Goal: Task Accomplishment & Management: Use online tool/utility

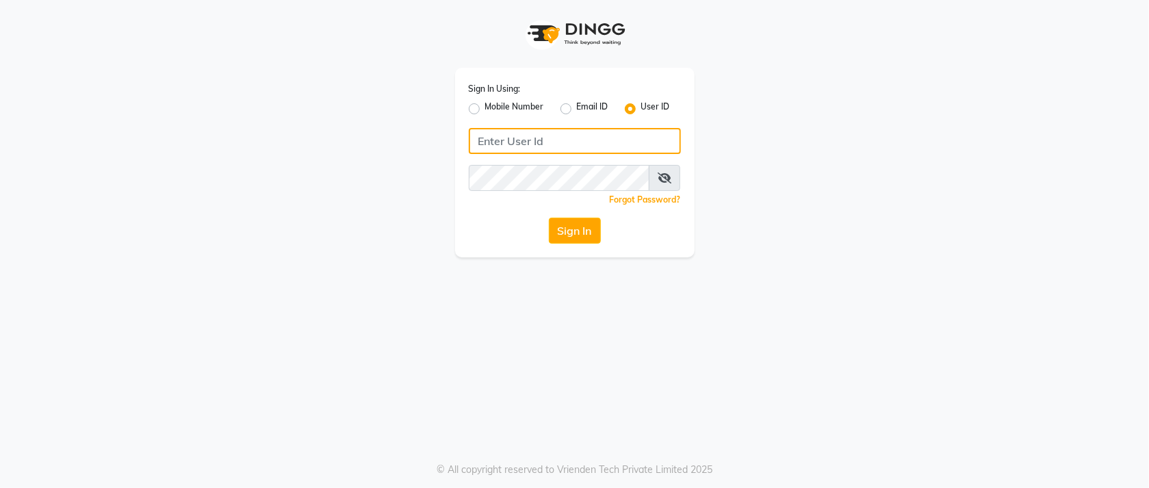
click at [577, 148] on input "Username" at bounding box center [575, 141] width 212 height 26
type input "orchidspa"
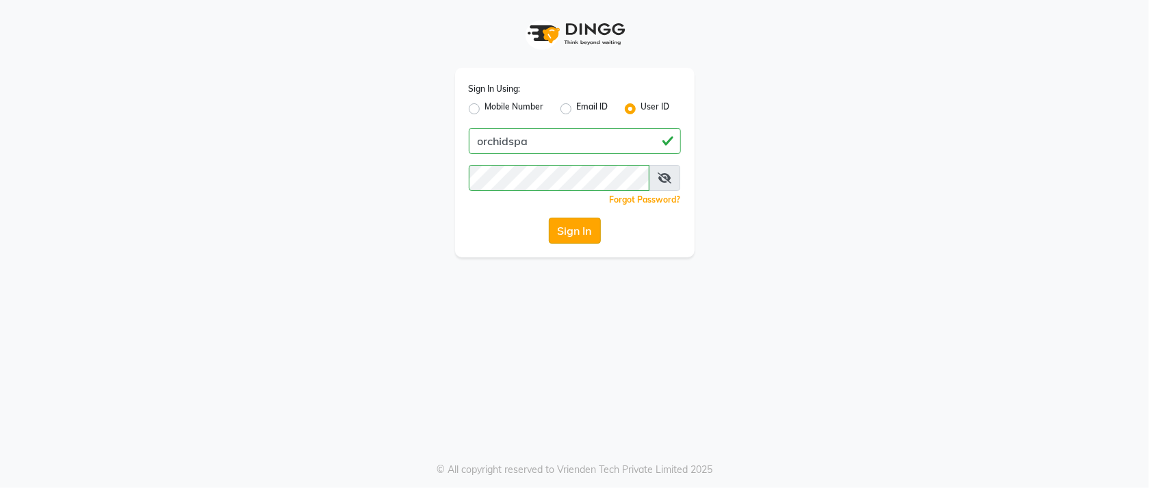
click at [595, 227] on button "Sign In" at bounding box center [575, 231] width 52 height 26
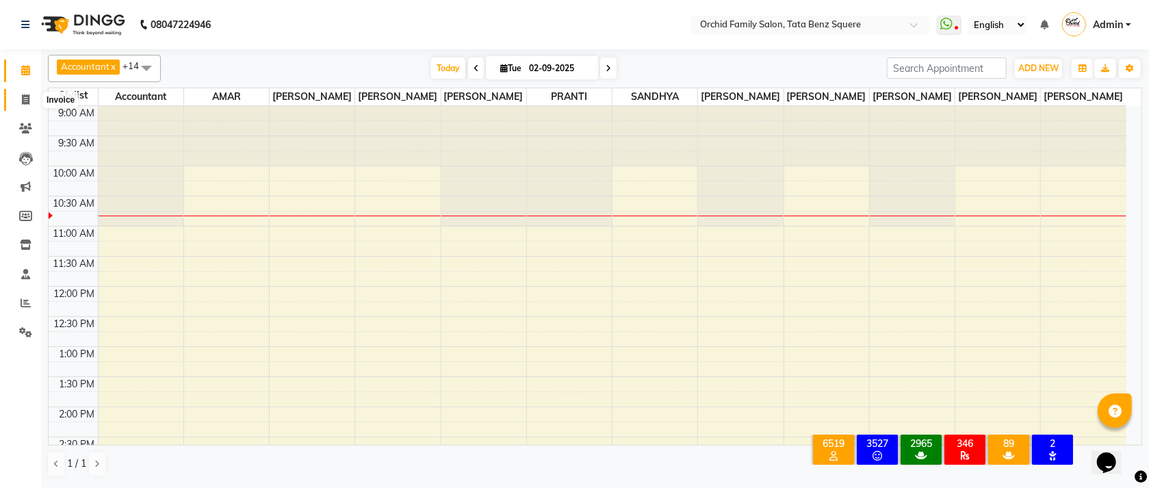
click at [23, 99] on icon at bounding box center [26, 99] width 8 height 10
select select "service"
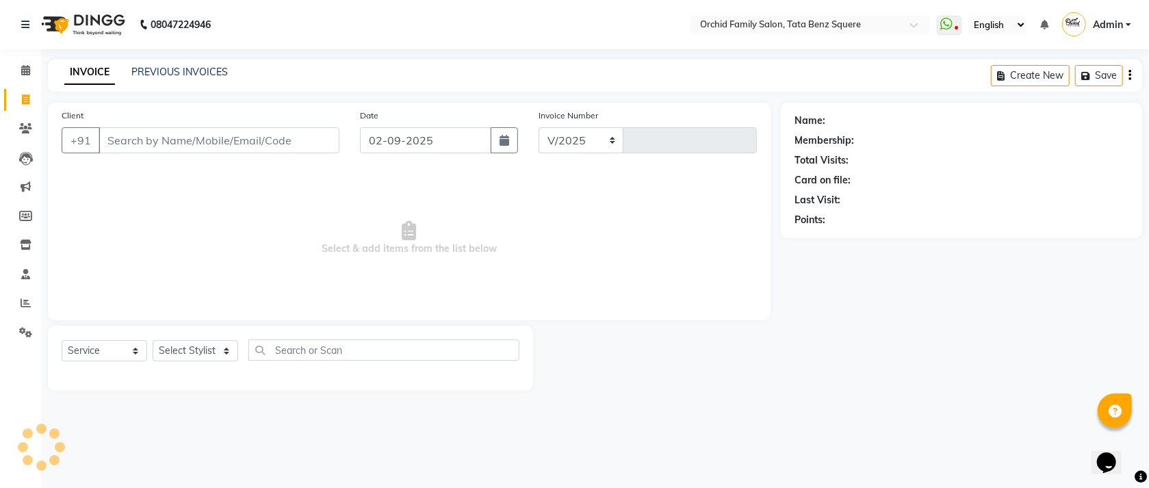
select select "107"
type input "2237"
click at [177, 74] on link "PREVIOUS INVOICES" at bounding box center [179, 72] width 97 height 12
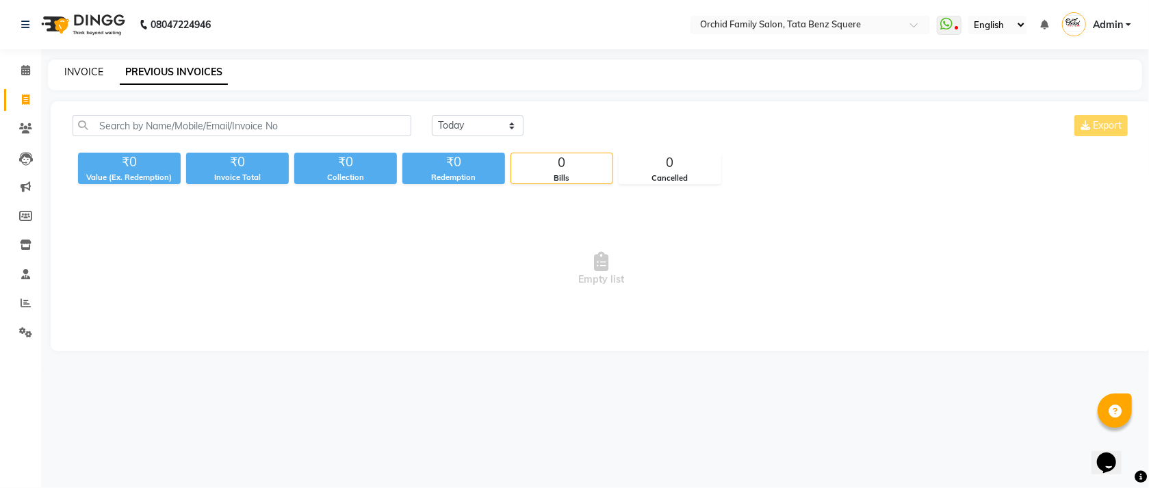
click at [81, 77] on link "INVOICE" at bounding box center [83, 72] width 39 height 12
select select "107"
select select "service"
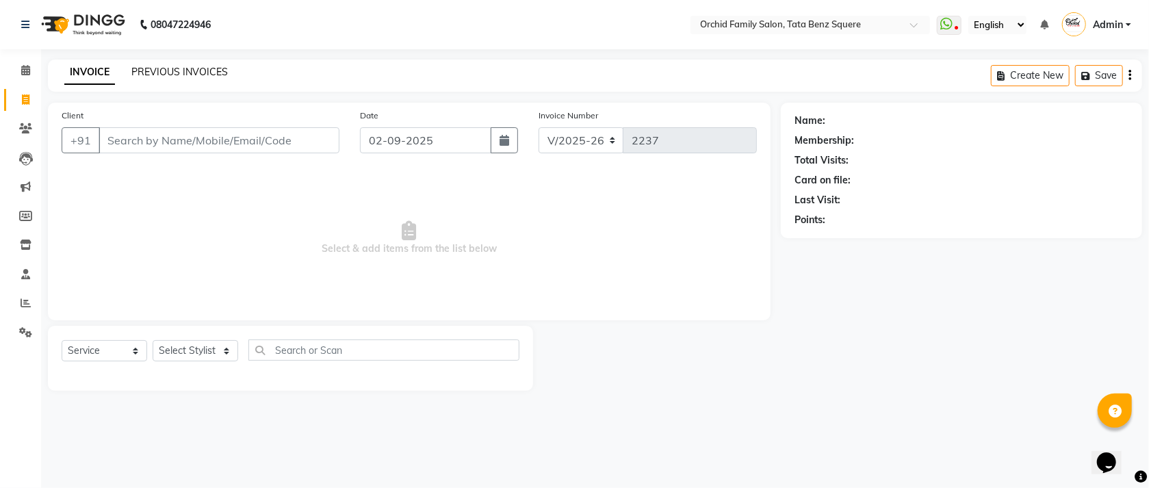
click at [191, 76] on link "PREVIOUS INVOICES" at bounding box center [179, 72] width 97 height 12
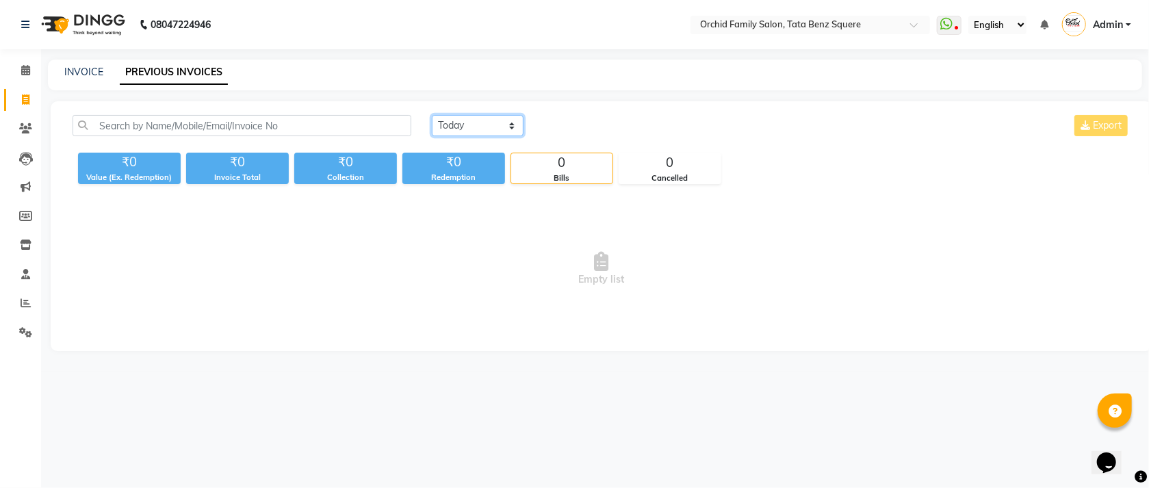
click at [508, 121] on select "Today Yesterday Custom Range" at bounding box center [478, 125] width 92 height 21
click at [432, 115] on select "Today Yesterday Custom Range" at bounding box center [478, 125] width 92 height 21
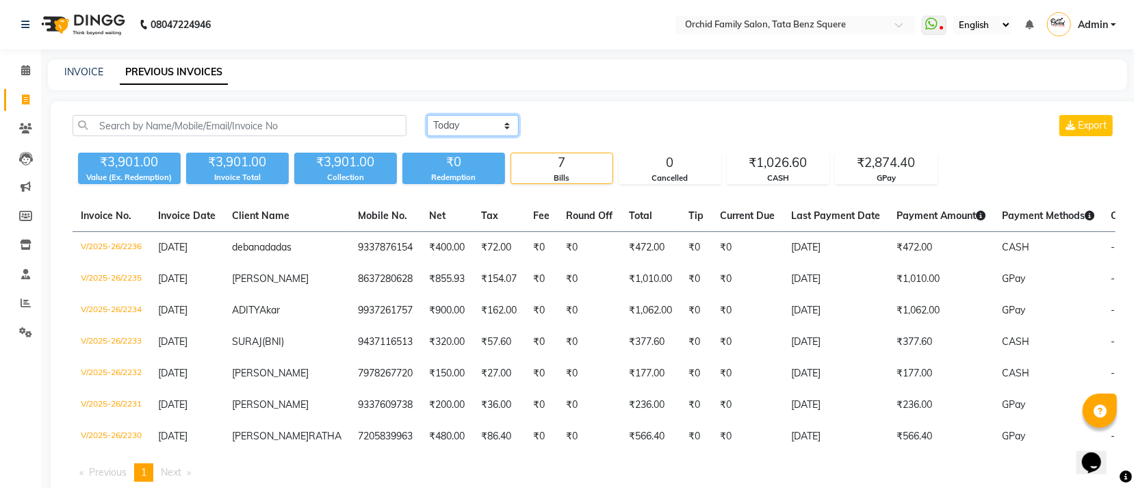
click at [506, 125] on select "Today Yesterday Custom Range" at bounding box center [473, 125] width 92 height 21
select select "today"
click at [427, 115] on select "Today Yesterday Custom Range" at bounding box center [473, 125] width 92 height 21
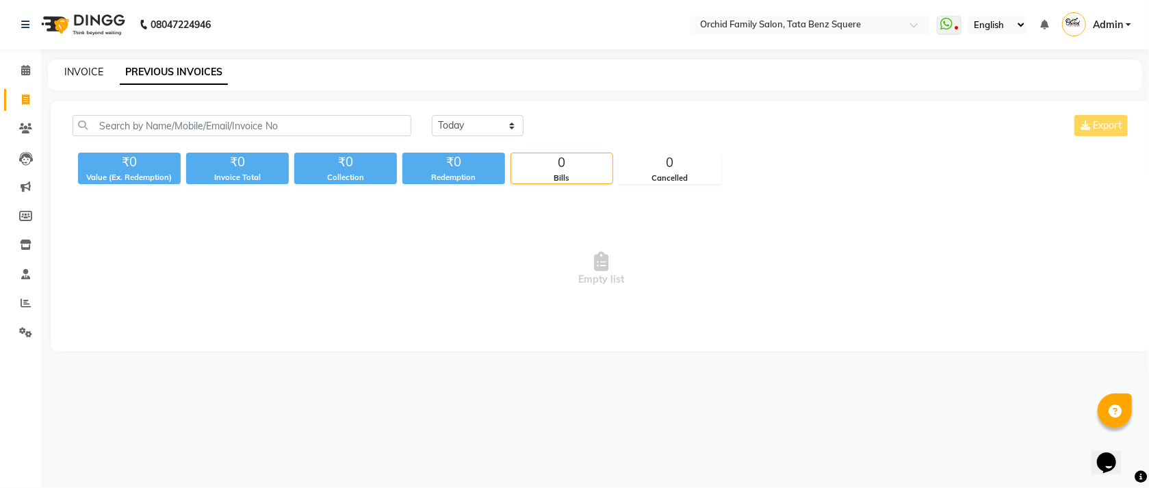
click at [84, 69] on link "INVOICE" at bounding box center [83, 72] width 39 height 12
select select "107"
select select "service"
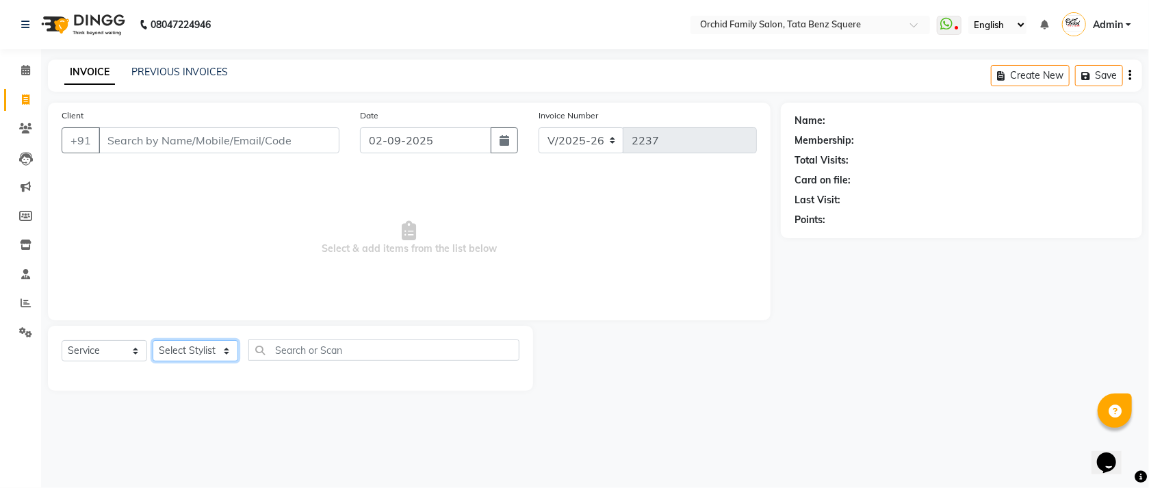
click at [168, 353] on select "Select Stylist Accountant [PERSON_NAME] [PERSON_NAME] [PERSON_NAME] [PERSON_NAM…" at bounding box center [196, 350] width 86 height 21
select select "11441"
click at [153, 341] on select "Select Stylist Accountant [PERSON_NAME] [PERSON_NAME] [PERSON_NAME] [PERSON_NAM…" at bounding box center [196, 350] width 86 height 21
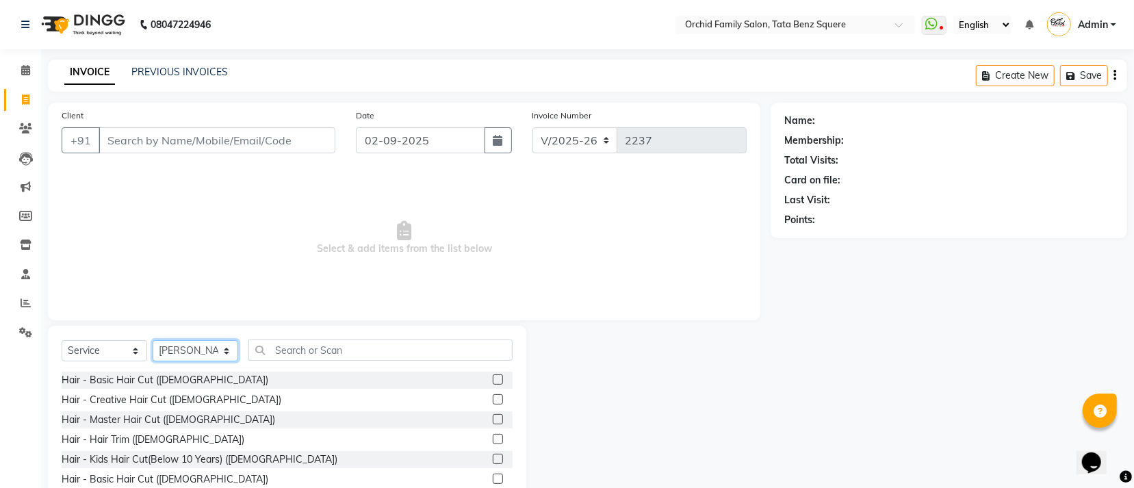
scroll to position [61, 0]
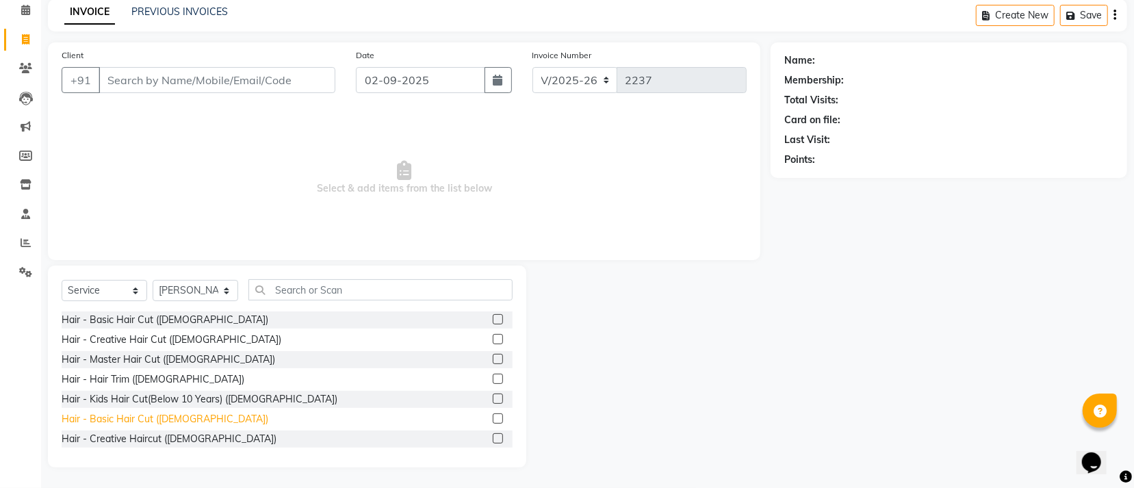
click at [112, 422] on div "Hair - Basic Hair Cut ([DEMOGRAPHIC_DATA])" at bounding box center [165, 419] width 207 height 14
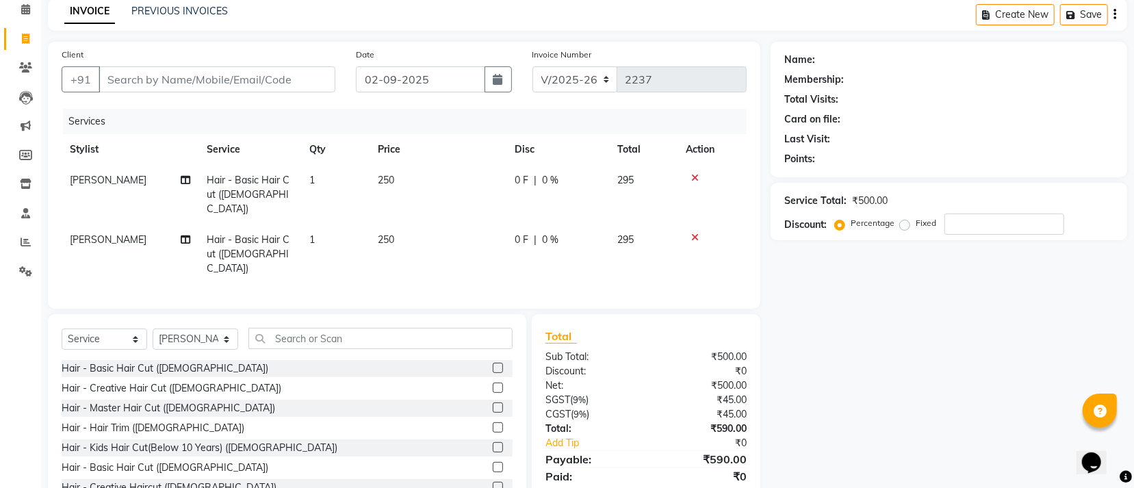
click at [695, 233] on icon at bounding box center [695, 238] width 8 height 10
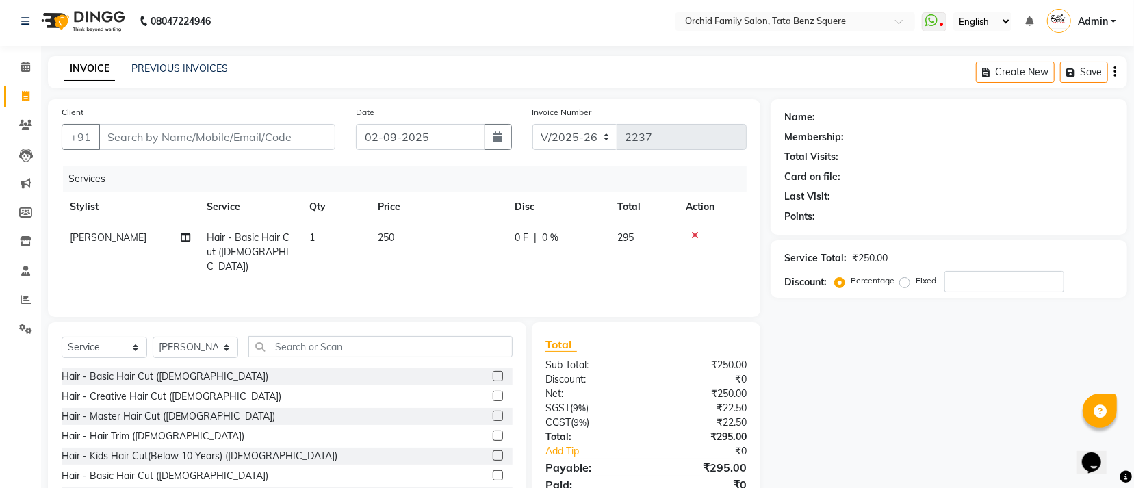
scroll to position [0, 0]
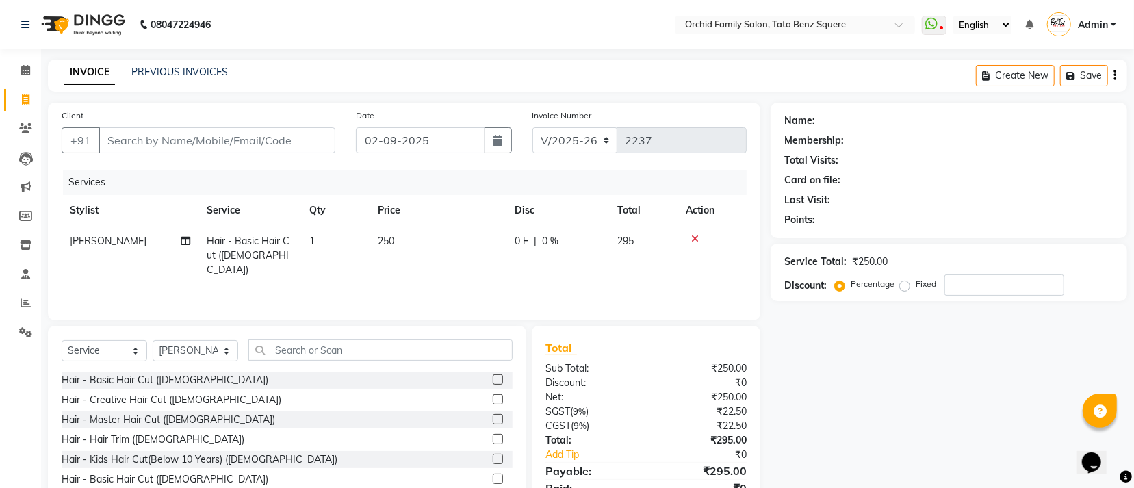
click at [696, 239] on icon at bounding box center [695, 239] width 8 height 10
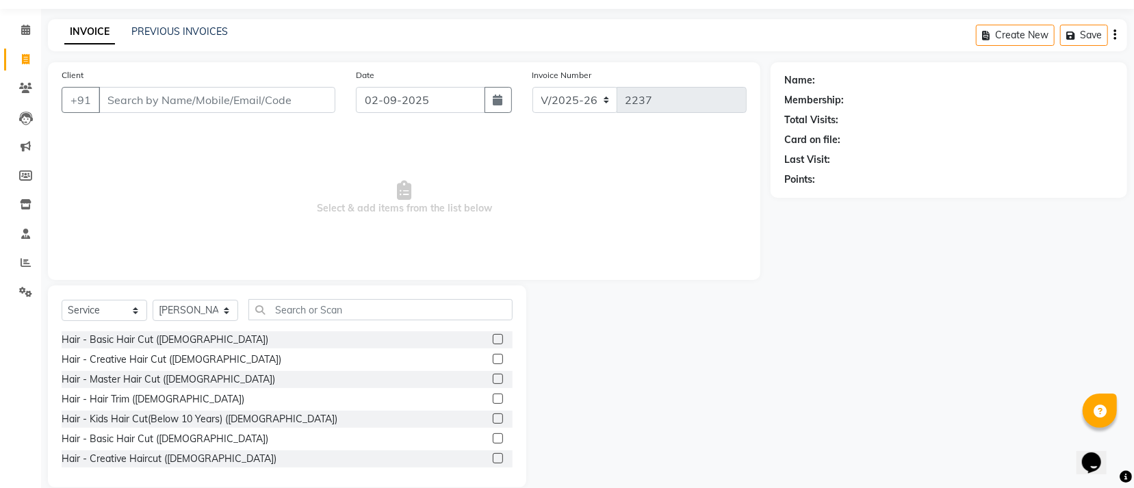
scroll to position [61, 0]
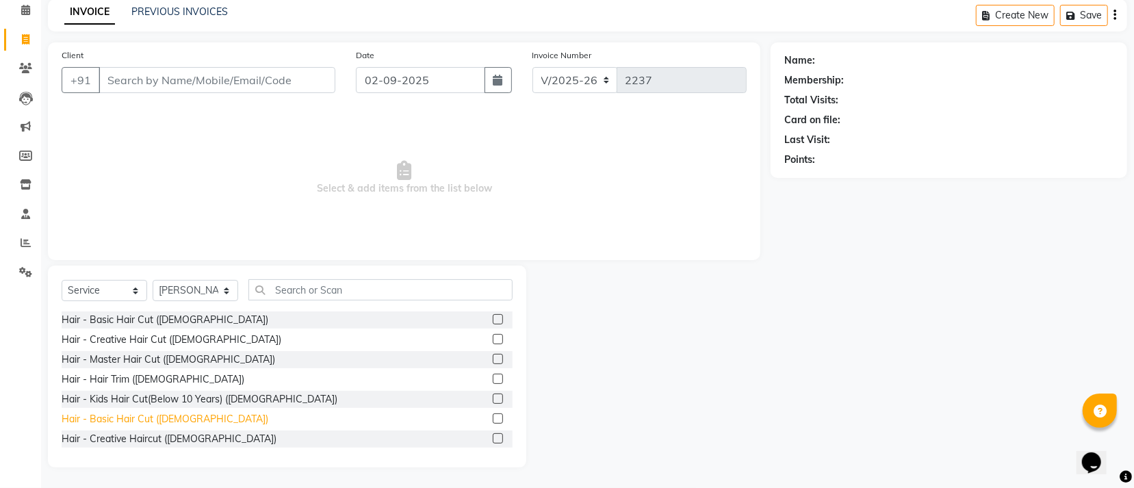
click at [140, 420] on div "Hair - Basic Hair Cut ([DEMOGRAPHIC_DATA])" at bounding box center [165, 419] width 207 height 14
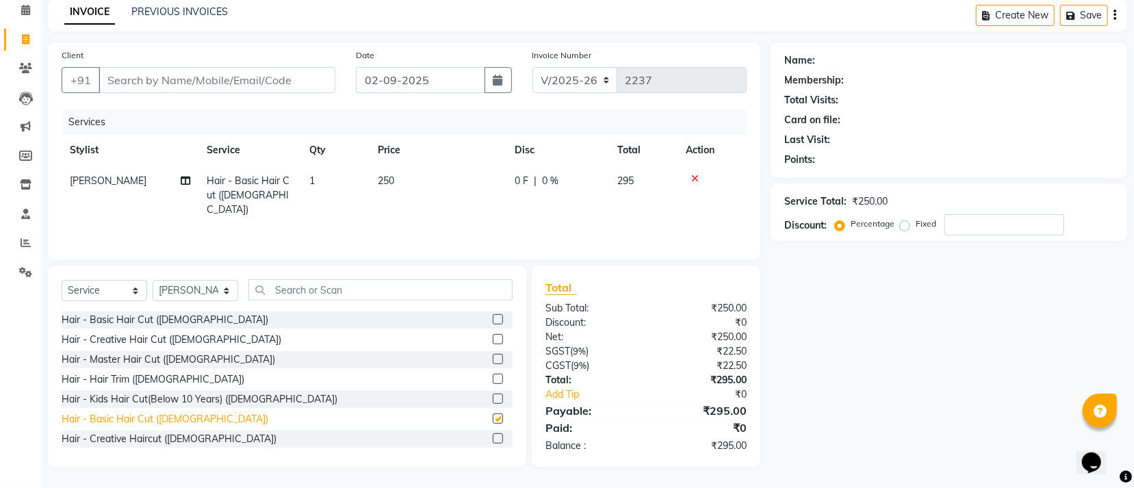
checkbox input "false"
click at [310, 81] on input "Client" at bounding box center [217, 80] width 237 height 26
type input "9"
type input "0"
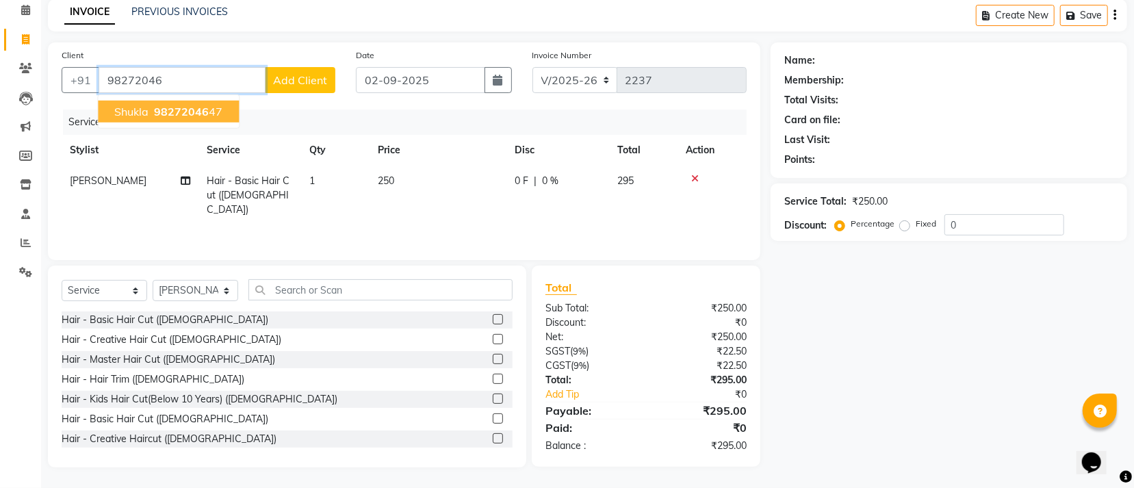
click at [194, 116] on span "98272046" at bounding box center [181, 112] width 55 height 14
type input "9827204647"
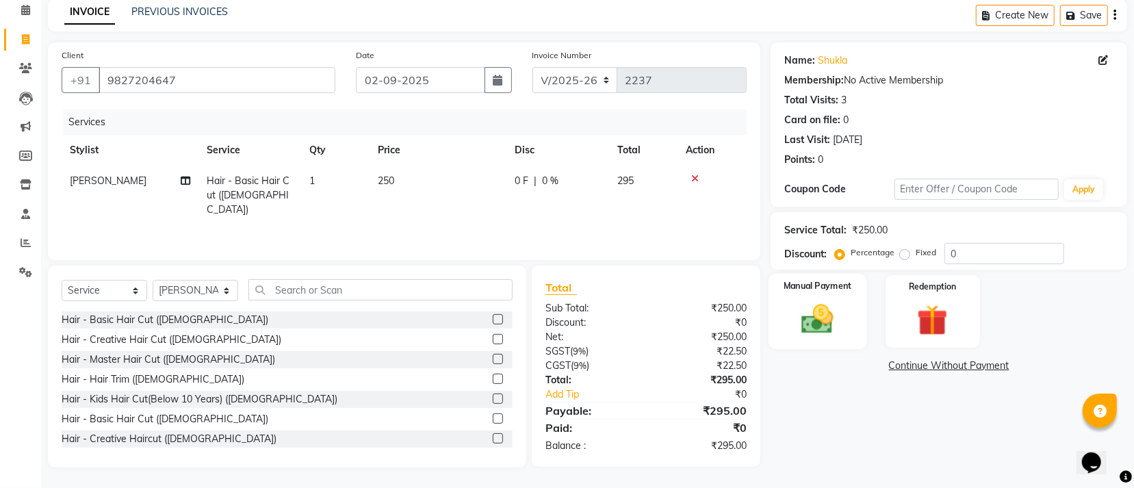
click at [801, 295] on div "Manual Payment" at bounding box center [818, 311] width 98 height 75
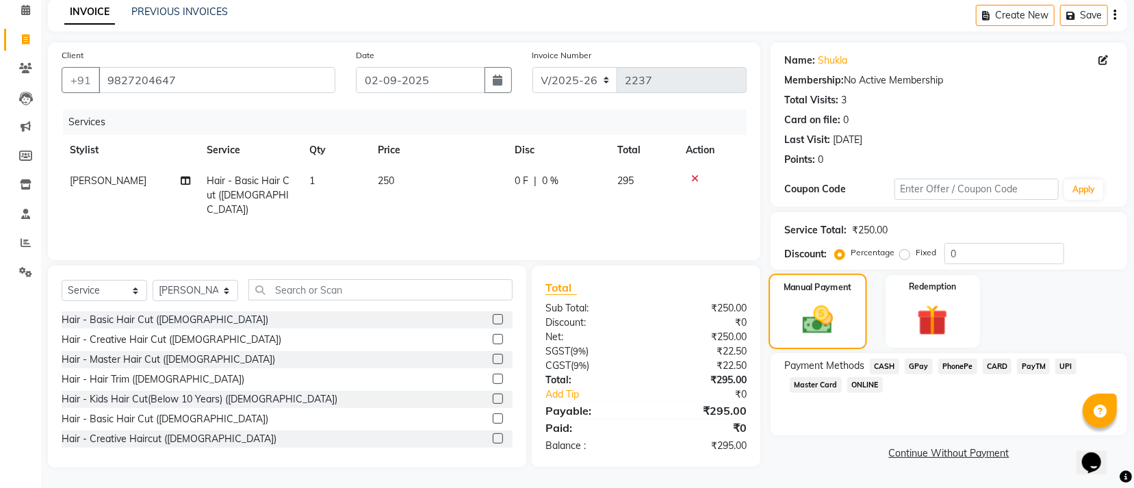
click at [824, 327] on img at bounding box center [818, 320] width 50 height 36
click at [886, 365] on span "CASH" at bounding box center [884, 367] width 29 height 16
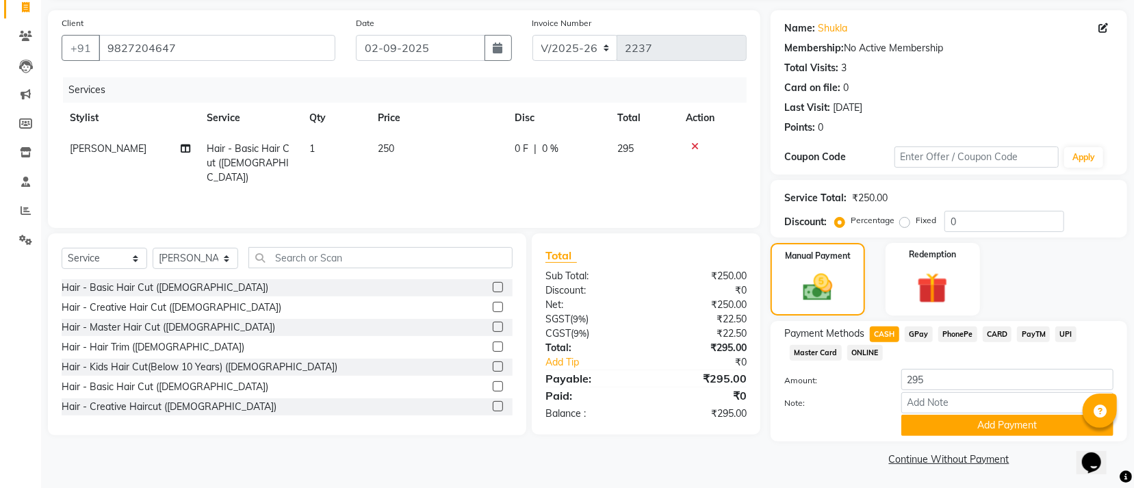
scroll to position [97, 0]
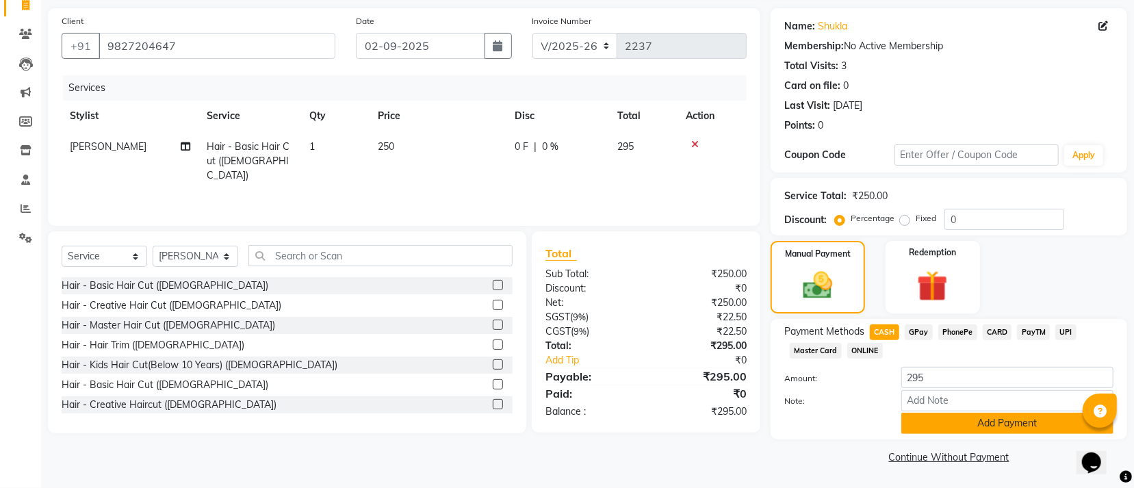
click at [1033, 418] on button "Add Payment" at bounding box center [1007, 423] width 212 height 21
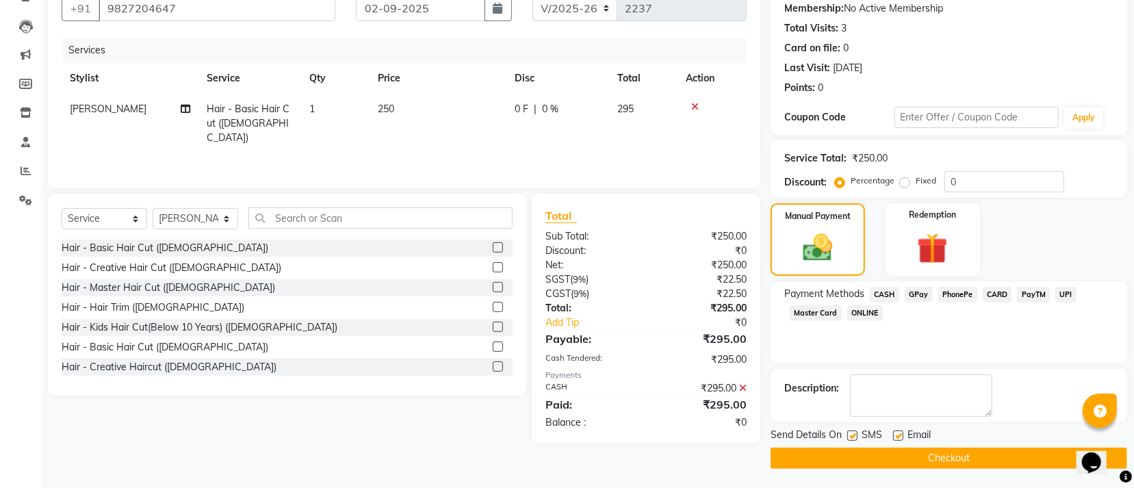
scroll to position [133, 0]
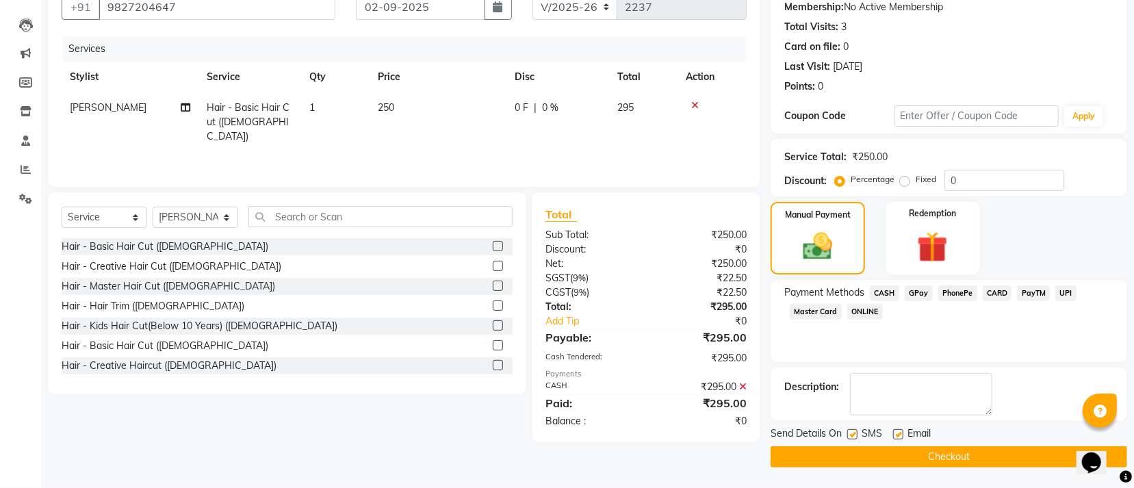
click at [975, 450] on button "Checkout" at bounding box center [949, 456] width 357 height 21
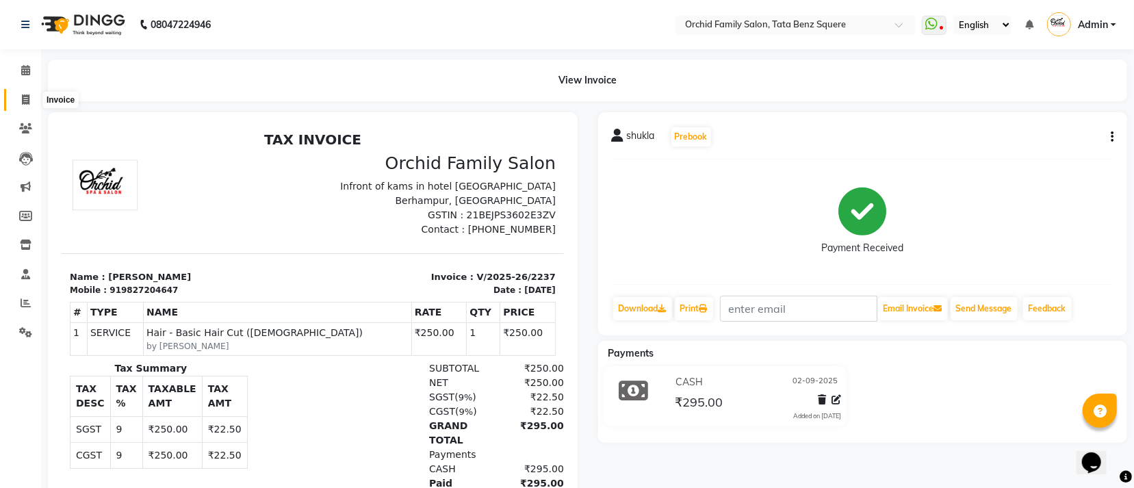
click at [25, 97] on icon at bounding box center [26, 99] width 8 height 10
select select "service"
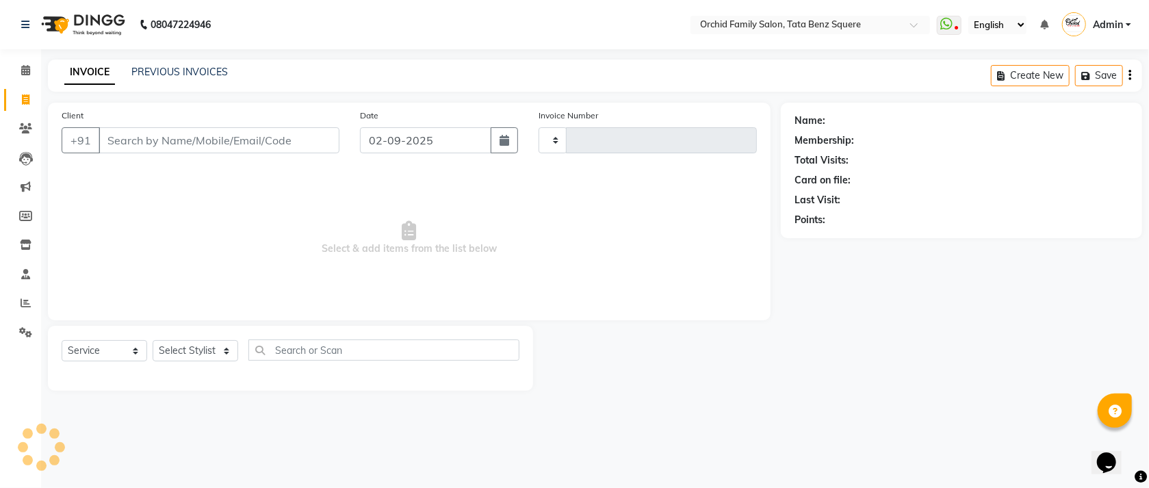
type input "2238"
select select "107"
click at [163, 356] on select "Select Stylist" at bounding box center [196, 350] width 86 height 21
click at [164, 353] on select "Select Stylist" at bounding box center [196, 350] width 86 height 21
click at [164, 353] on select "Select Stylist Accountant [PERSON_NAME] [PERSON_NAME] [PERSON_NAME] [PERSON_NAM…" at bounding box center [196, 350] width 86 height 21
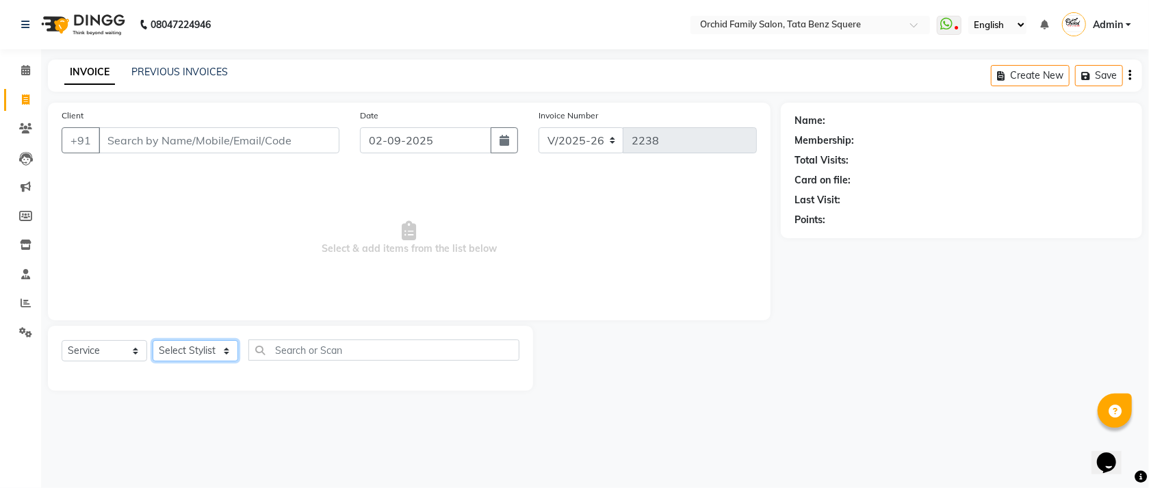
select select "11441"
click at [153, 341] on select "Select Stylist Accountant [PERSON_NAME] [PERSON_NAME] [PERSON_NAME] [PERSON_NAM…" at bounding box center [196, 350] width 86 height 21
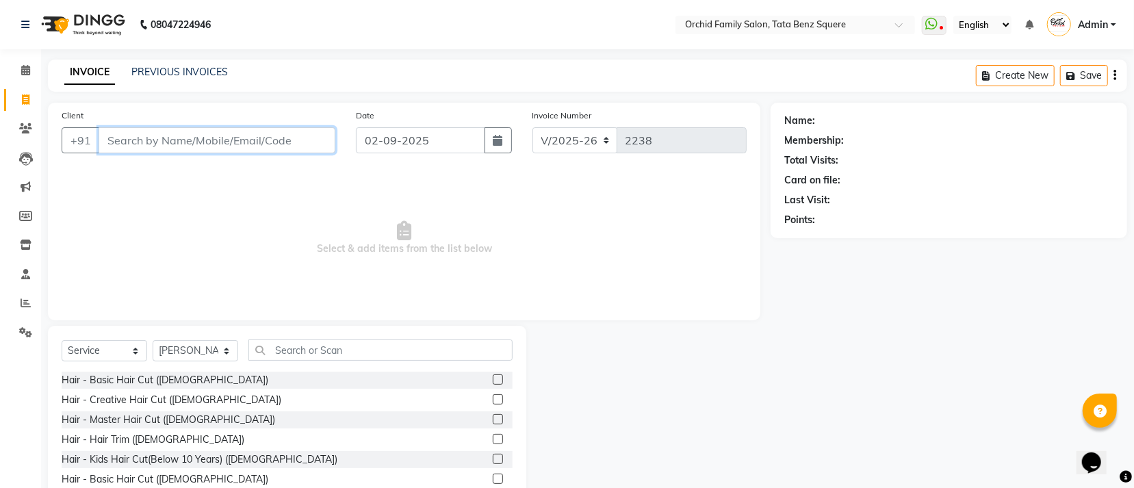
click at [272, 146] on input "Client" at bounding box center [217, 140] width 237 height 26
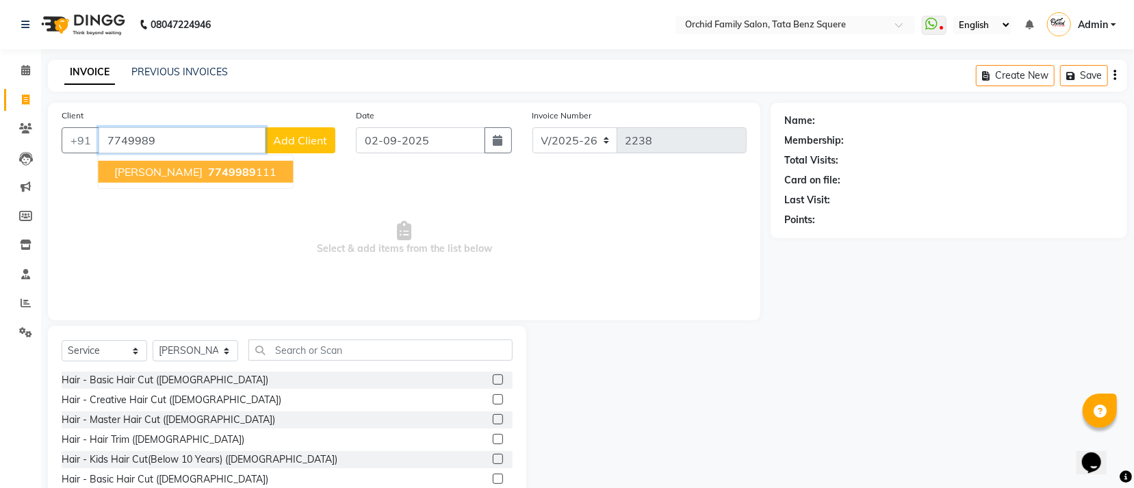
click at [134, 172] on span "uttam" at bounding box center [158, 172] width 88 height 14
type input "7749989111"
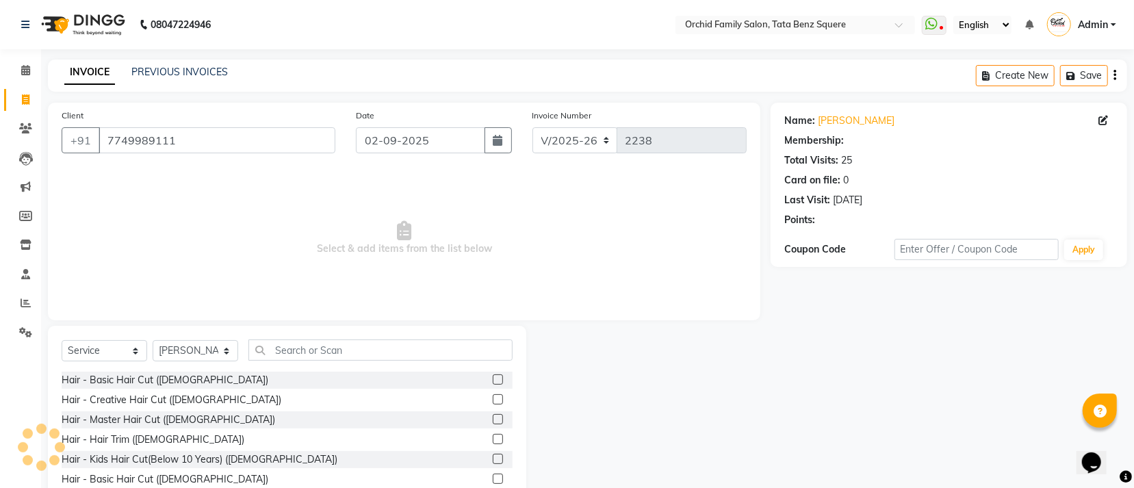
select select "1: Object"
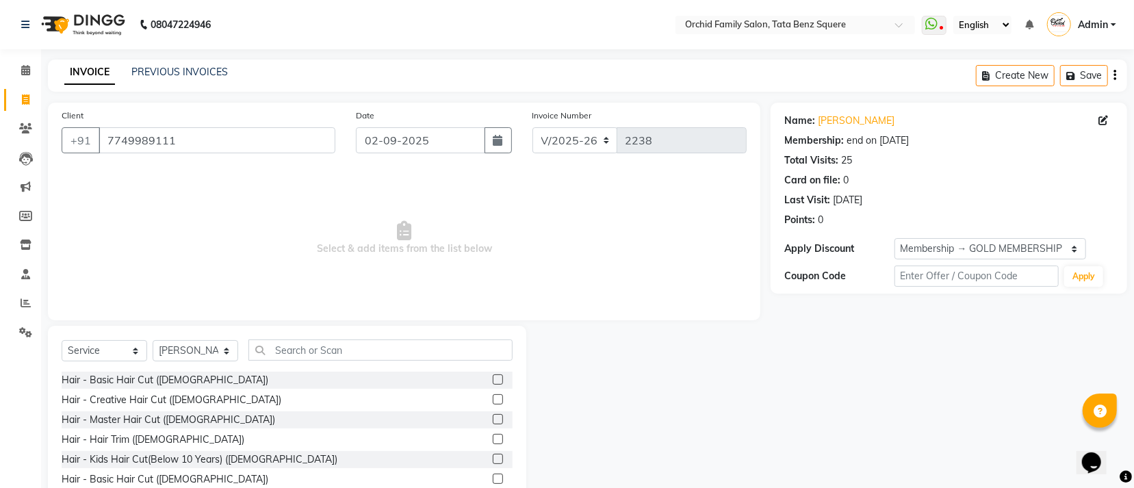
scroll to position [61, 0]
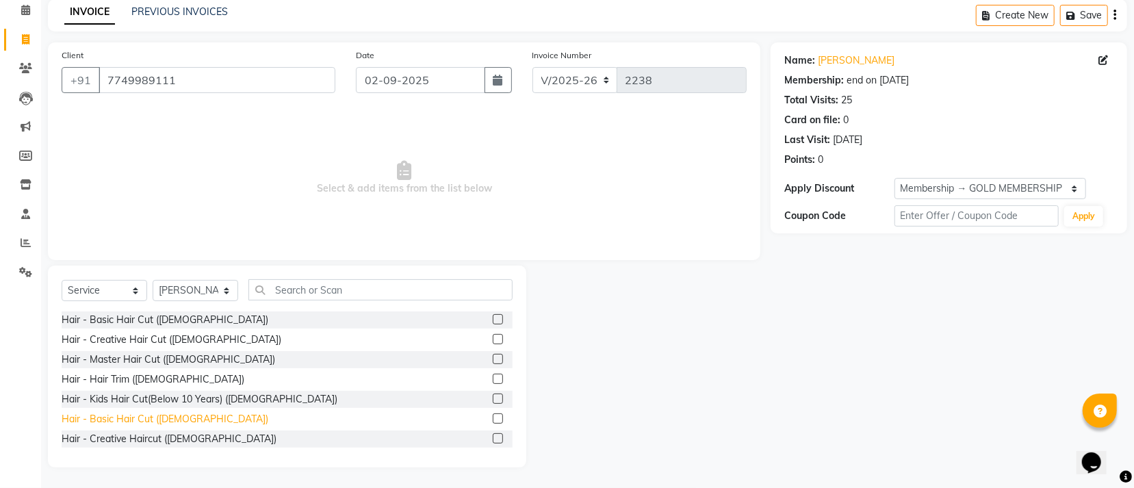
click at [114, 420] on div "Hair - Basic Hair Cut ([DEMOGRAPHIC_DATA])" at bounding box center [165, 419] width 207 height 14
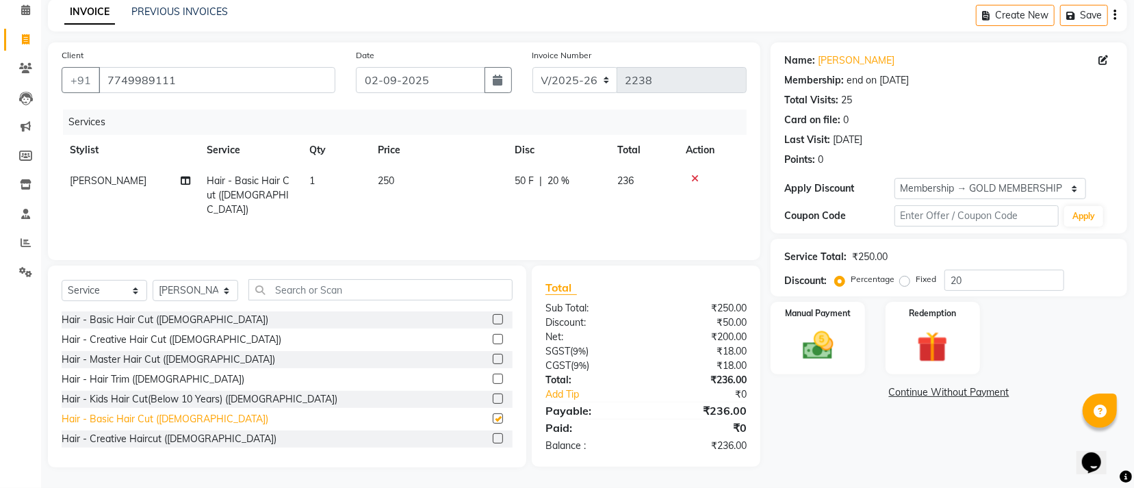
checkbox input "false"
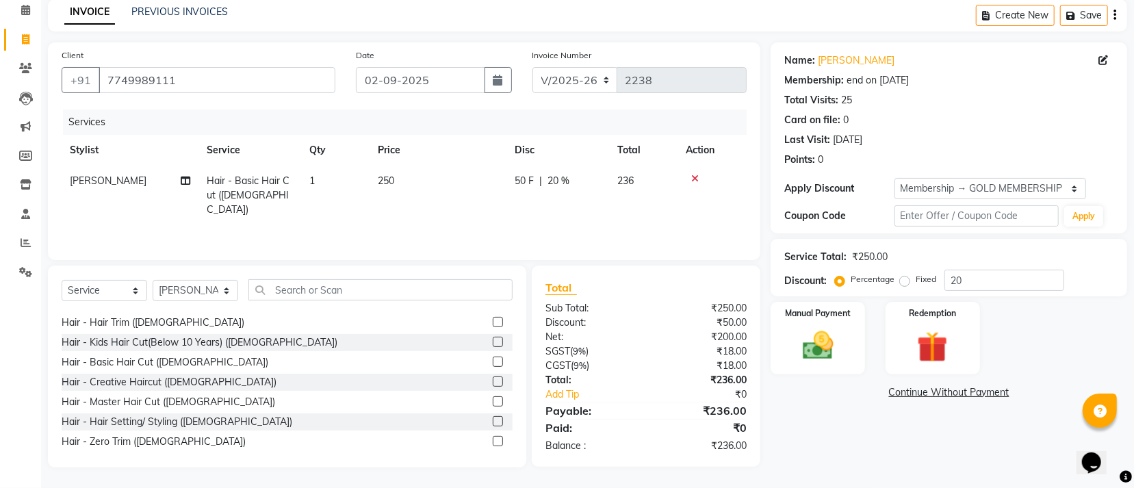
scroll to position [103, 0]
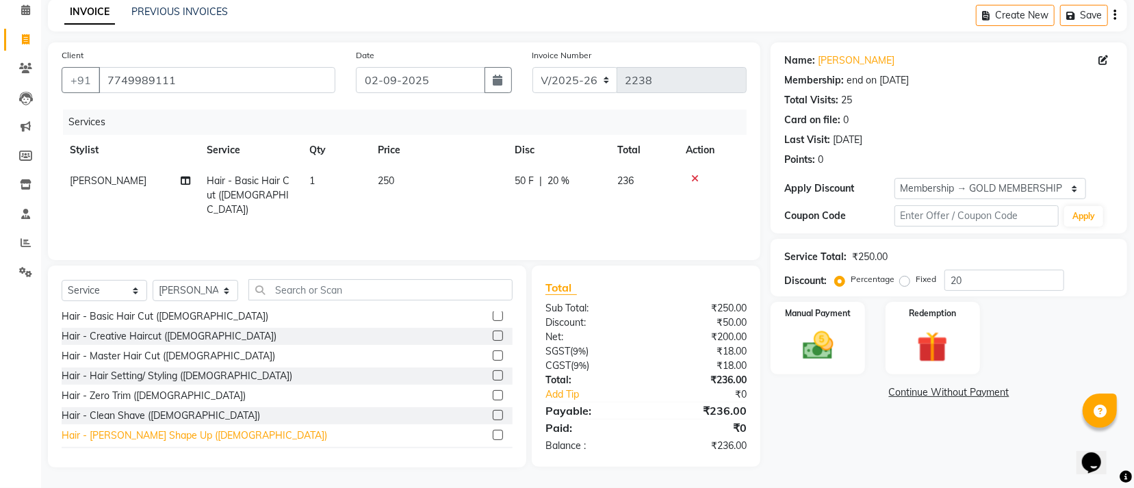
click at [138, 435] on div "Hair - [PERSON_NAME] Shape Up ([DEMOGRAPHIC_DATA])" at bounding box center [195, 435] width 266 height 14
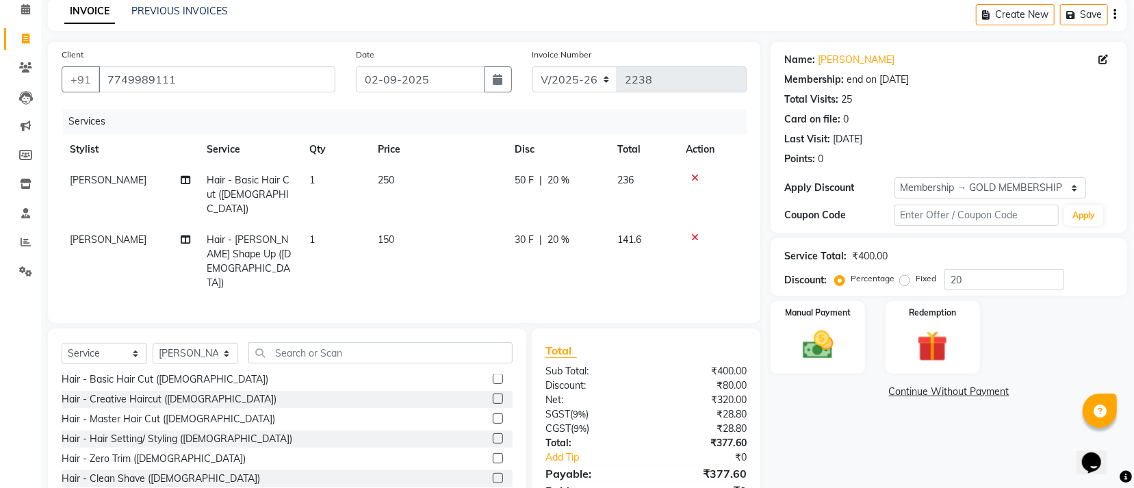
checkbox input "false"
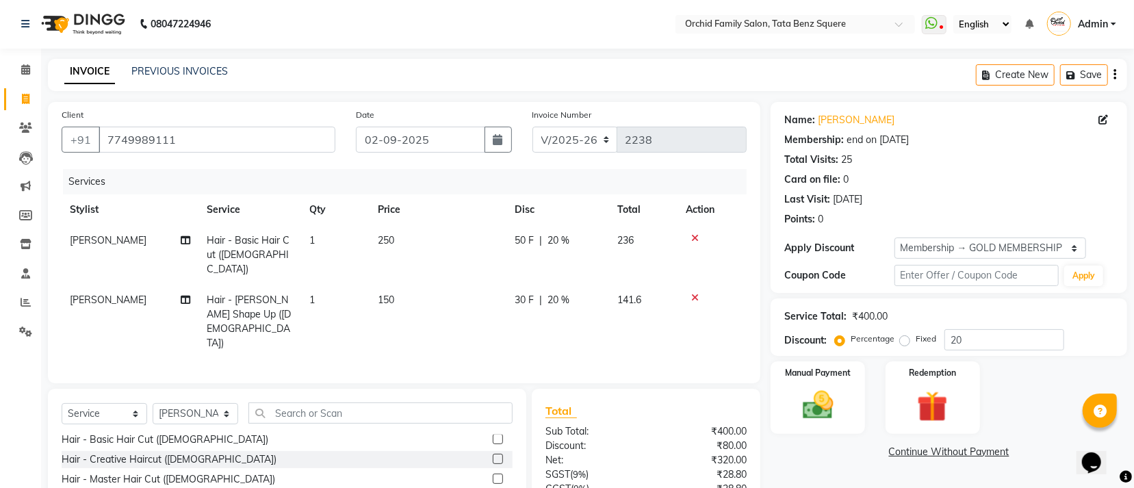
scroll to position [0, 0]
click at [797, 405] on img at bounding box center [818, 405] width 52 height 37
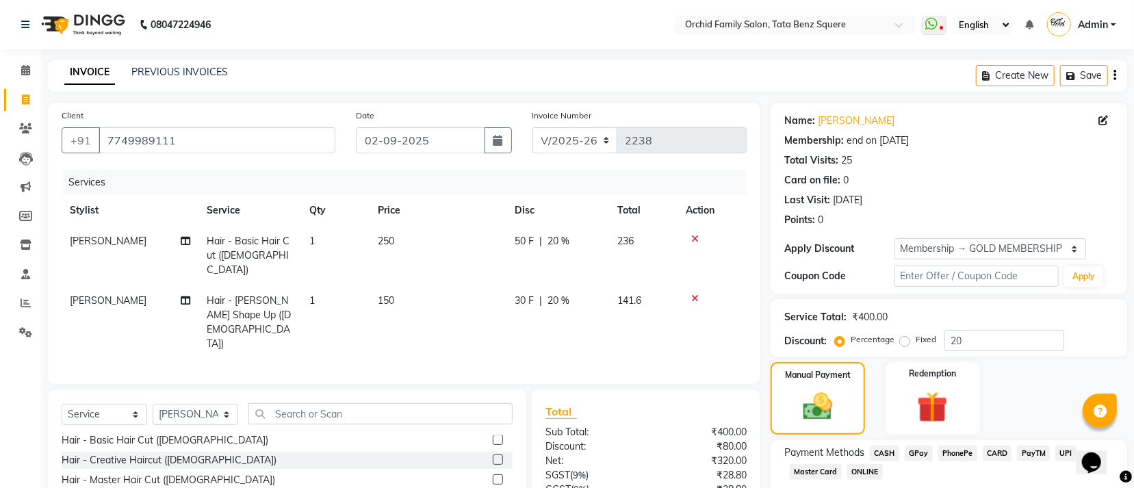
scroll to position [97, 0]
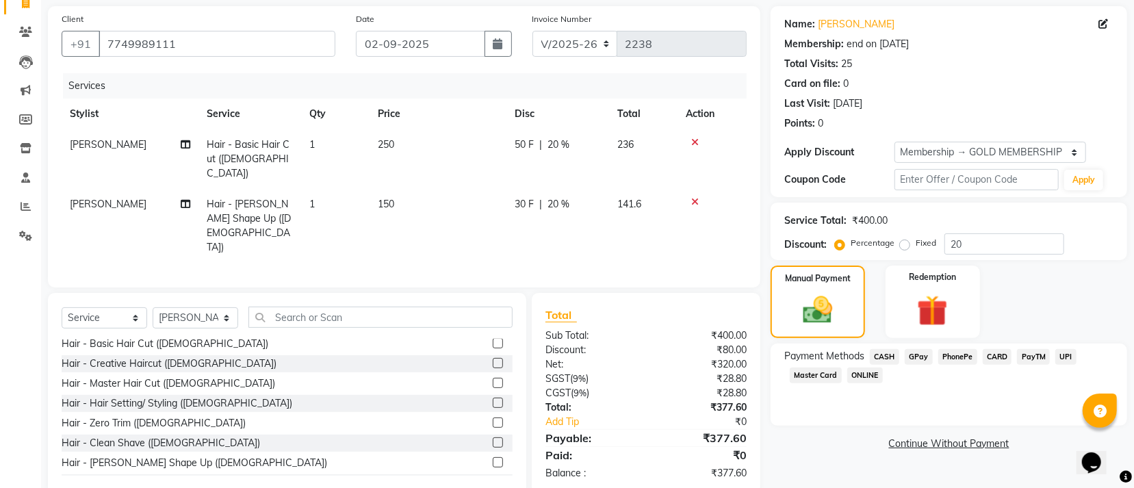
click at [919, 360] on span "GPay" at bounding box center [919, 357] width 28 height 16
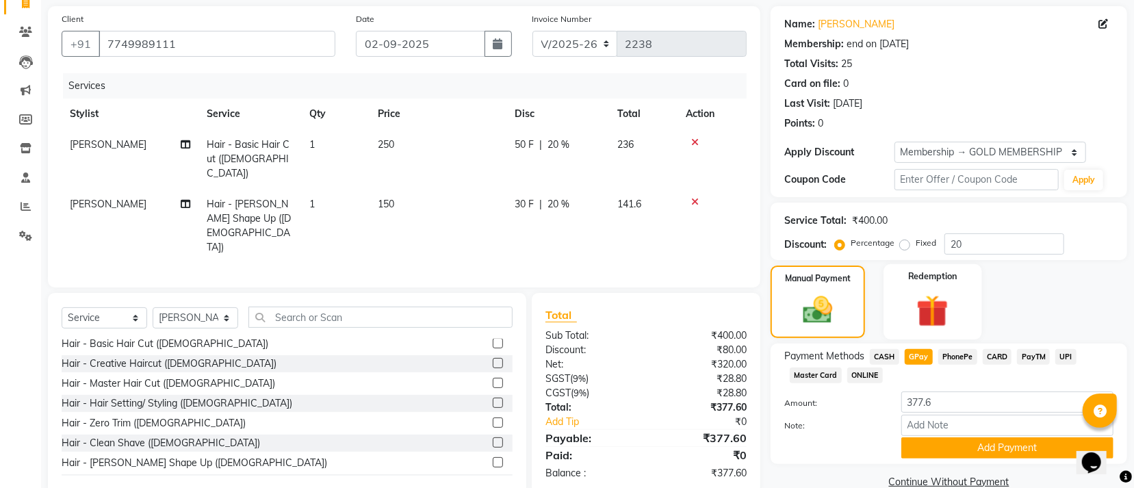
scroll to position [123, 0]
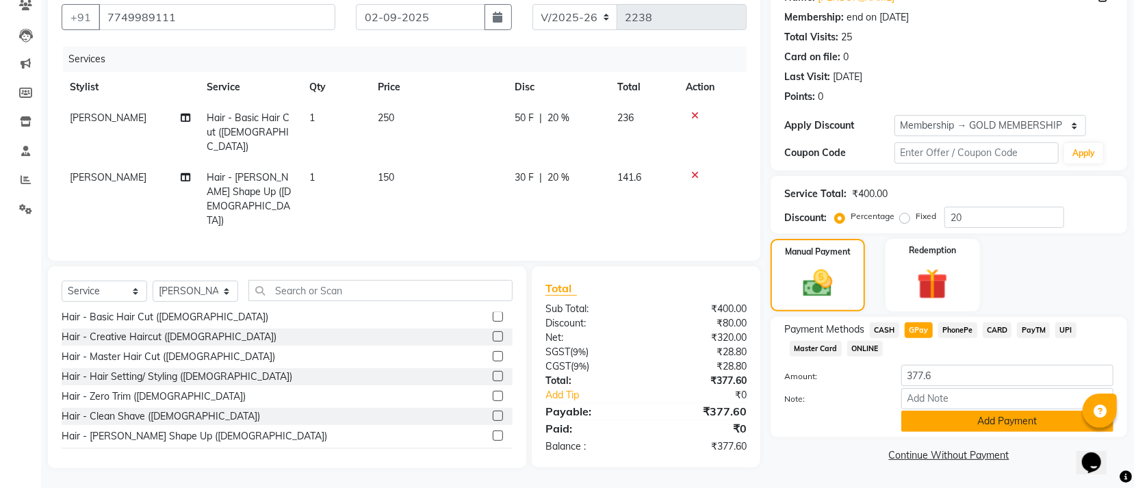
click at [979, 418] on button "Add Payment" at bounding box center [1007, 421] width 212 height 21
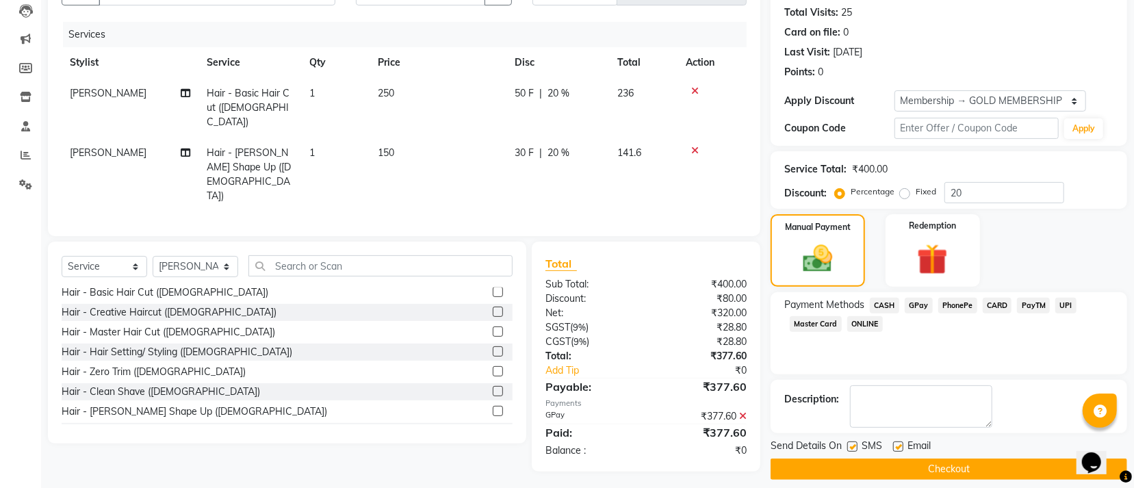
scroll to position [159, 0]
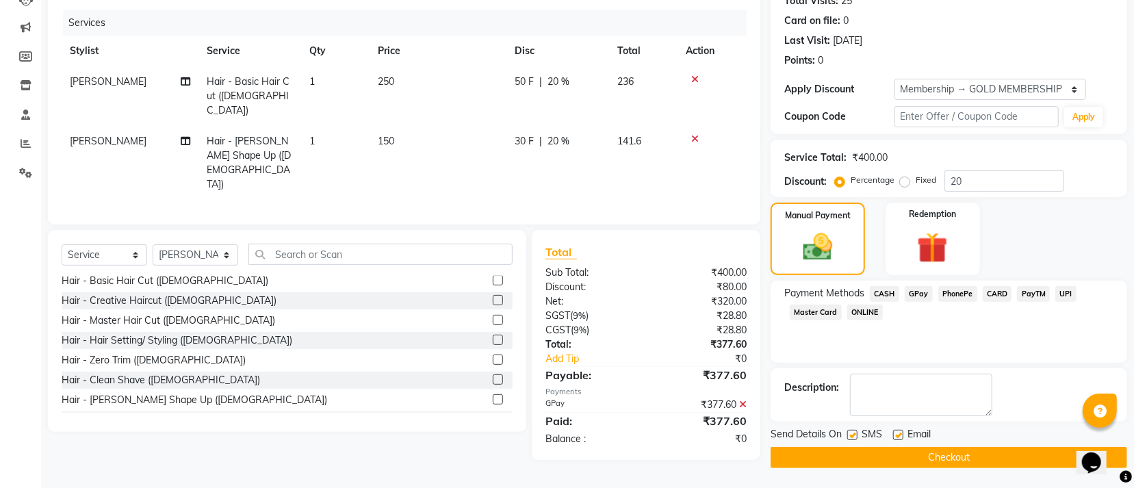
click at [875, 450] on button "Checkout" at bounding box center [949, 457] width 357 height 21
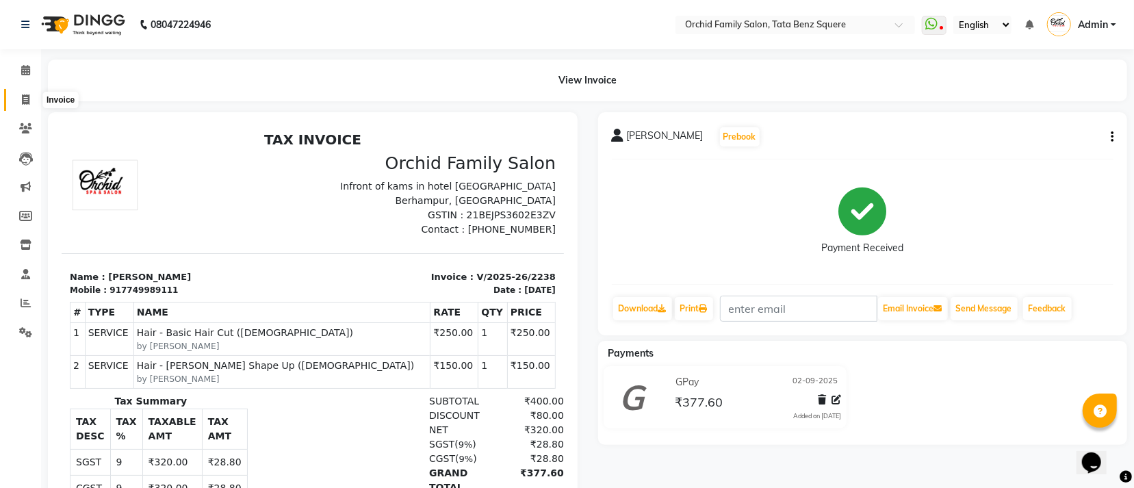
click at [22, 100] on icon at bounding box center [26, 99] width 8 height 10
select select "service"
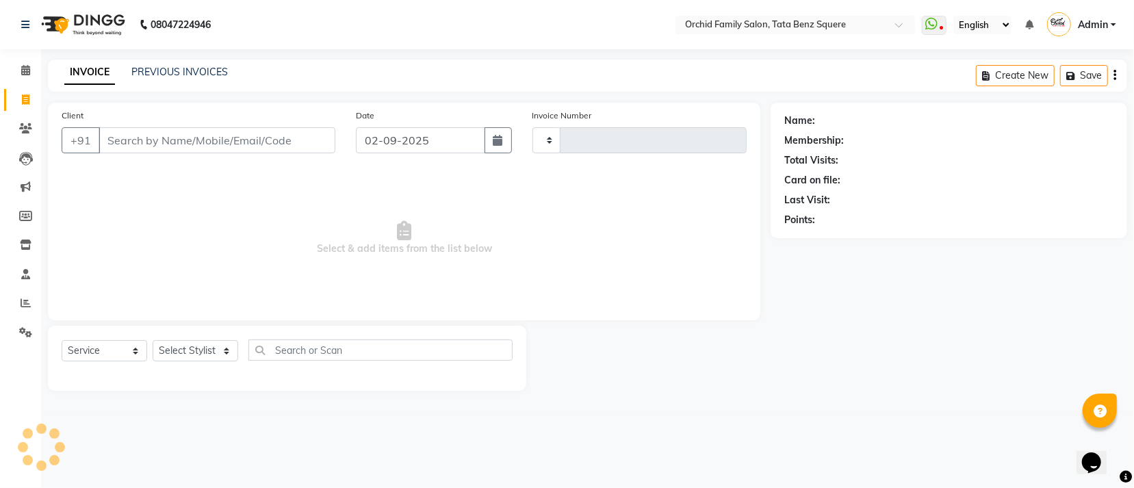
type input "2239"
select select "107"
click at [181, 352] on select "Select Stylist" at bounding box center [196, 350] width 86 height 21
select select "8142"
click at [153, 341] on select "Select Stylist Accountant [PERSON_NAME] [PERSON_NAME] [PERSON_NAME] [PERSON_NAM…" at bounding box center [196, 350] width 86 height 21
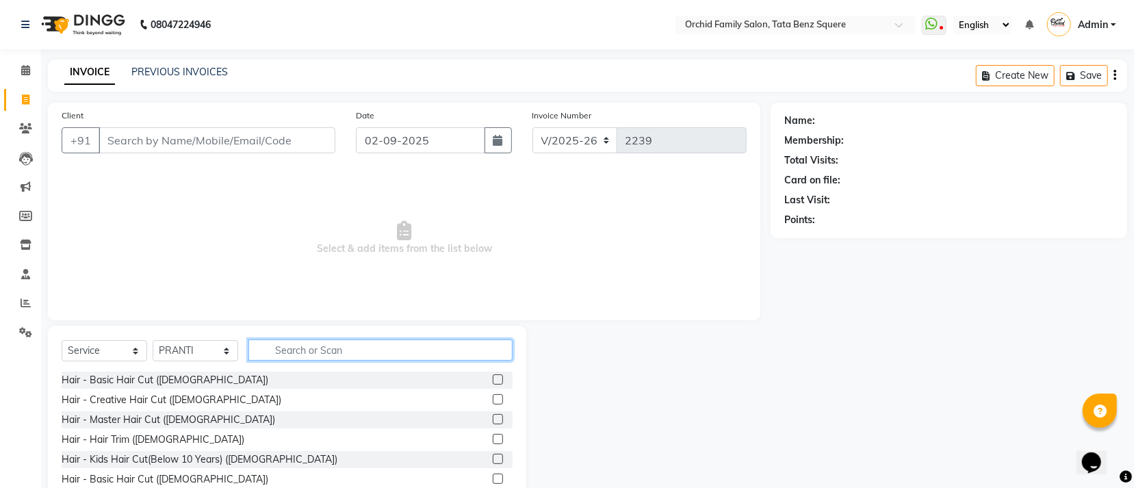
click at [302, 349] on input "text" at bounding box center [380, 349] width 264 height 21
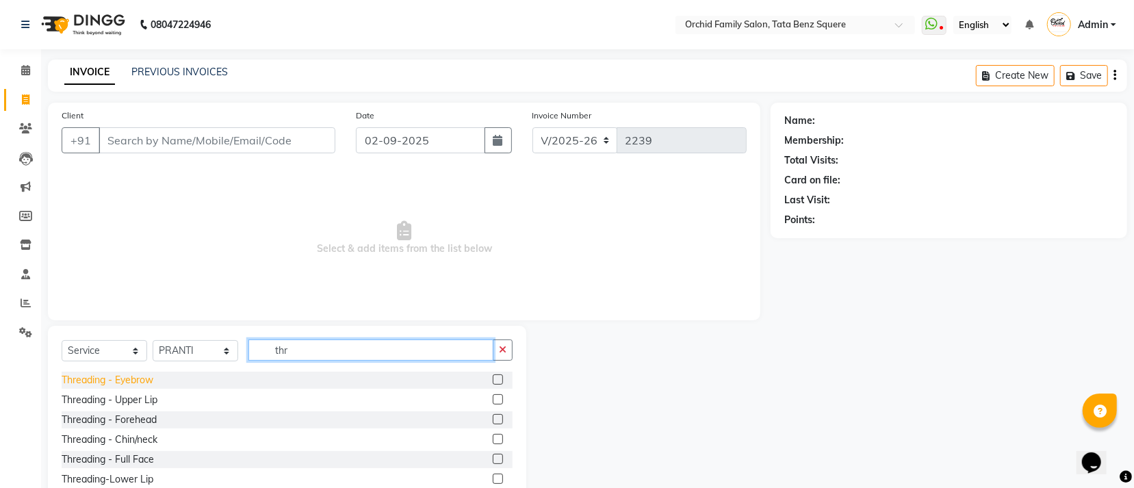
type input "thr"
click at [135, 384] on div "Threading - Eyebrow" at bounding box center [108, 380] width 92 height 14
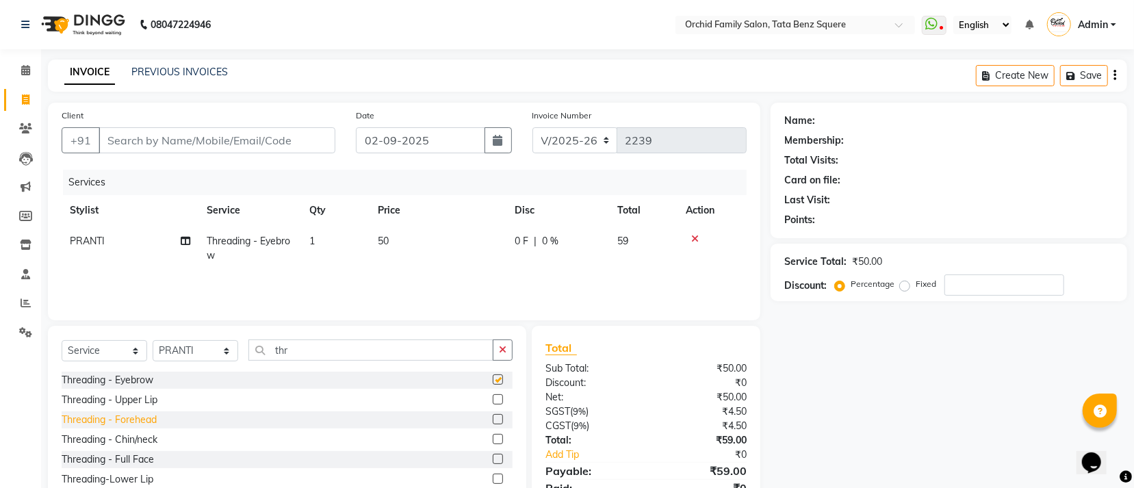
checkbox input "false"
click at [142, 421] on div "Threading - Forehead" at bounding box center [109, 420] width 95 height 14
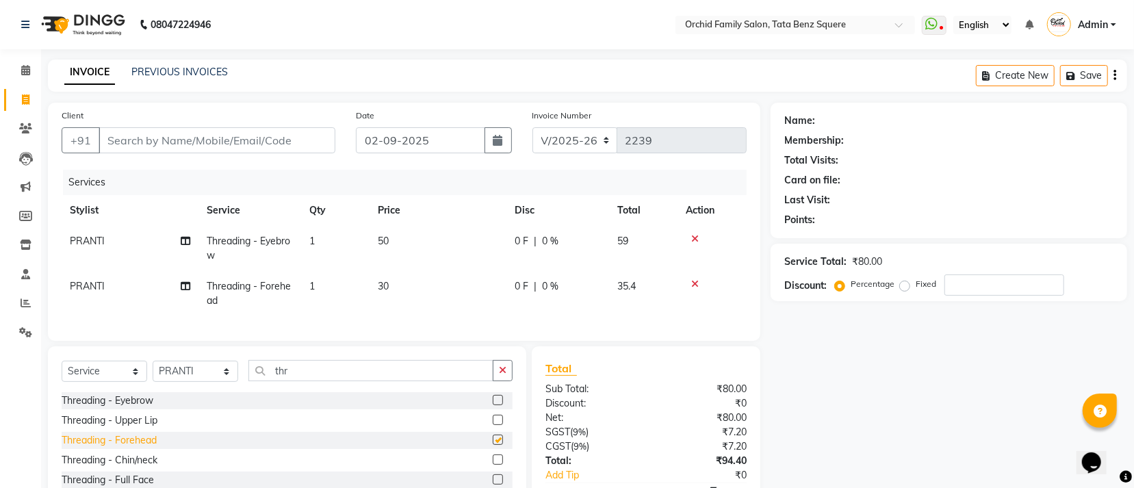
checkbox input "false"
click at [188, 139] on input "Client" at bounding box center [217, 140] width 237 height 26
type input "8"
type input "0"
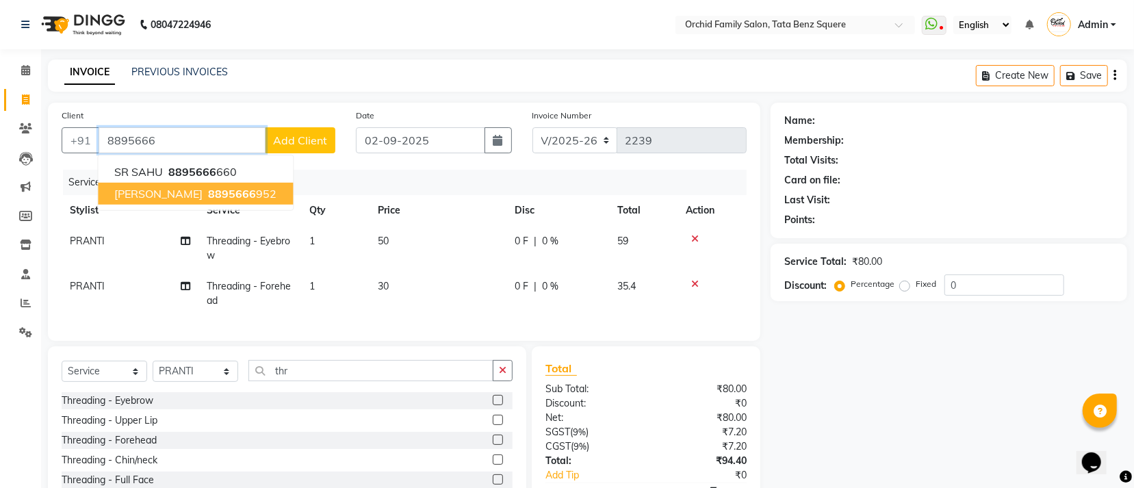
click at [240, 196] on span "8895666" at bounding box center [232, 194] width 48 height 14
type input "8895666952"
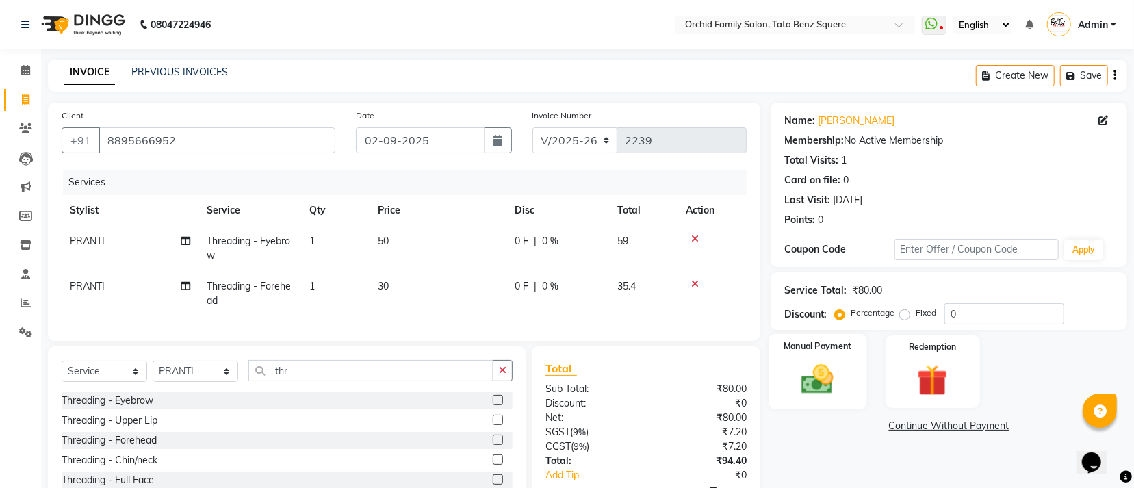
click at [840, 393] on img at bounding box center [818, 379] width 52 height 37
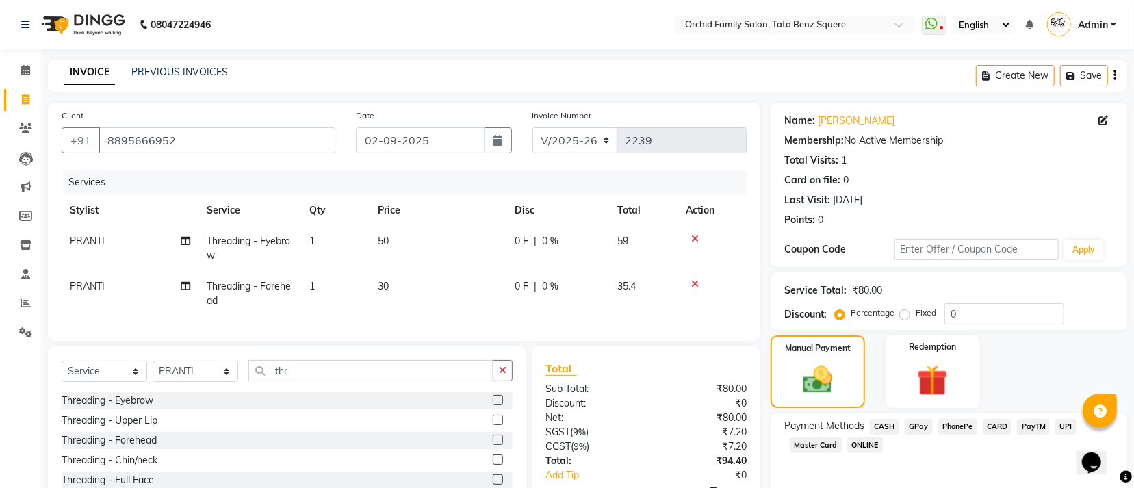
click at [906, 429] on span "GPay" at bounding box center [919, 427] width 28 height 16
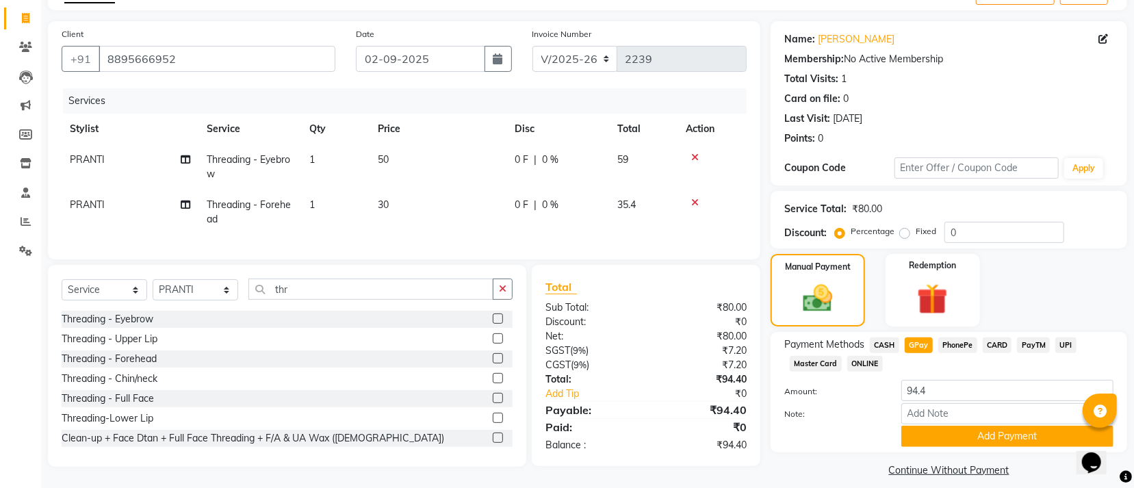
scroll to position [97, 0]
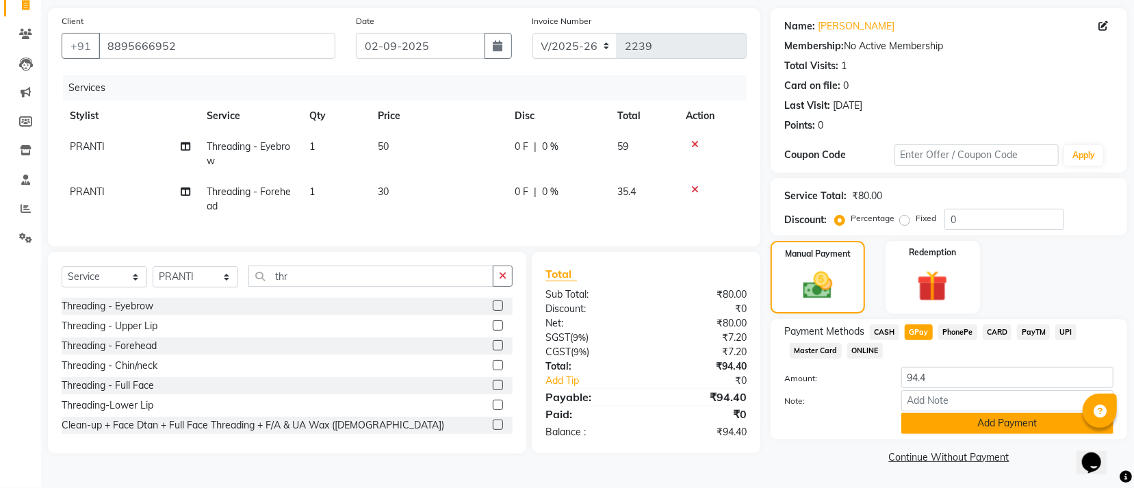
click at [961, 429] on button "Add Payment" at bounding box center [1007, 423] width 212 height 21
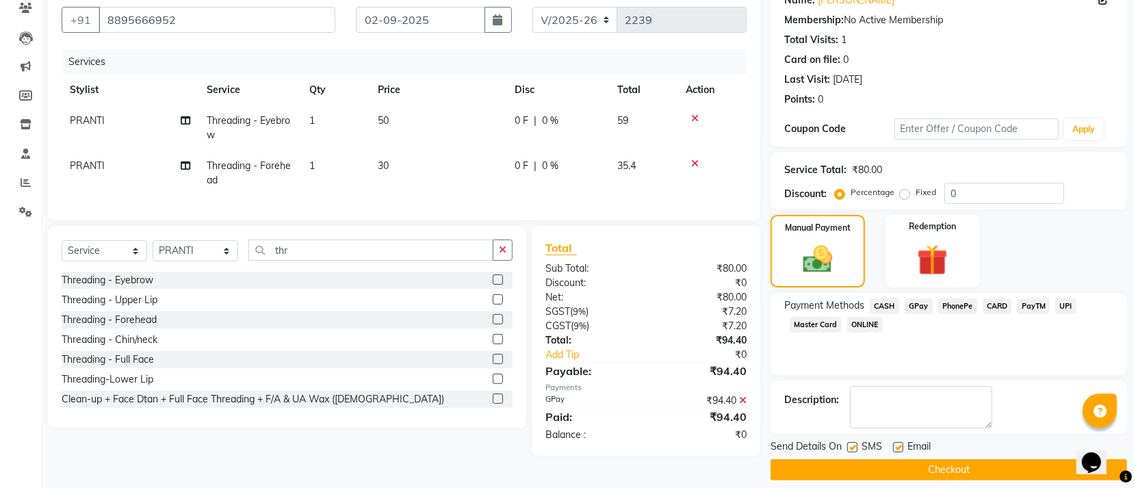
scroll to position [133, 0]
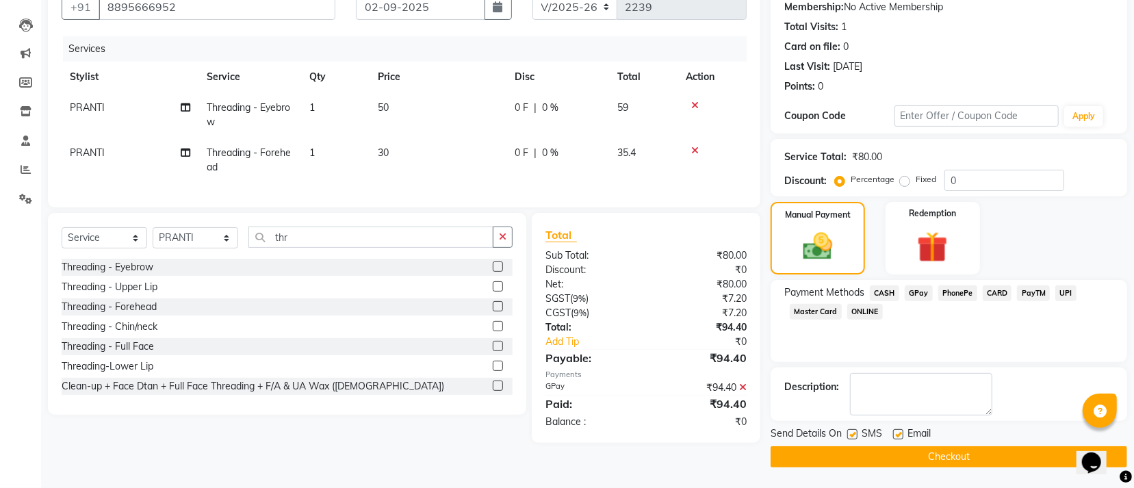
click at [891, 463] on button "Checkout" at bounding box center [949, 456] width 357 height 21
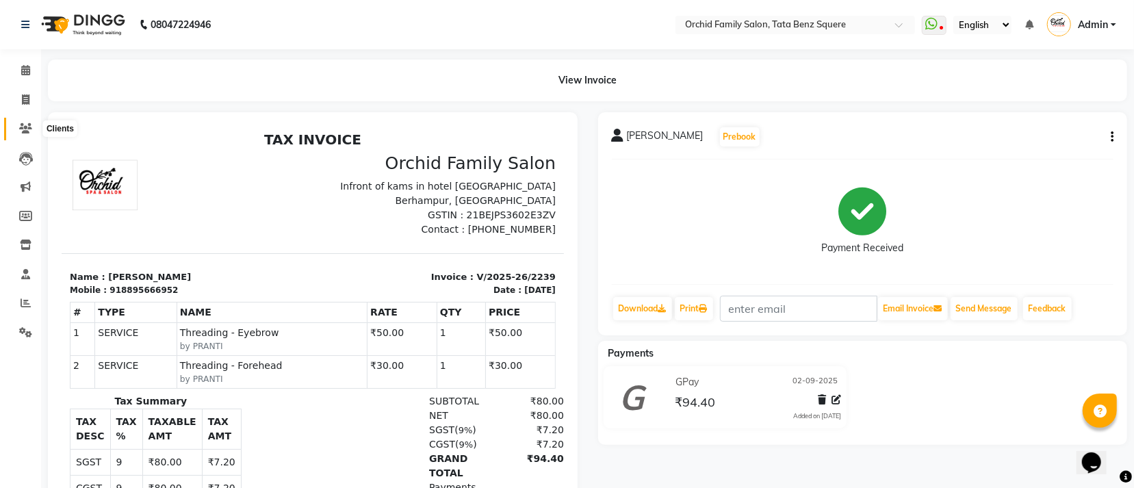
click at [23, 123] on icon at bounding box center [25, 128] width 13 height 10
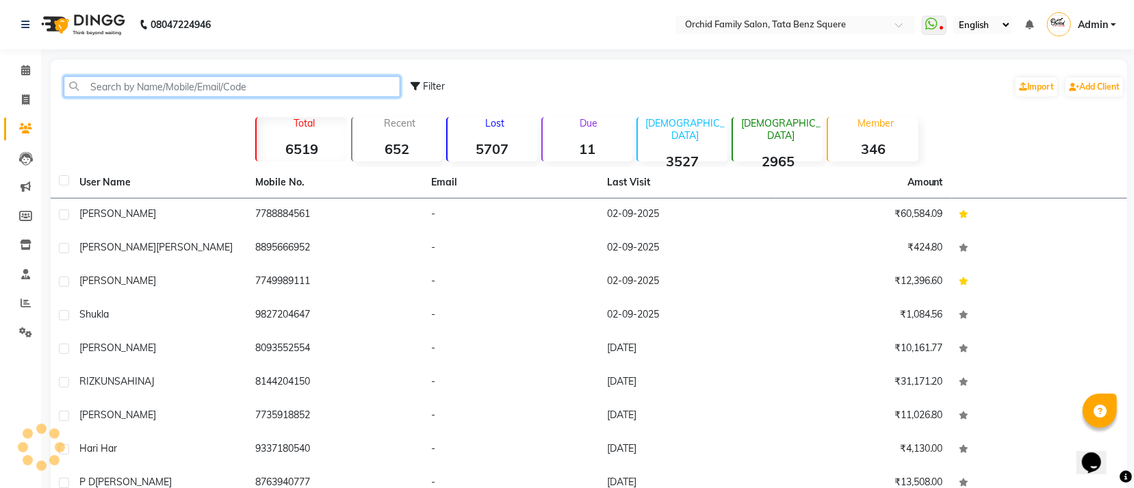
click at [110, 84] on input "text" at bounding box center [232, 86] width 337 height 21
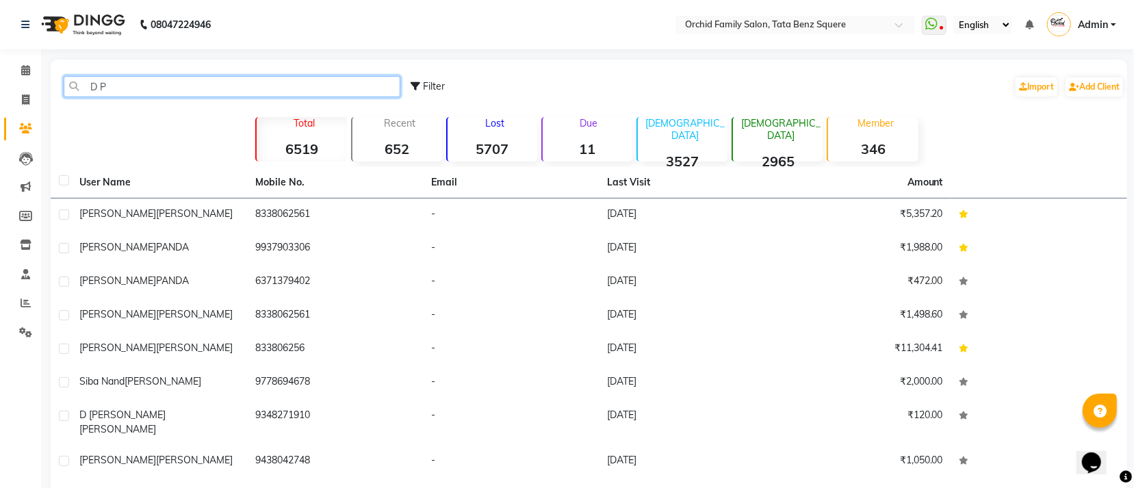
click at [162, 84] on input "D P" at bounding box center [232, 86] width 337 height 21
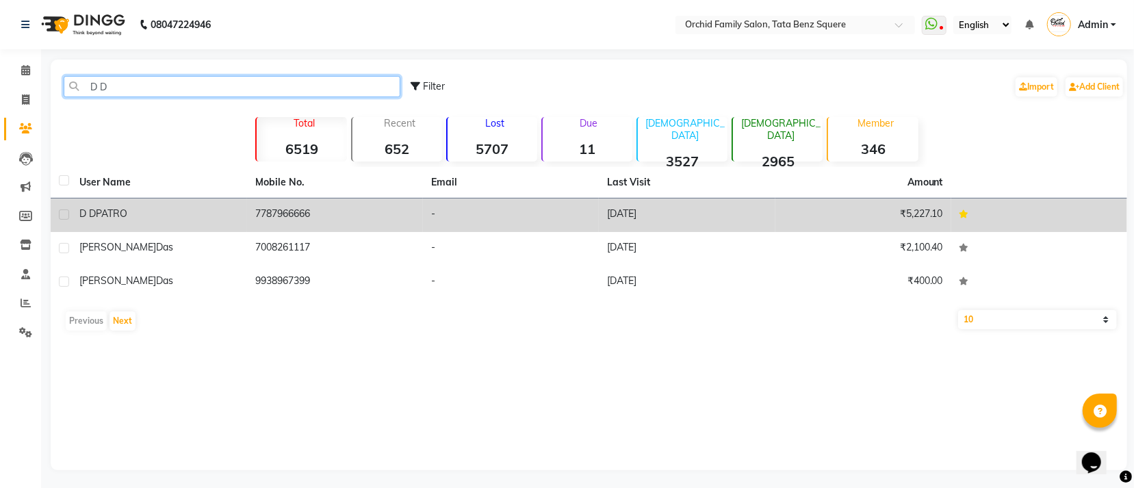
type input "D D"
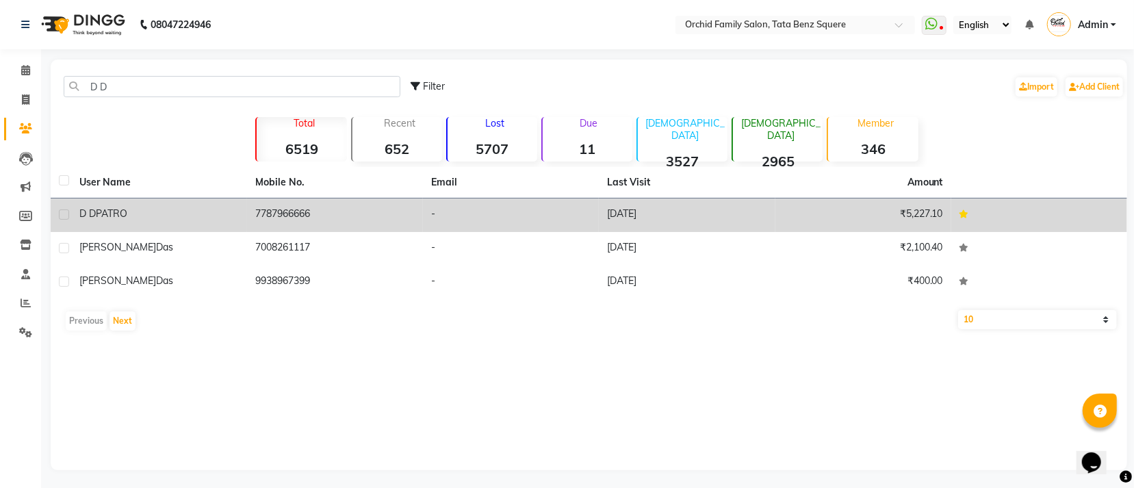
click at [627, 216] on td "10-08-2025" at bounding box center [687, 215] width 176 height 34
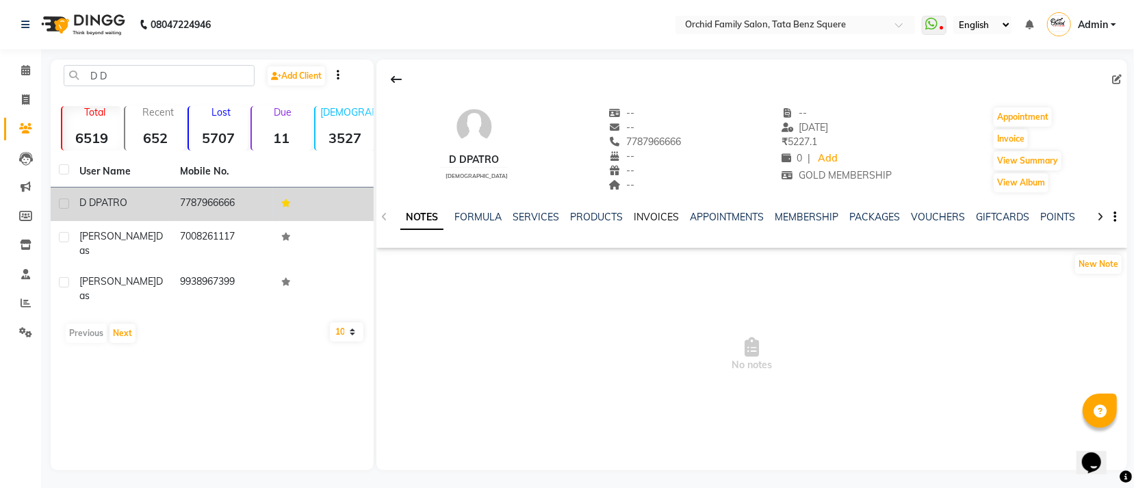
click at [655, 219] on link "INVOICES" at bounding box center [656, 217] width 45 height 12
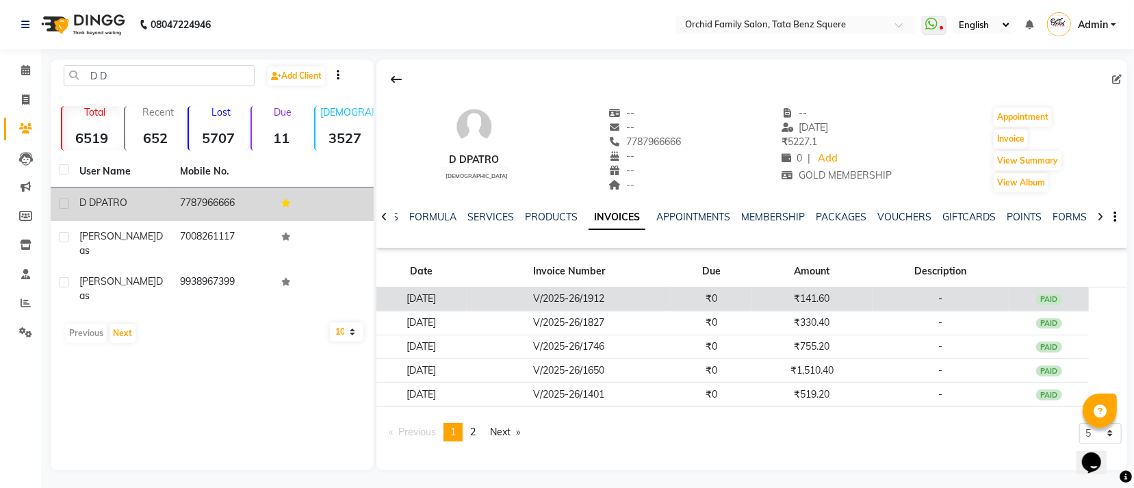
click at [883, 307] on td "-" at bounding box center [941, 299] width 137 height 24
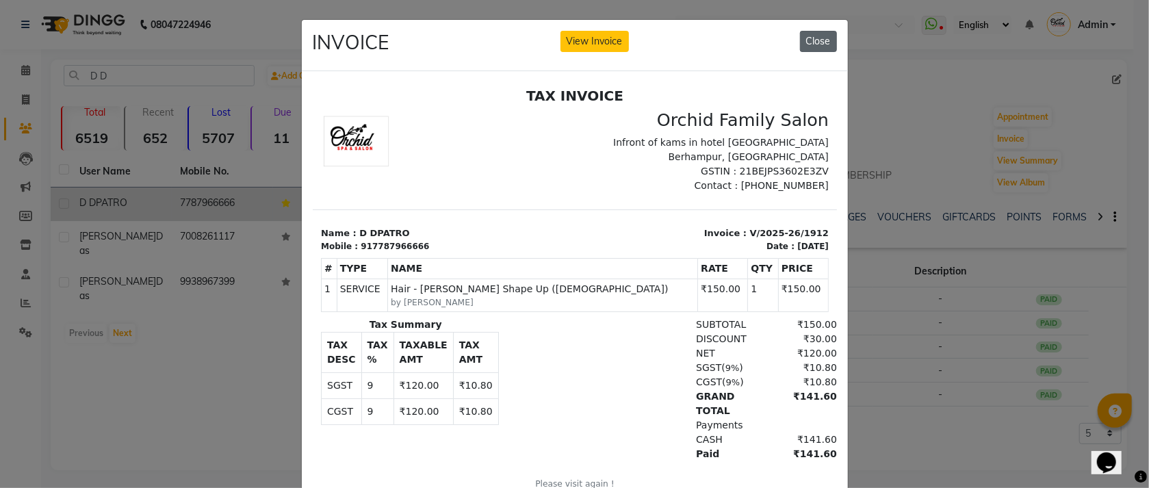
click at [808, 34] on button "Close" at bounding box center [818, 41] width 37 height 21
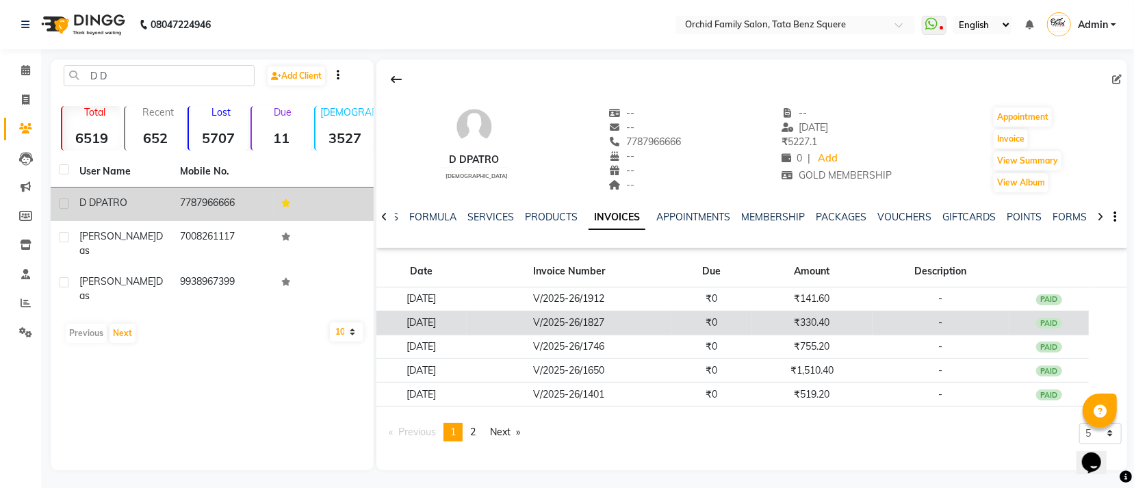
click at [859, 321] on td "₹330.40" at bounding box center [812, 323] width 120 height 24
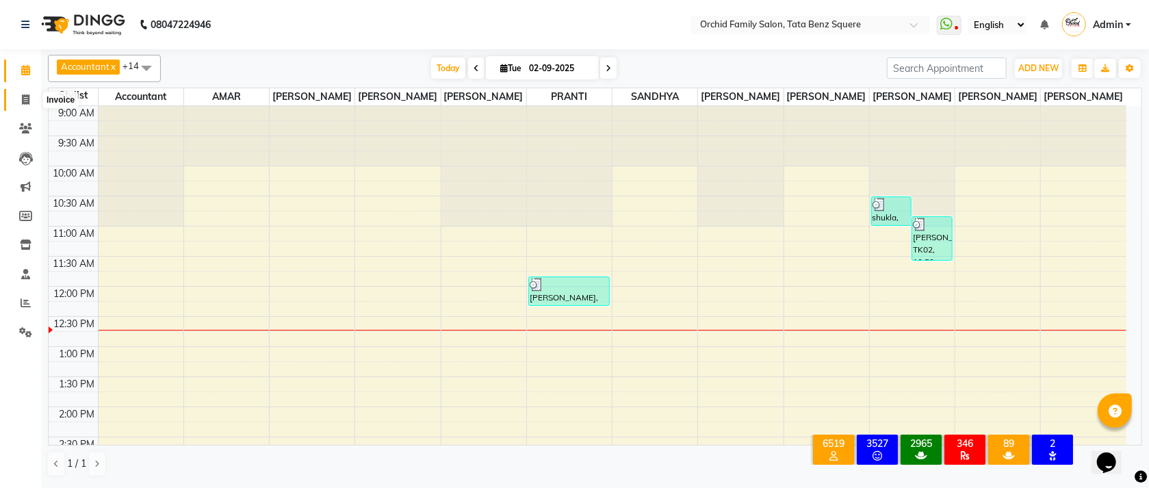
click at [24, 105] on span at bounding box center [26, 100] width 24 height 16
select select "service"
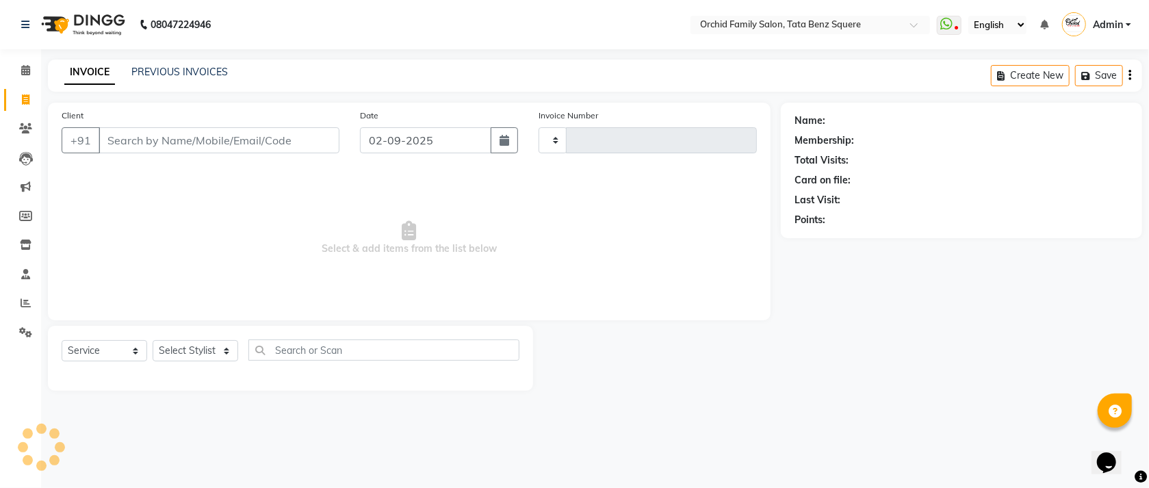
type input "2240"
select select "107"
click at [198, 347] on select "Select Stylist Accountant [PERSON_NAME] [PERSON_NAME] [PERSON_NAME] [PERSON_NAM…" at bounding box center [196, 350] width 86 height 21
select select "11441"
click at [153, 341] on select "Select Stylist Accountant [PERSON_NAME] [PERSON_NAME] [PERSON_NAME] [PERSON_NAM…" at bounding box center [196, 350] width 86 height 21
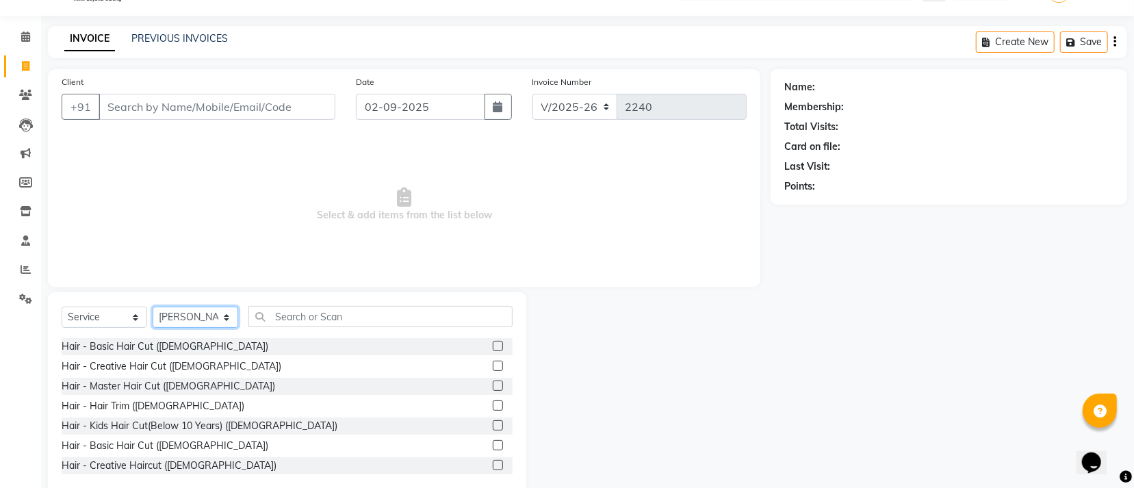
scroll to position [61, 0]
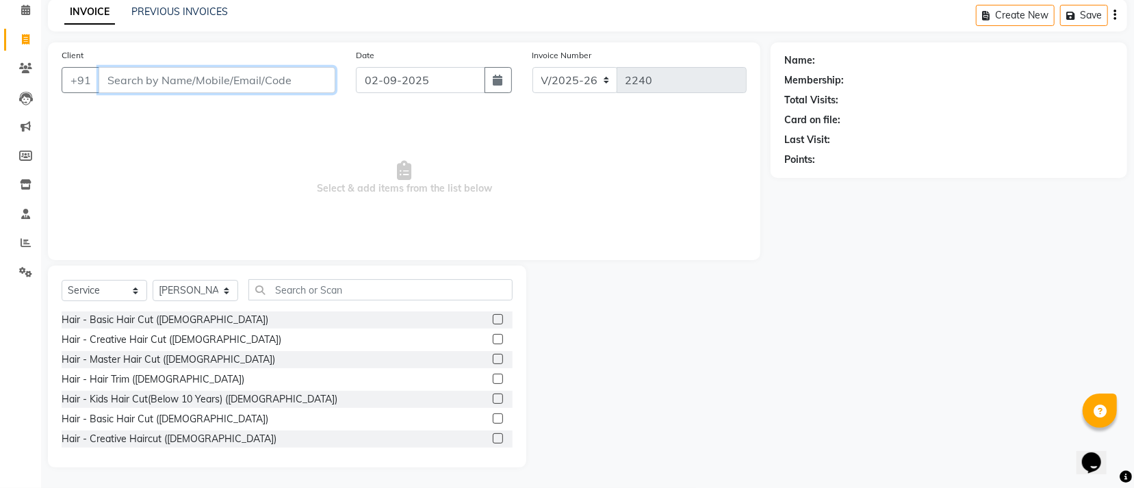
click at [226, 72] on input "Client" at bounding box center [217, 80] width 237 height 26
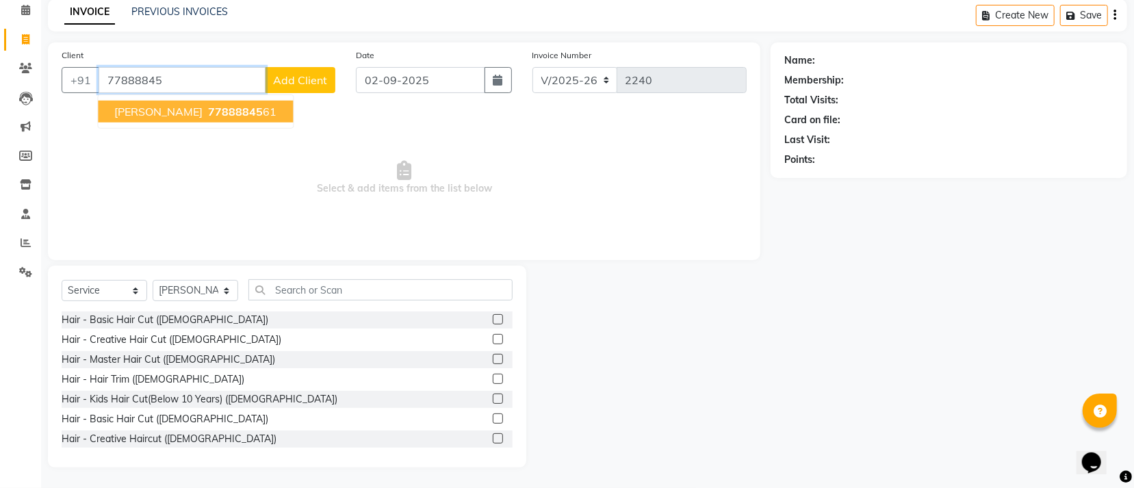
click at [261, 114] on span "77888845" at bounding box center [235, 112] width 55 height 14
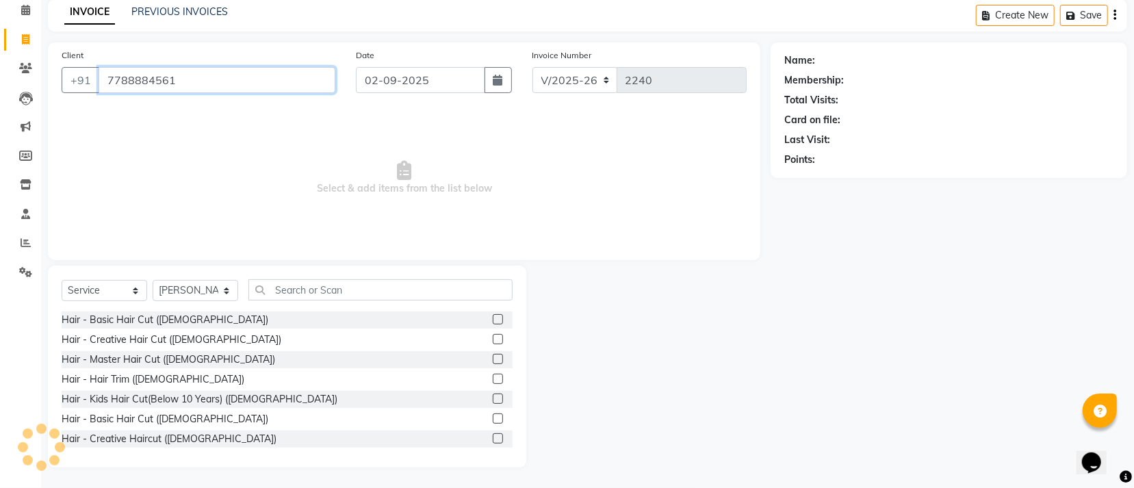
type input "7788884561"
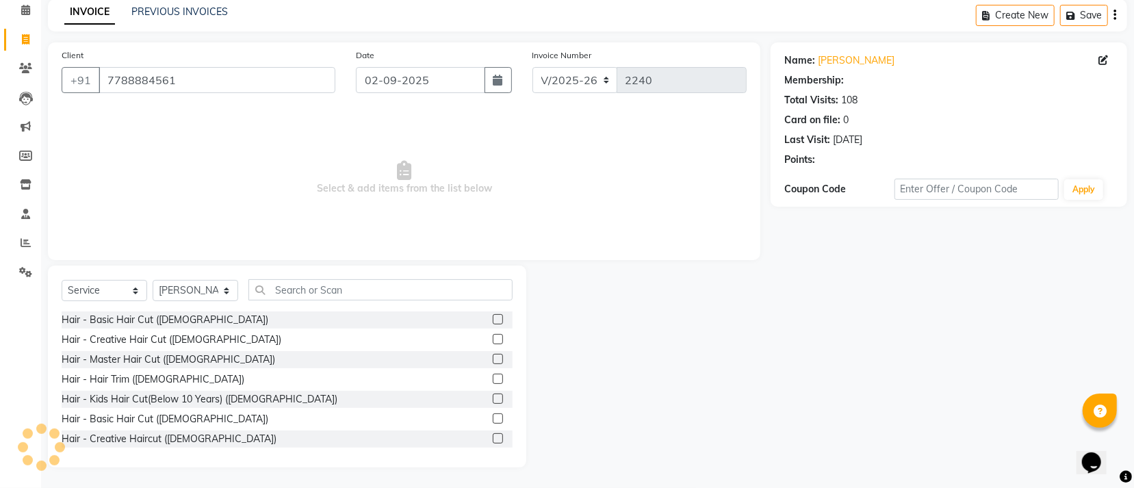
select select "1: Object"
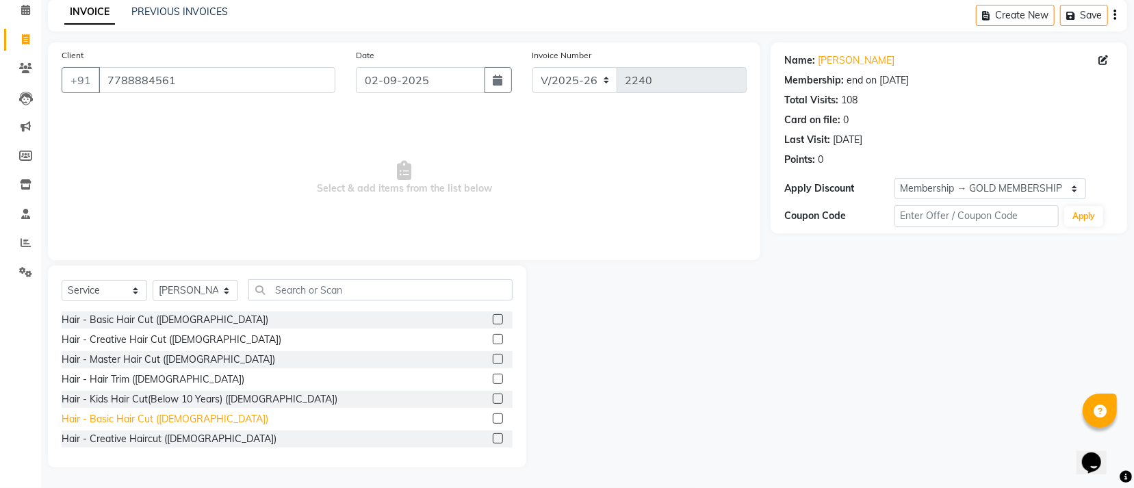
click at [171, 418] on div "Hair - Basic Hair Cut ([DEMOGRAPHIC_DATA])" at bounding box center [165, 419] width 207 height 14
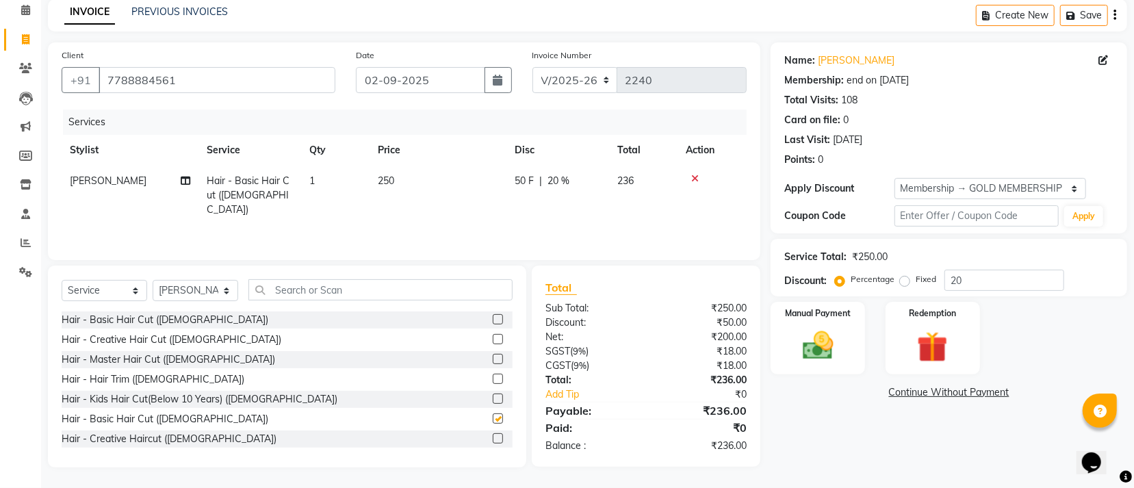
checkbox input "false"
click at [281, 294] on input "text" at bounding box center [380, 289] width 264 height 21
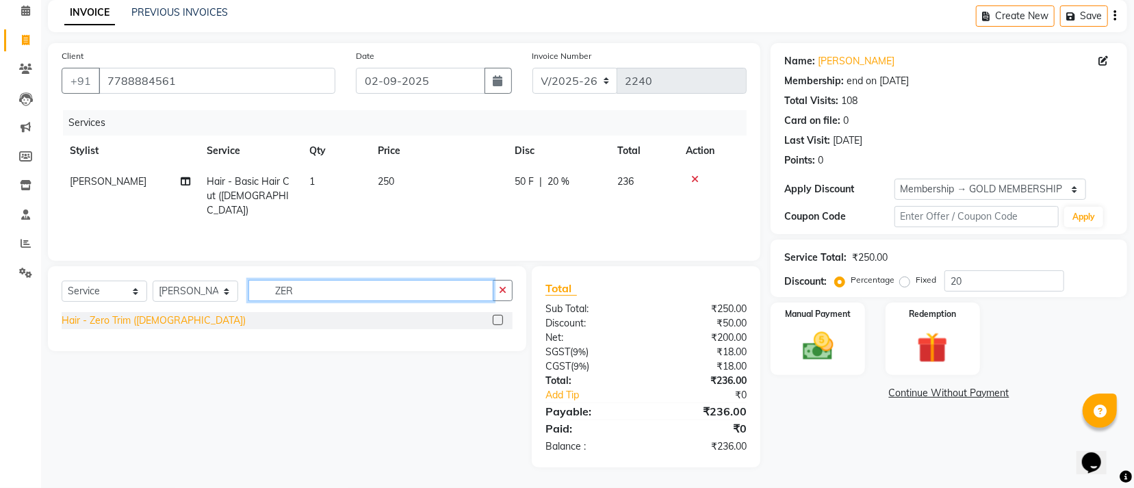
type input "ZER"
click at [106, 322] on div "Hair - Zero Trim ([DEMOGRAPHIC_DATA])" at bounding box center [154, 320] width 184 height 14
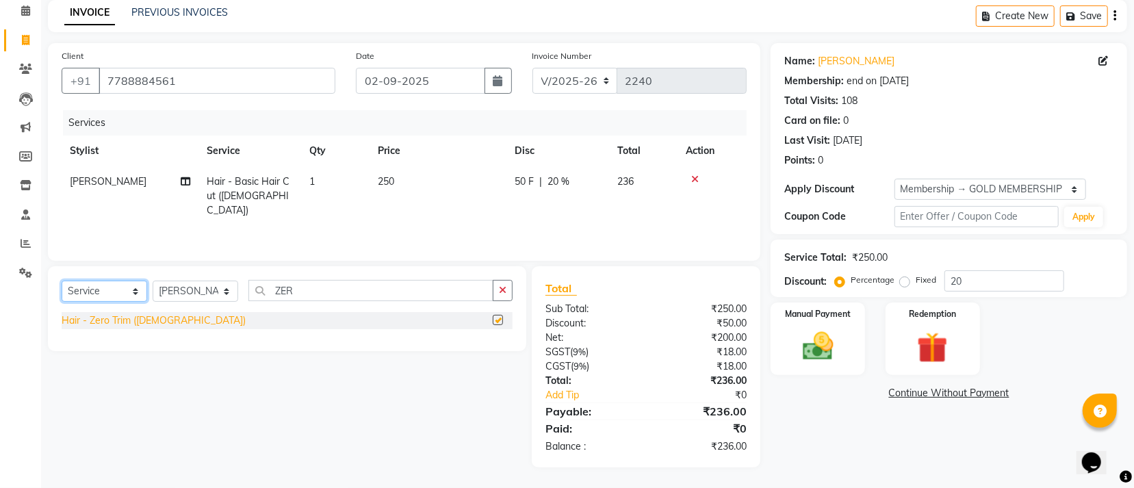
click at [106, 302] on select "Select Service Product Membership Package Voucher Prepaid Gift Card" at bounding box center [105, 291] width 86 height 21
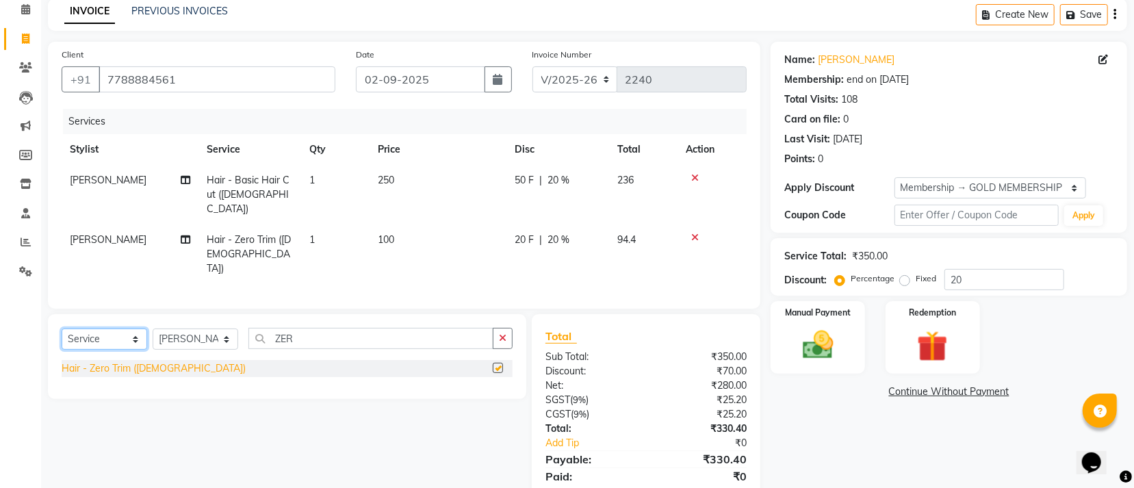
checkbox input "false"
click at [802, 339] on img at bounding box center [818, 344] width 52 height 37
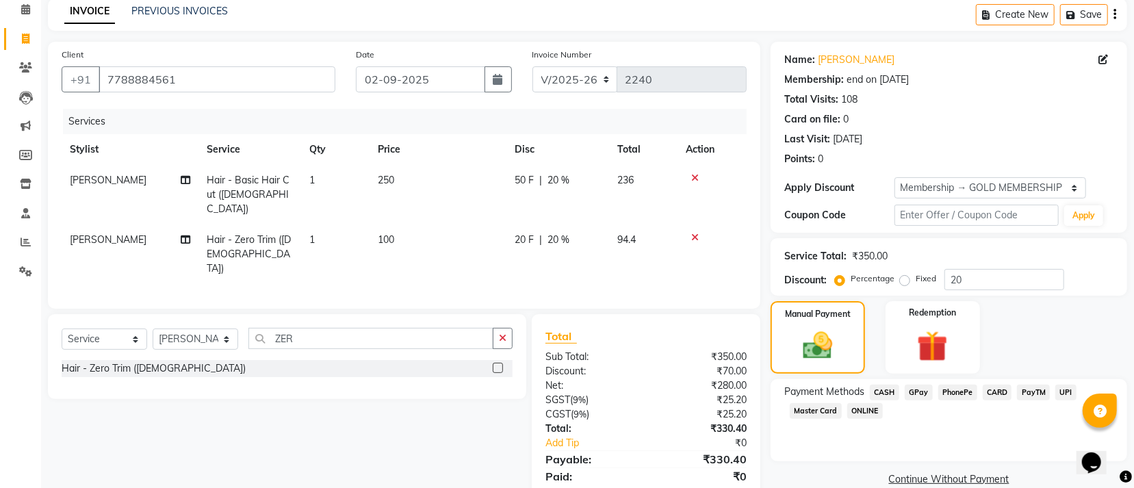
click at [880, 394] on span "CASH" at bounding box center [884, 393] width 29 height 16
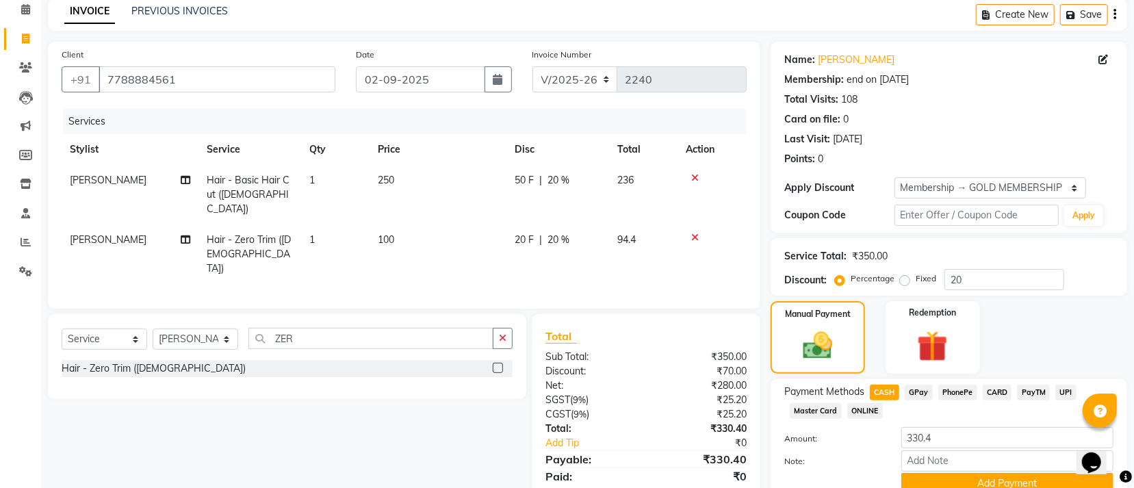
scroll to position [123, 0]
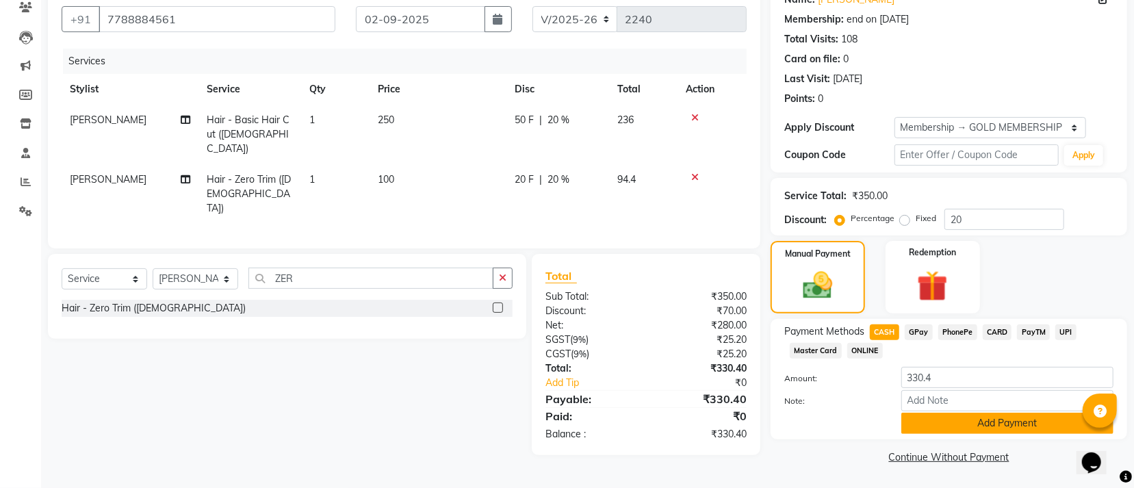
click at [922, 418] on button "Add Payment" at bounding box center [1007, 423] width 212 height 21
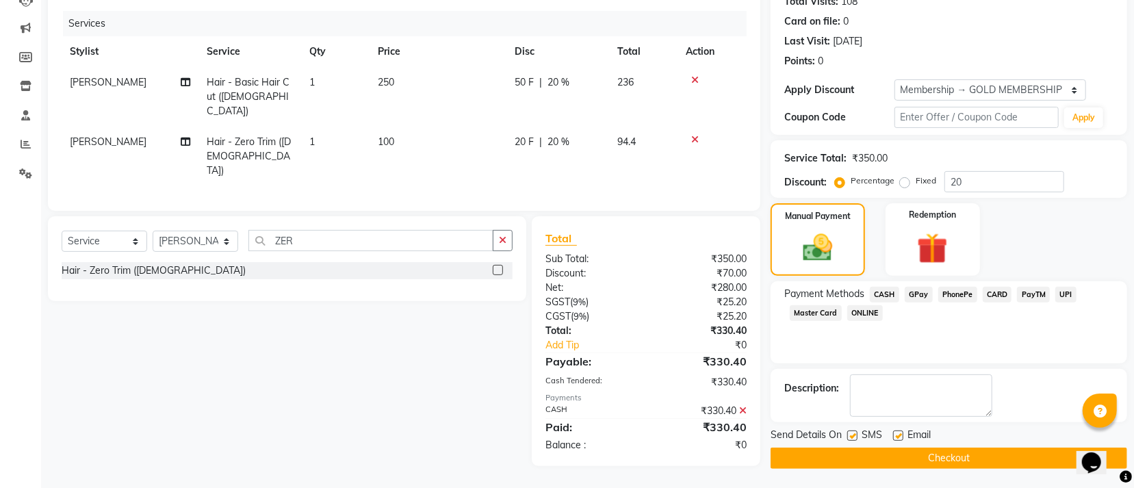
scroll to position [159, 0]
click at [843, 457] on button "Checkout" at bounding box center [949, 457] width 357 height 21
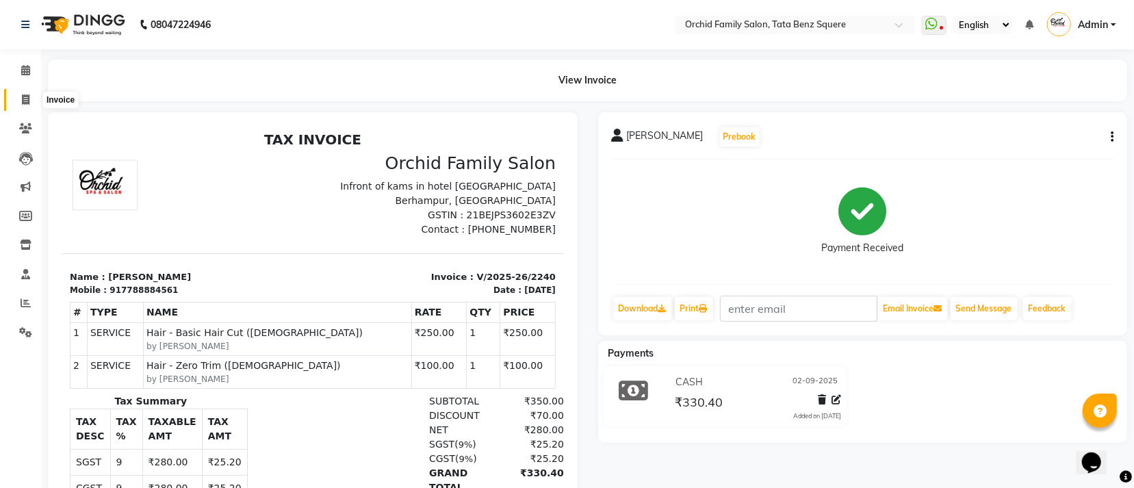
click at [22, 94] on icon at bounding box center [26, 99] width 8 height 10
select select "service"
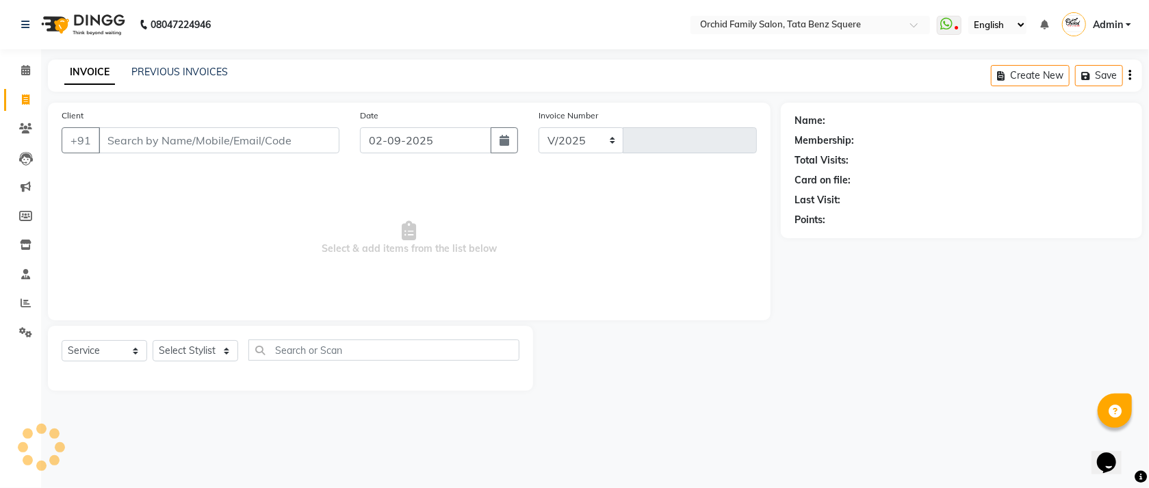
select select "107"
type input "2241"
click at [202, 351] on select "Select Stylist Accountant [PERSON_NAME] [PERSON_NAME] [PERSON_NAME] [PERSON_NAM…" at bounding box center [196, 350] width 86 height 21
select select "45556"
click at [153, 341] on select "Select Stylist Accountant [PERSON_NAME] [PERSON_NAME] [PERSON_NAME] [PERSON_NAM…" at bounding box center [196, 350] width 86 height 21
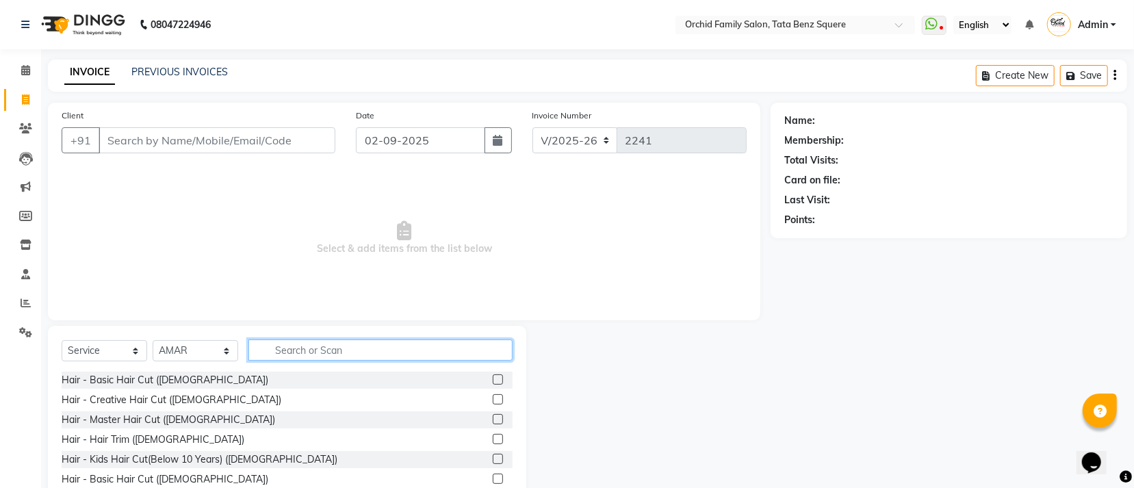
click at [356, 353] on input "text" at bounding box center [380, 349] width 264 height 21
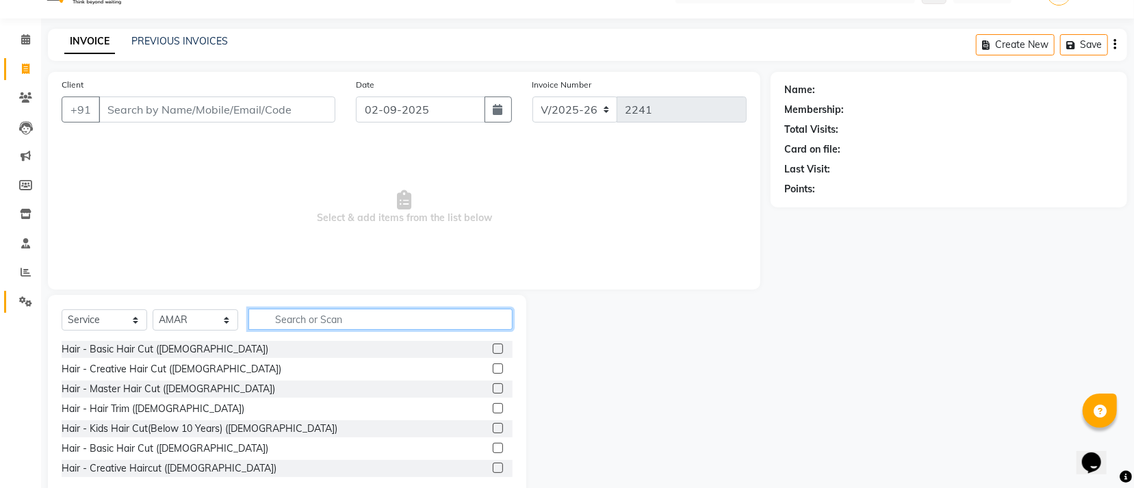
scroll to position [61, 0]
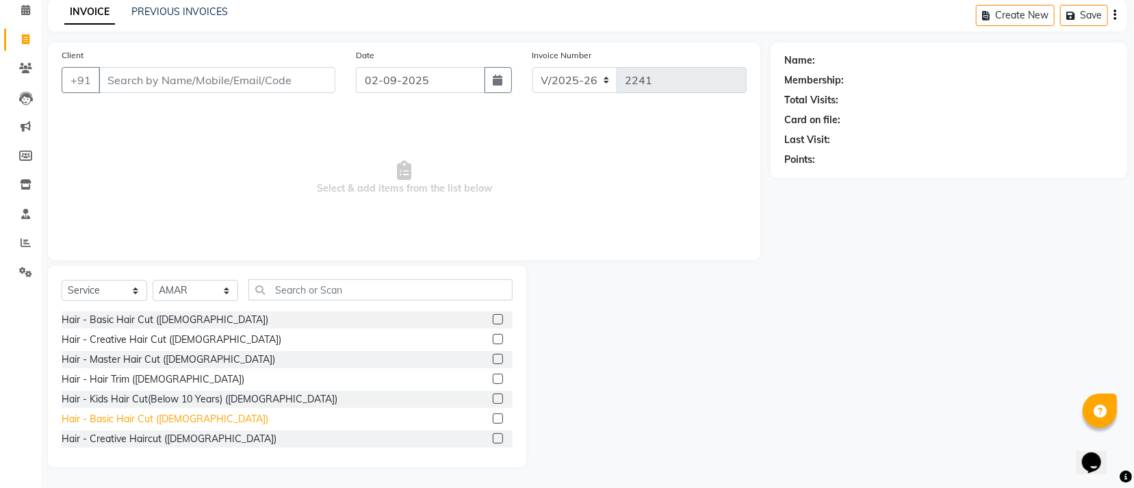
click at [149, 422] on div "Hair - Basic Hair Cut ([DEMOGRAPHIC_DATA])" at bounding box center [165, 419] width 207 height 14
checkbox input "false"
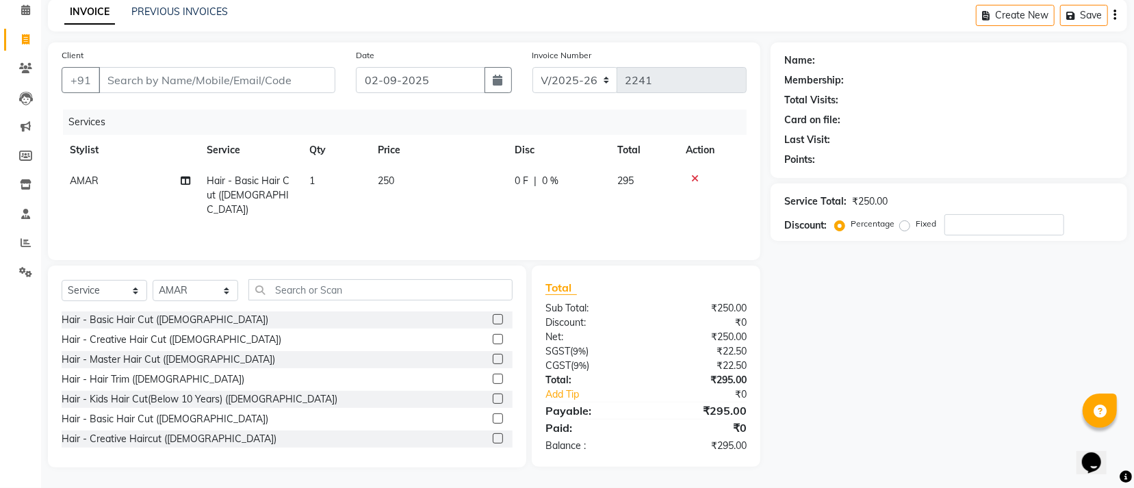
scroll to position [103, 0]
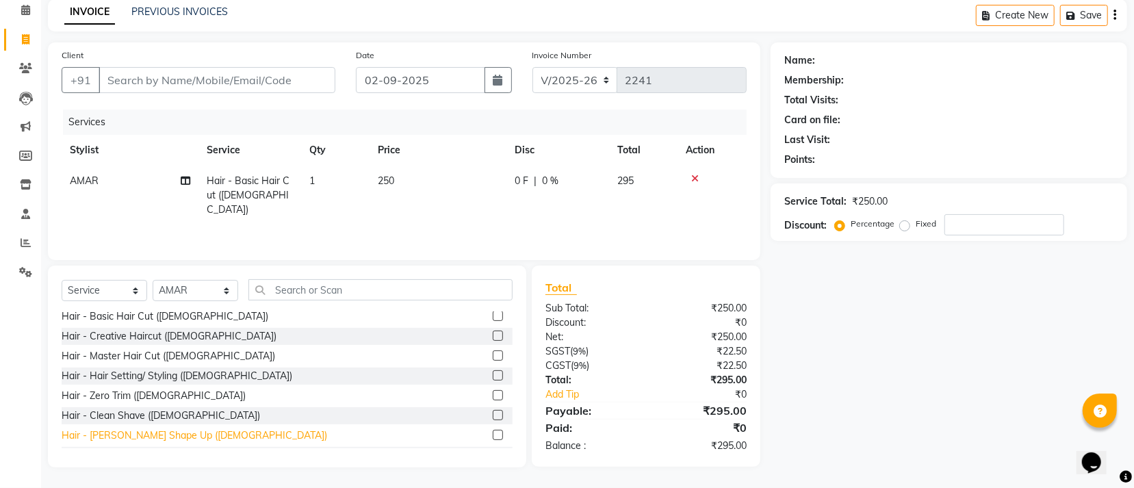
click at [147, 435] on div "Hair - [PERSON_NAME] Shape Up ([DEMOGRAPHIC_DATA])" at bounding box center [195, 435] width 266 height 14
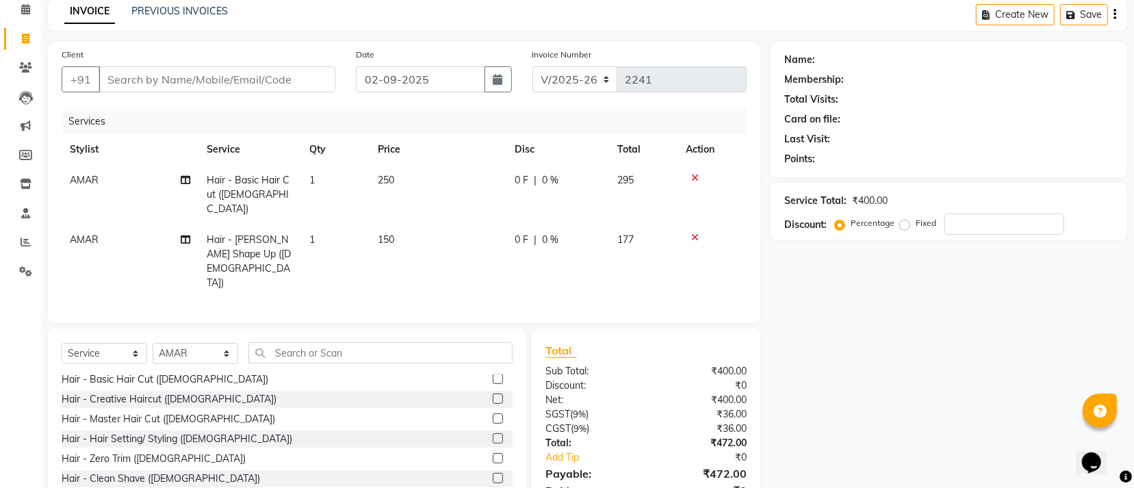
checkbox input "false"
click at [321, 342] on input "text" at bounding box center [380, 352] width 264 height 21
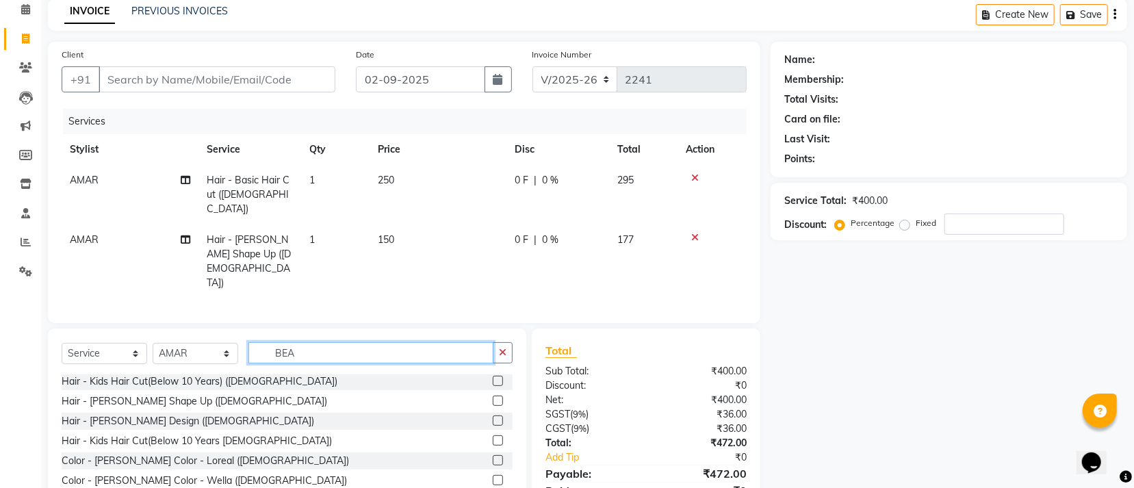
scroll to position [0, 0]
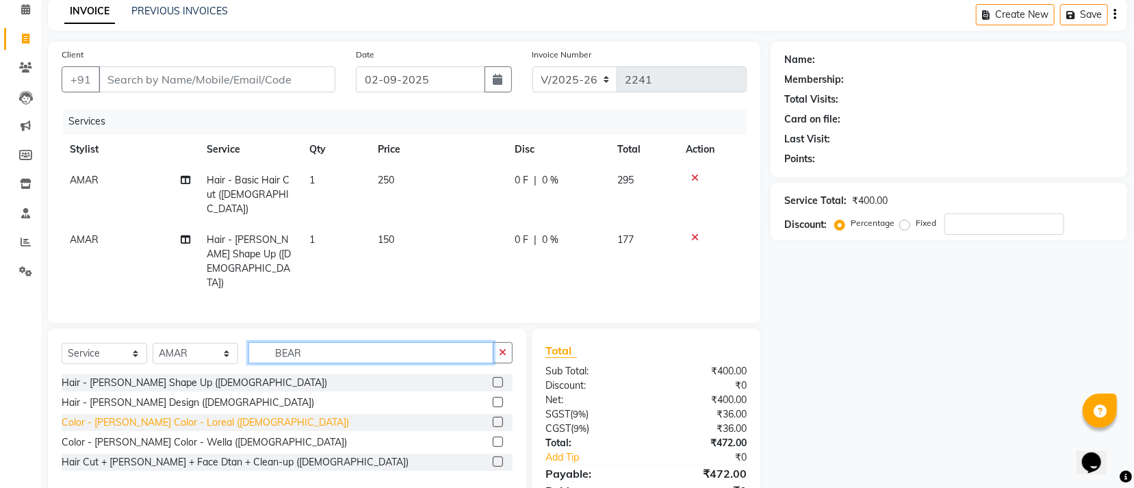
type input "BEAR"
click at [140, 415] on div "Color - [PERSON_NAME] Color - Loreal ([DEMOGRAPHIC_DATA])" at bounding box center [205, 422] width 287 height 14
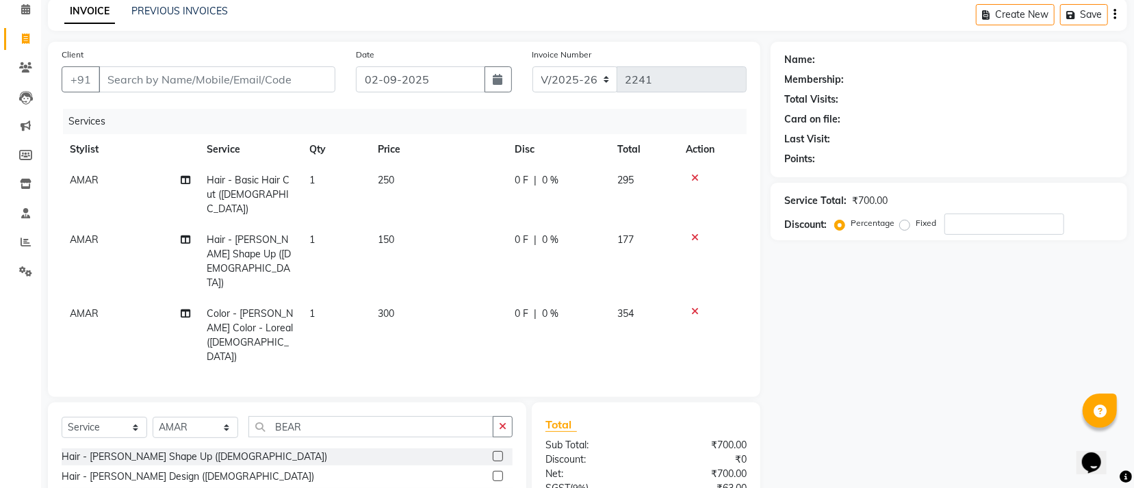
checkbox input "false"
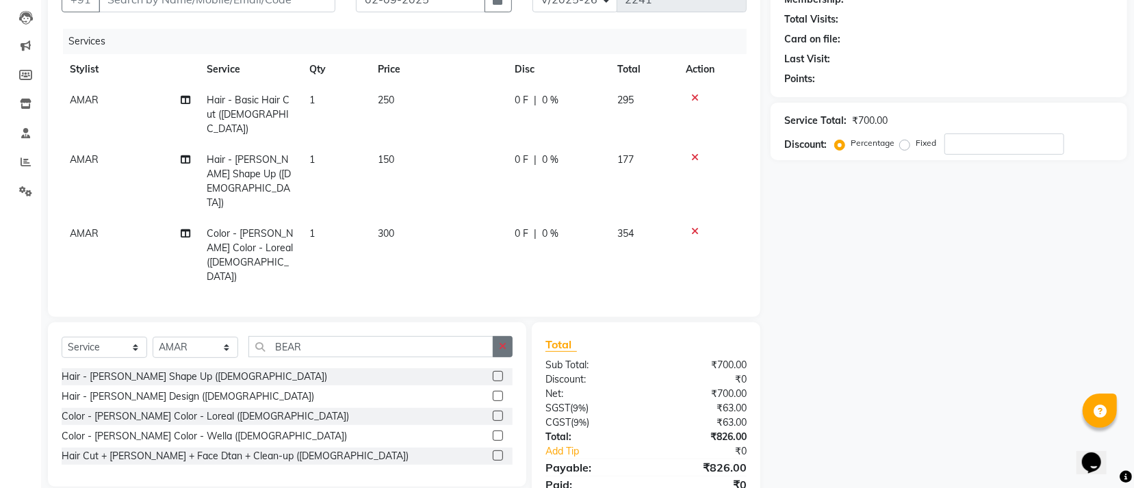
click at [502, 342] on icon "button" at bounding box center [503, 347] width 8 height 10
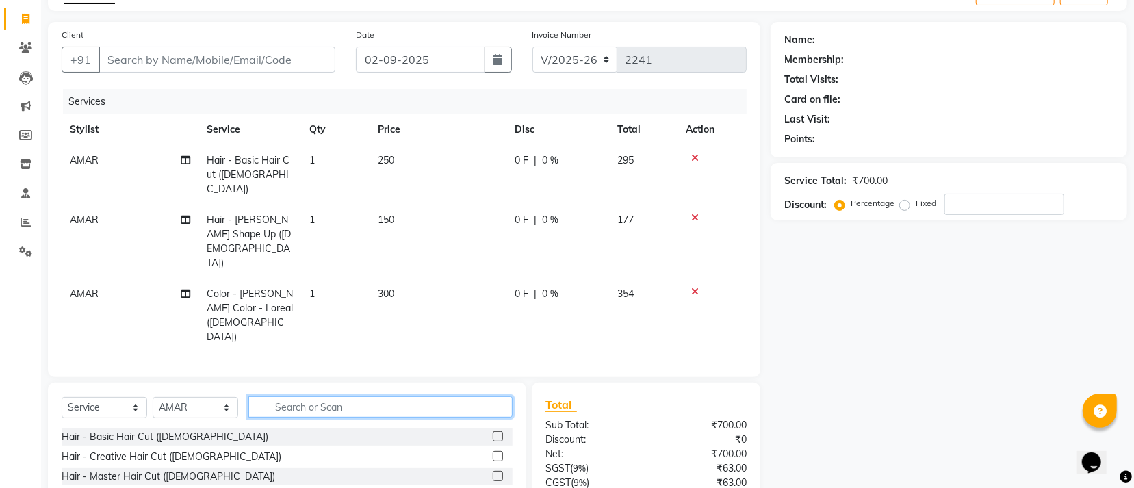
scroll to position [38, 0]
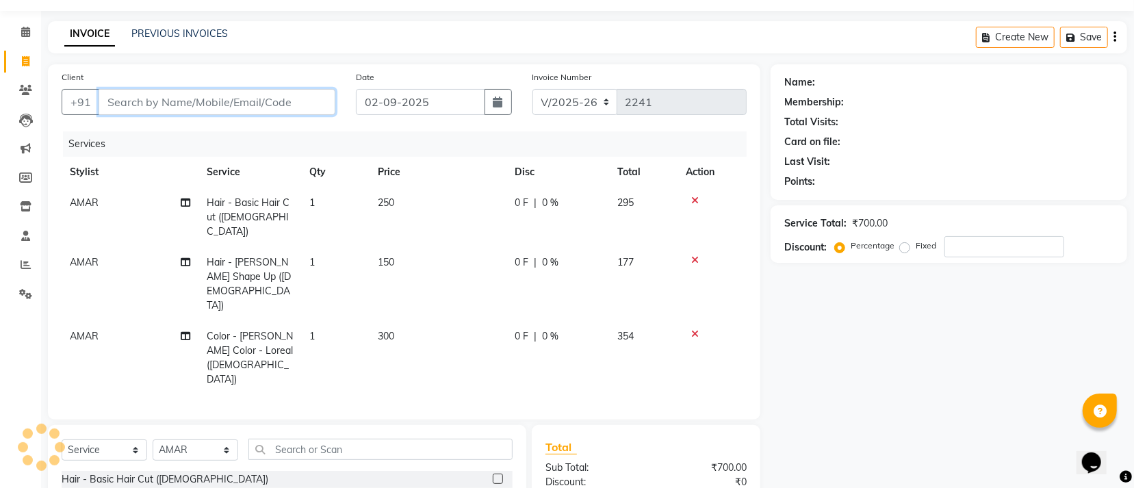
click at [162, 101] on input "Client" at bounding box center [217, 102] width 237 height 26
type input "7"
type input "0"
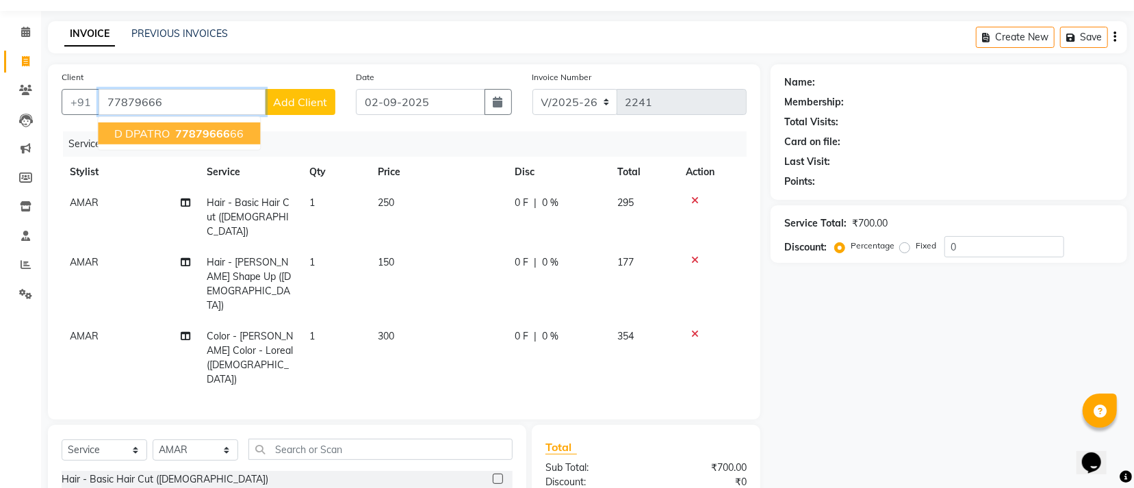
click at [142, 134] on span "D DPATRO" at bounding box center [141, 134] width 55 height 14
type input "7787966666"
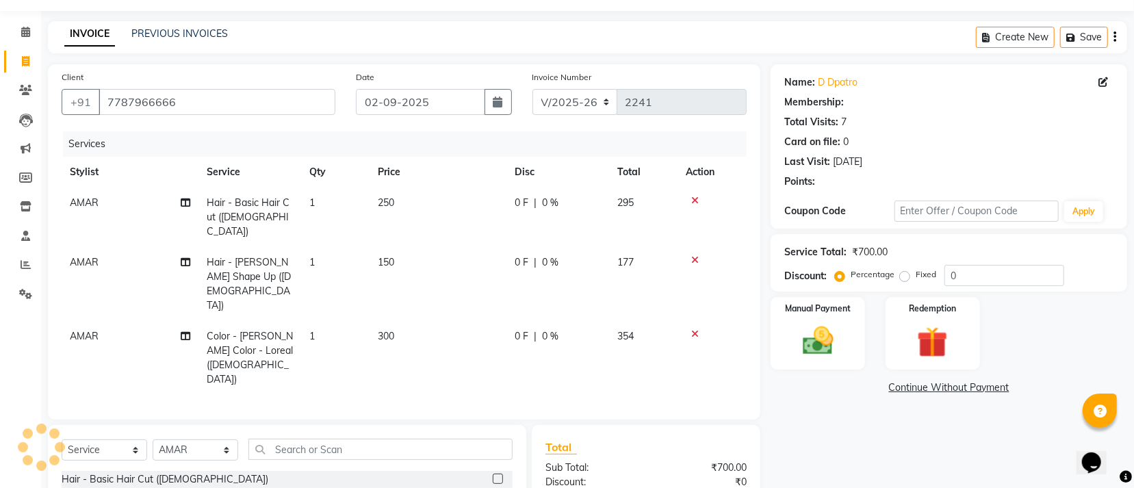
select select "1: Object"
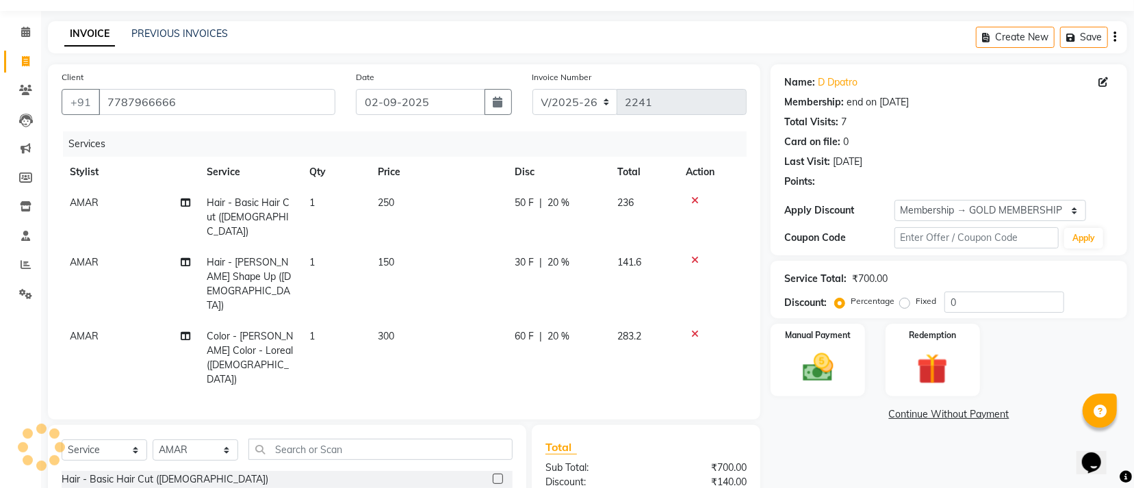
type input "20"
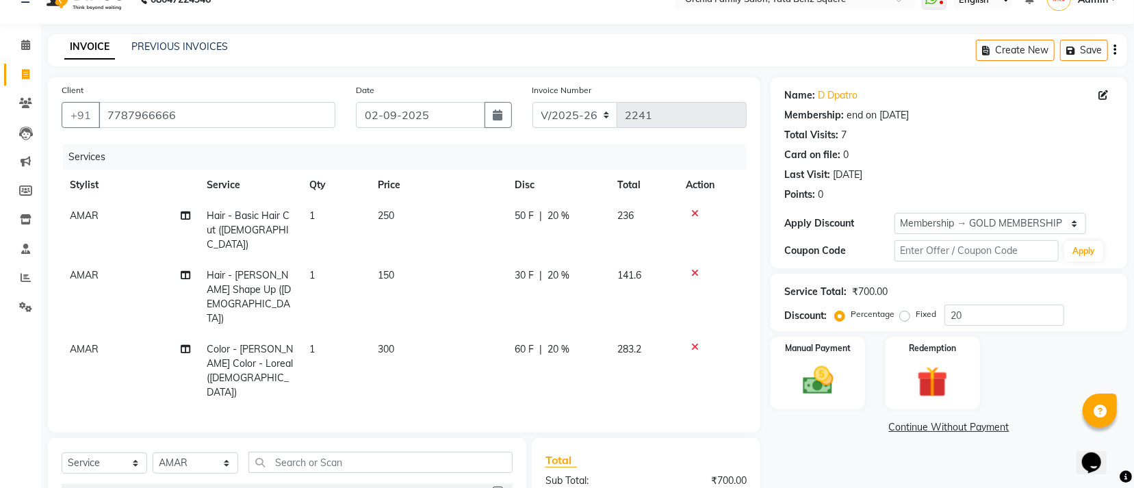
scroll to position [0, 0]
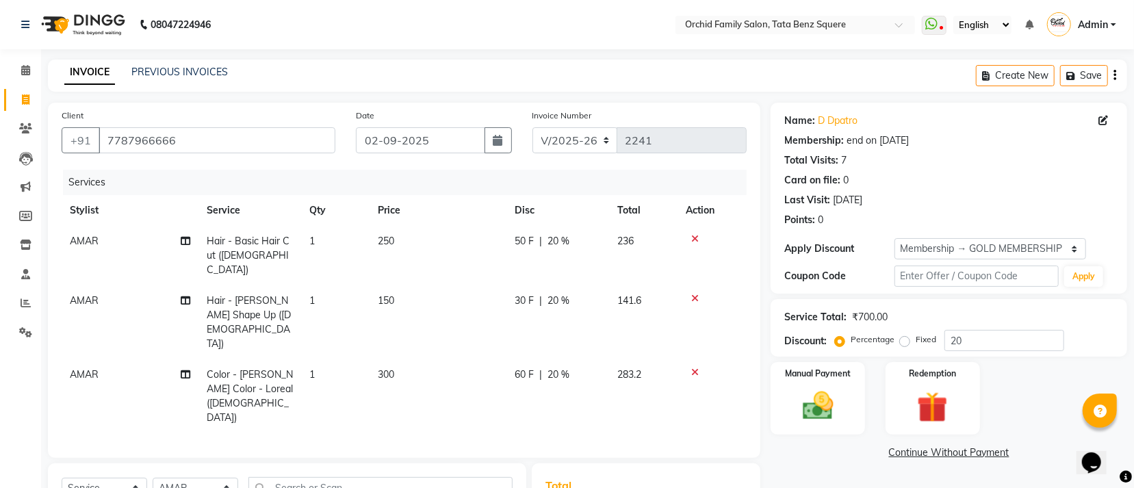
drag, startPoint x: 407, startPoint y: 324, endPoint x: 424, endPoint y: 334, distance: 19.6
click at [407, 359] on td "300" at bounding box center [438, 396] width 137 height 74
select select "45556"
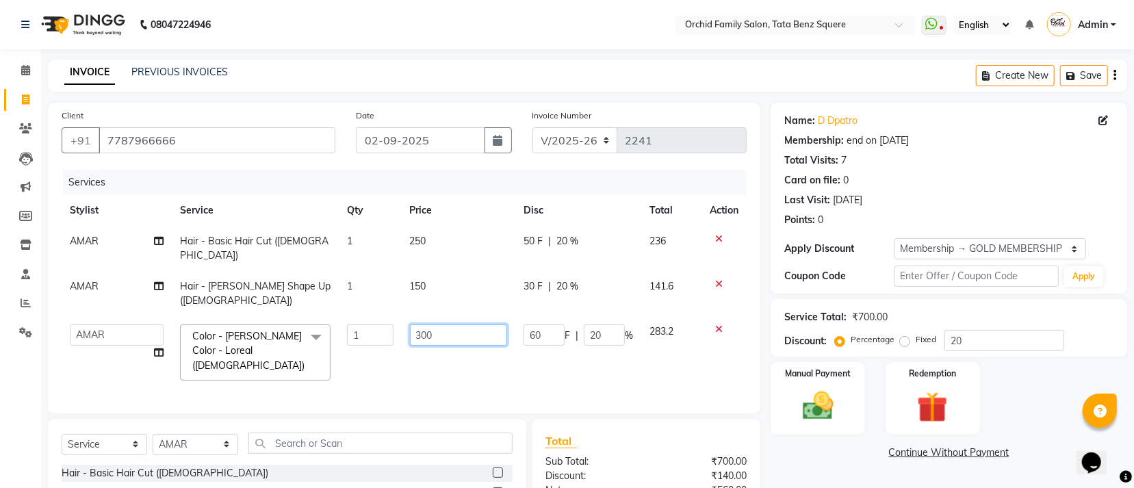
click at [448, 324] on input "300" at bounding box center [459, 334] width 98 height 21
type input "3"
type input "200"
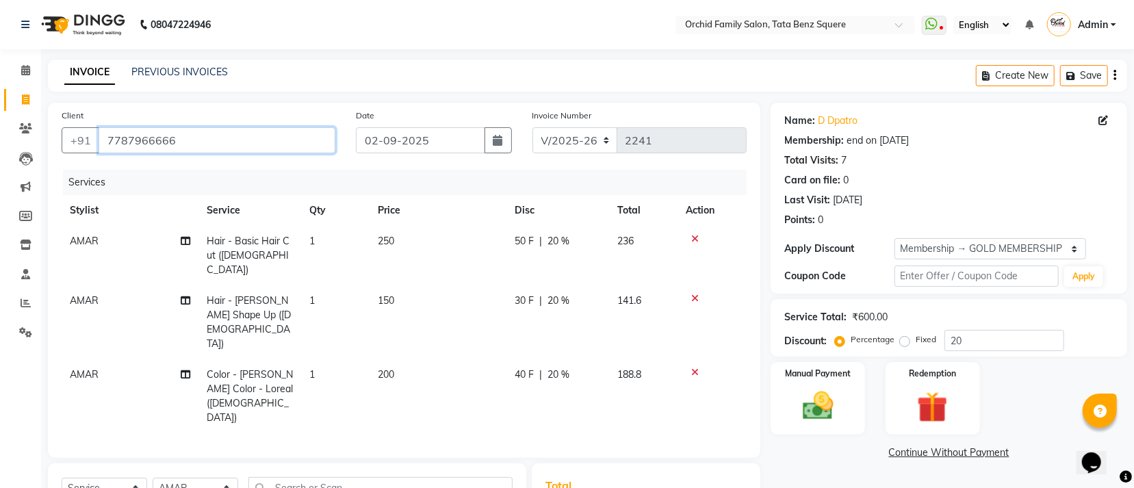
click at [307, 128] on input "7787966666" at bounding box center [217, 140] width 237 height 26
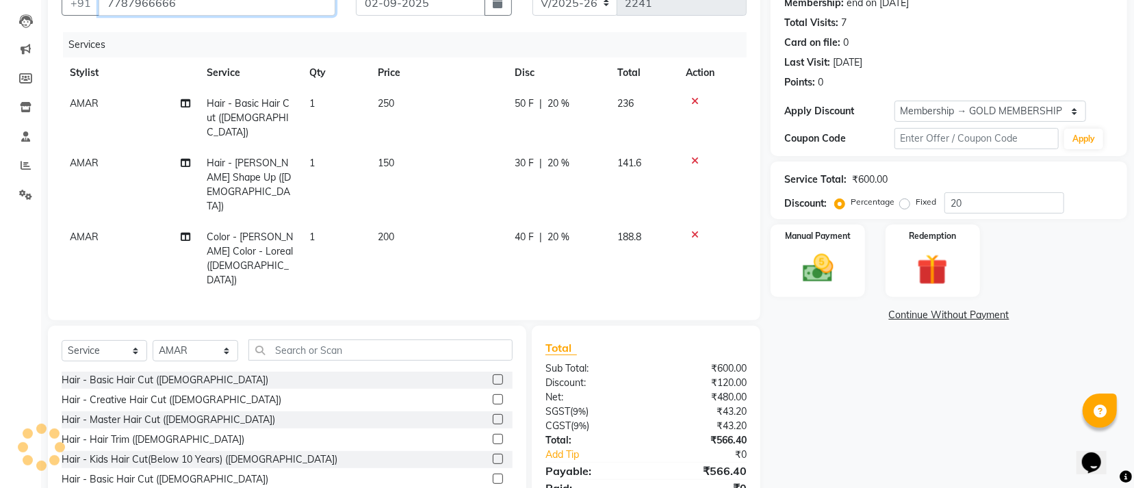
scroll to position [141, 0]
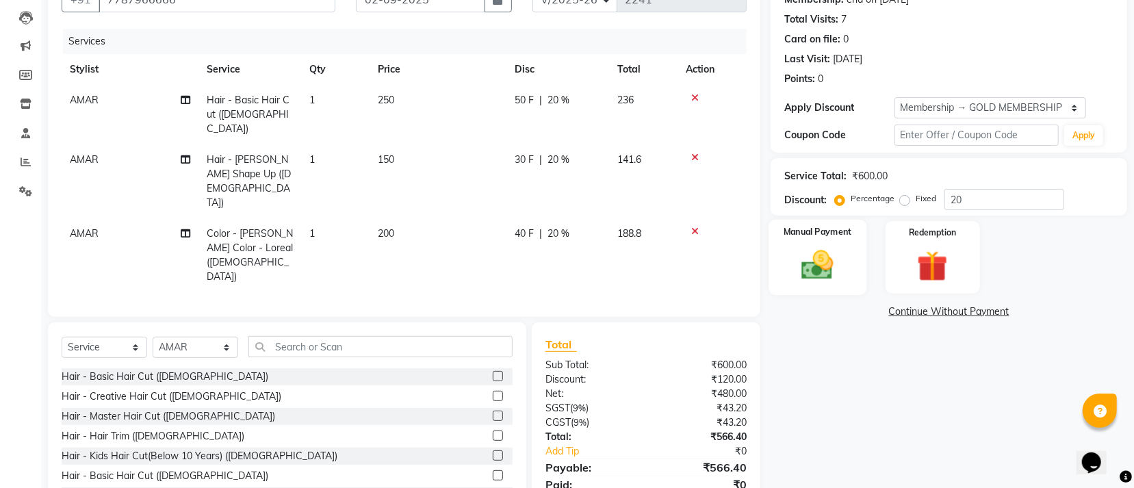
click at [838, 271] on img at bounding box center [818, 264] width 52 height 37
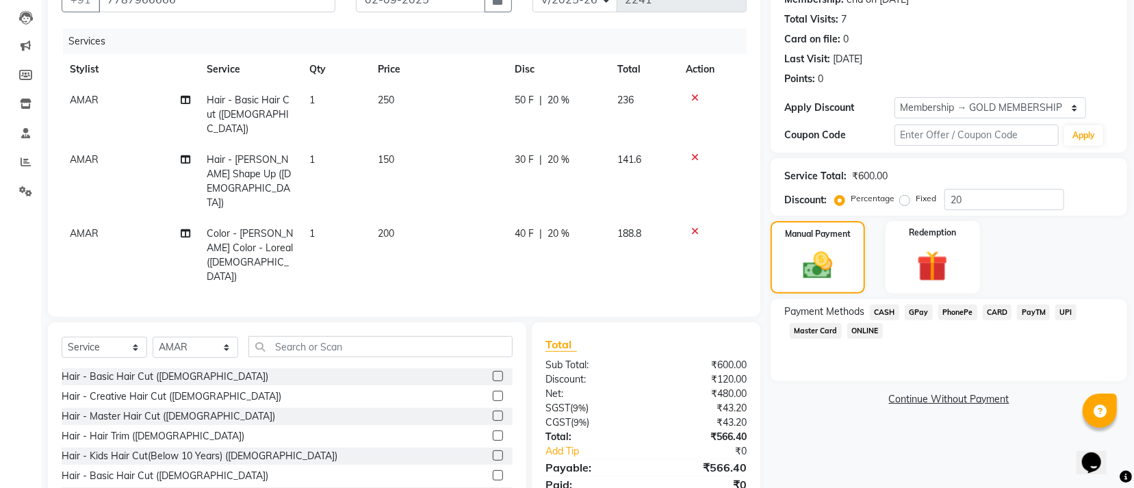
click at [922, 316] on span "GPay" at bounding box center [919, 313] width 28 height 16
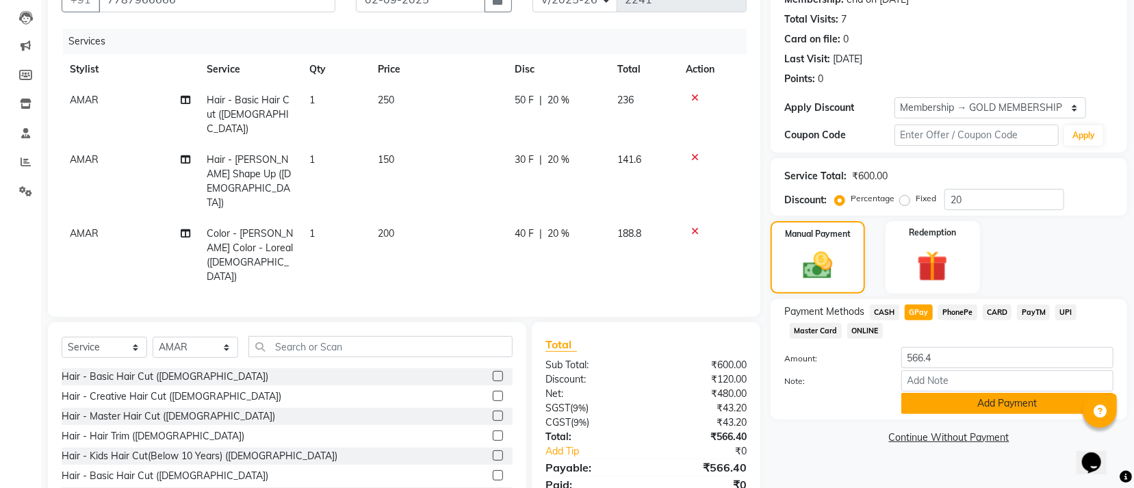
click at [961, 407] on button "Add Payment" at bounding box center [1007, 403] width 212 height 21
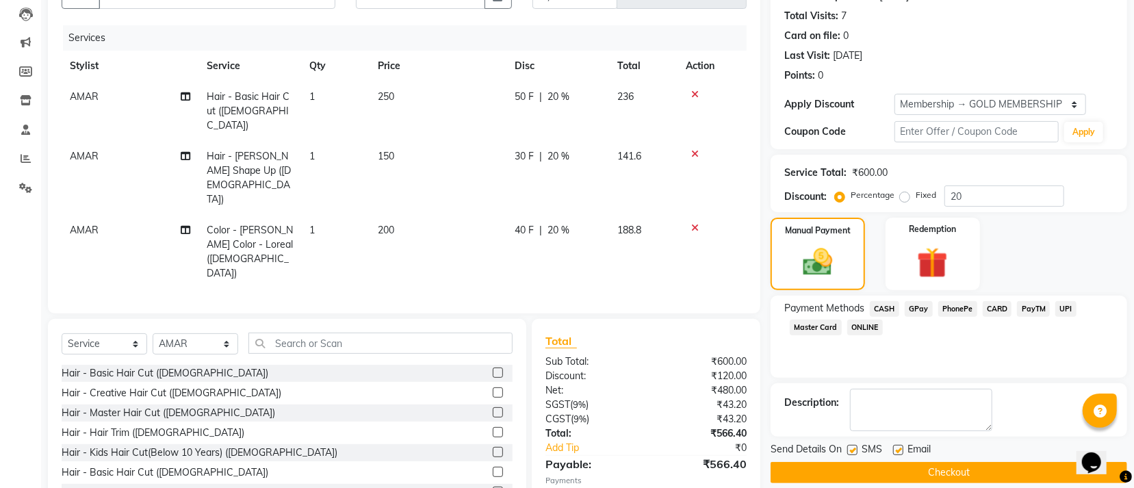
scroll to position [170, 0]
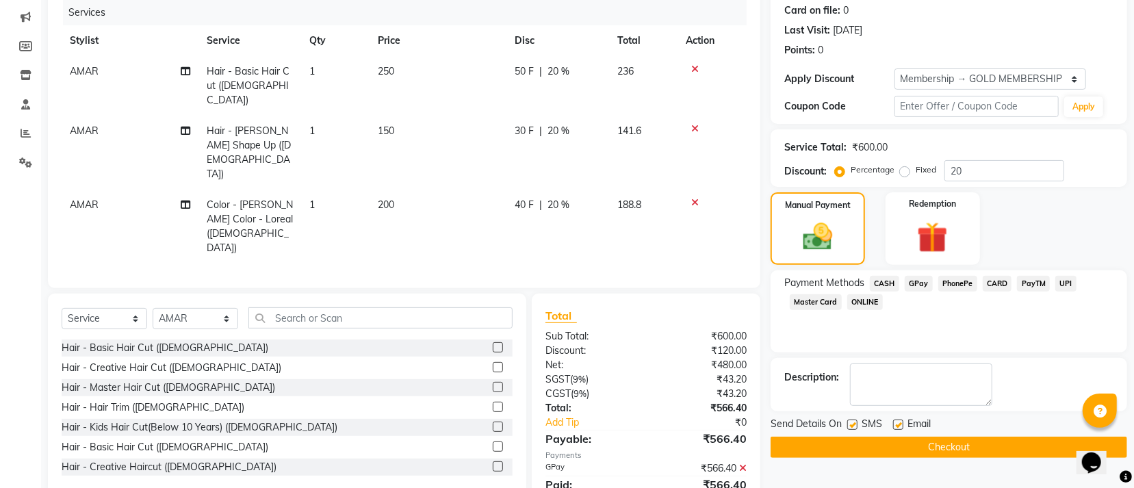
click at [852, 446] on button "Checkout" at bounding box center [949, 447] width 357 height 21
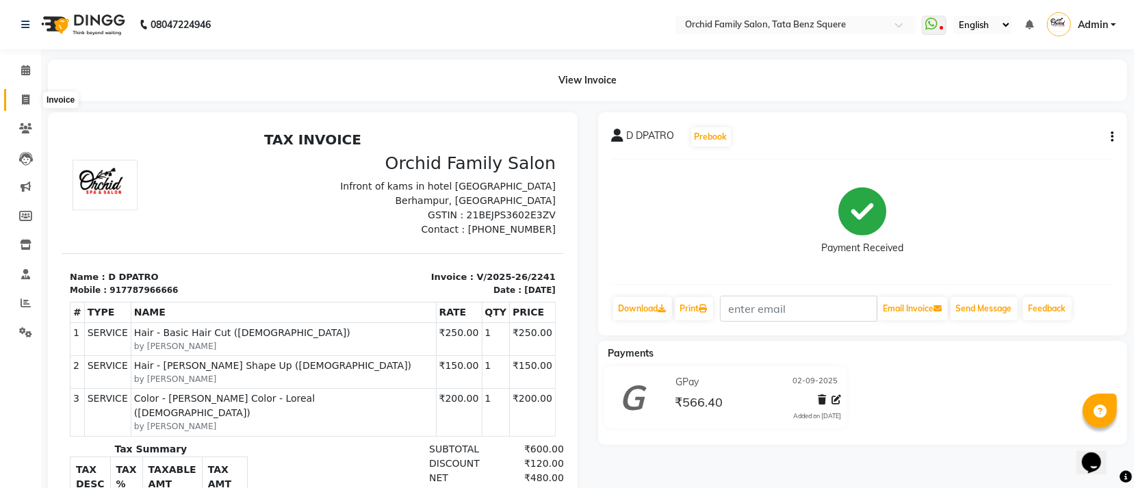
click at [22, 105] on span at bounding box center [26, 100] width 24 height 16
select select "service"
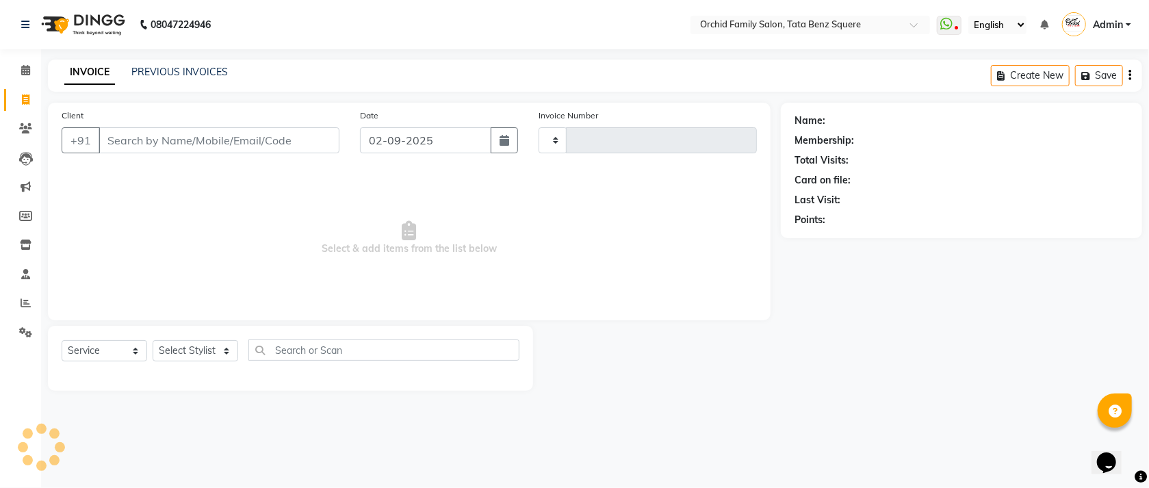
type input "2242"
select select "107"
click at [142, 71] on link "PREVIOUS INVOICES" at bounding box center [179, 72] width 97 height 12
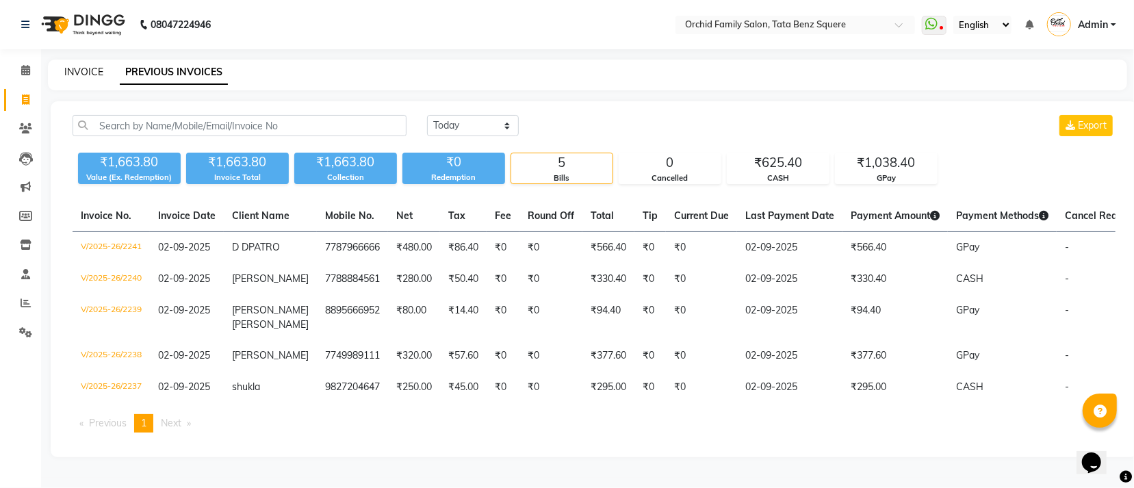
click at [77, 75] on link "INVOICE" at bounding box center [83, 72] width 39 height 12
select select "service"
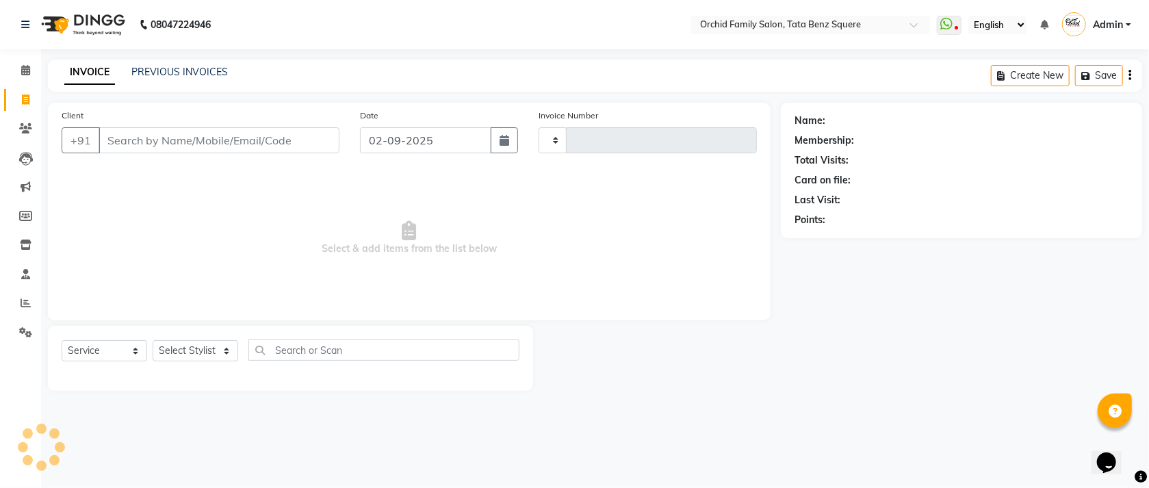
type input "2242"
select select "107"
click at [201, 353] on select "Select Stylist" at bounding box center [196, 350] width 86 height 21
click at [204, 352] on select "Select Stylist" at bounding box center [196, 350] width 86 height 21
click at [207, 347] on select "Select Stylist" at bounding box center [196, 350] width 86 height 21
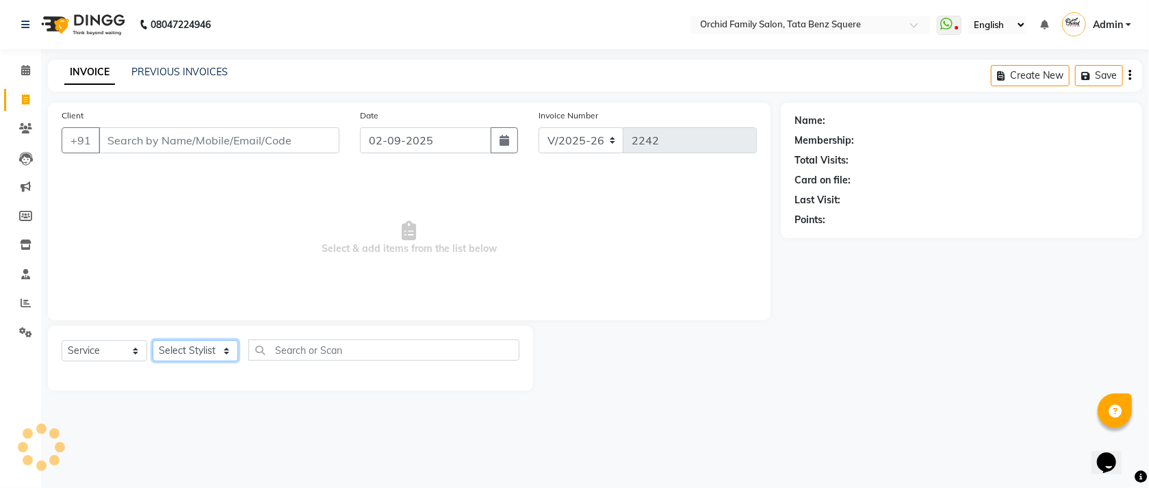
click at [207, 349] on select "Select Stylist" at bounding box center [196, 350] width 86 height 21
click at [207, 350] on select "Select Stylist" at bounding box center [196, 350] width 86 height 21
drag, startPoint x: 207, startPoint y: 350, endPoint x: 203, endPoint y: 357, distance: 8.6
click at [203, 357] on select "Select Stylist" at bounding box center [196, 350] width 86 height 21
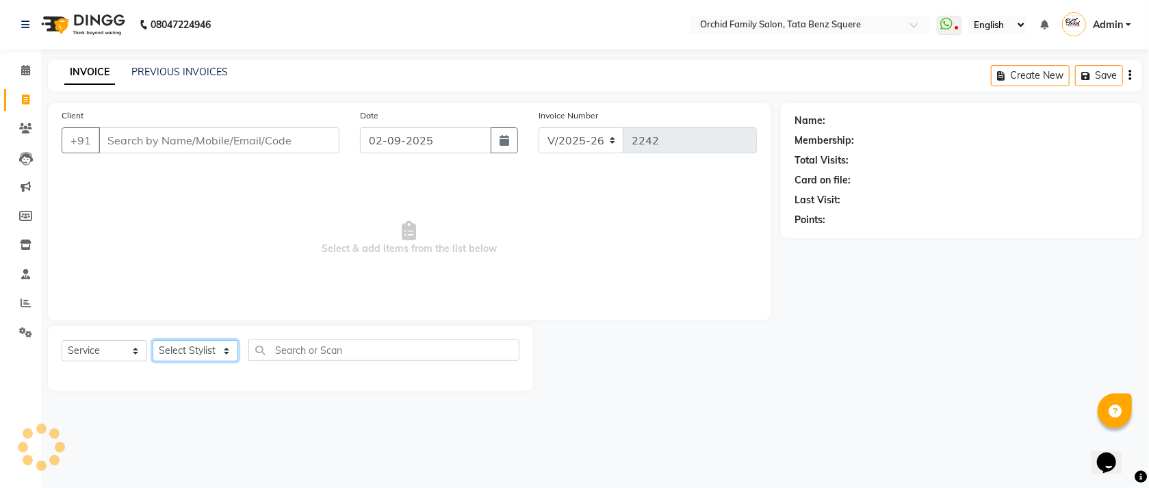
click at [203, 357] on select "Select Stylist" at bounding box center [196, 350] width 86 height 21
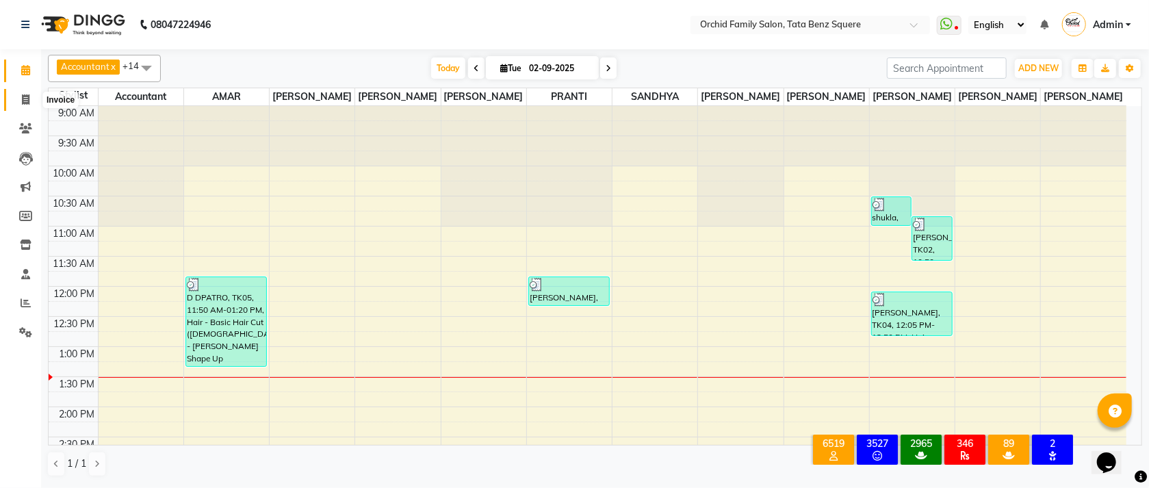
click at [22, 99] on icon at bounding box center [26, 99] width 8 height 10
select select "service"
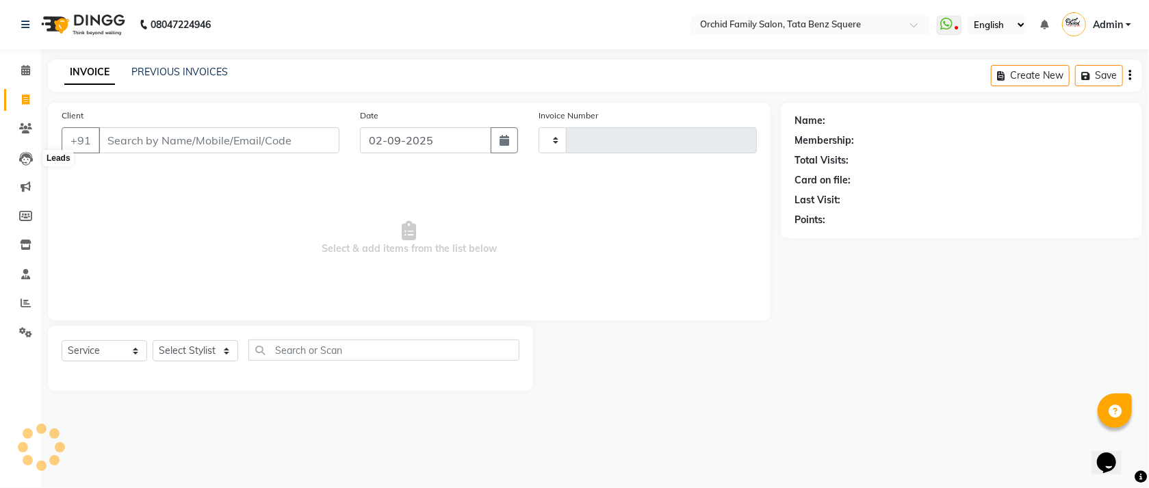
type input "2242"
select select "107"
click at [211, 354] on select "Select Stylist" at bounding box center [196, 350] width 86 height 21
select select "11441"
click at [153, 341] on select "Select Stylist Accountant [PERSON_NAME] [PERSON_NAME] [PERSON_NAME] [PERSON_NAM…" at bounding box center [196, 350] width 86 height 21
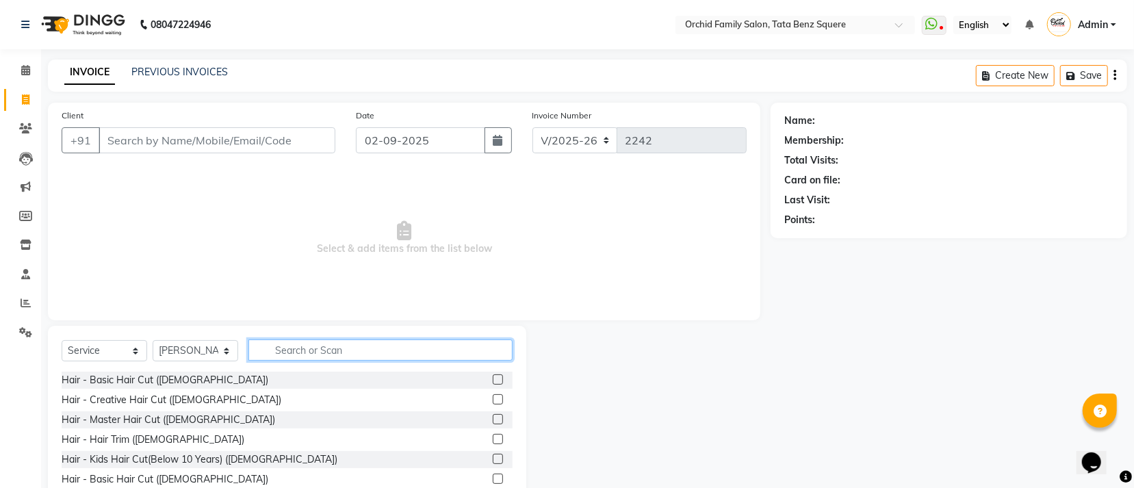
click at [266, 350] on input "text" at bounding box center [380, 349] width 264 height 21
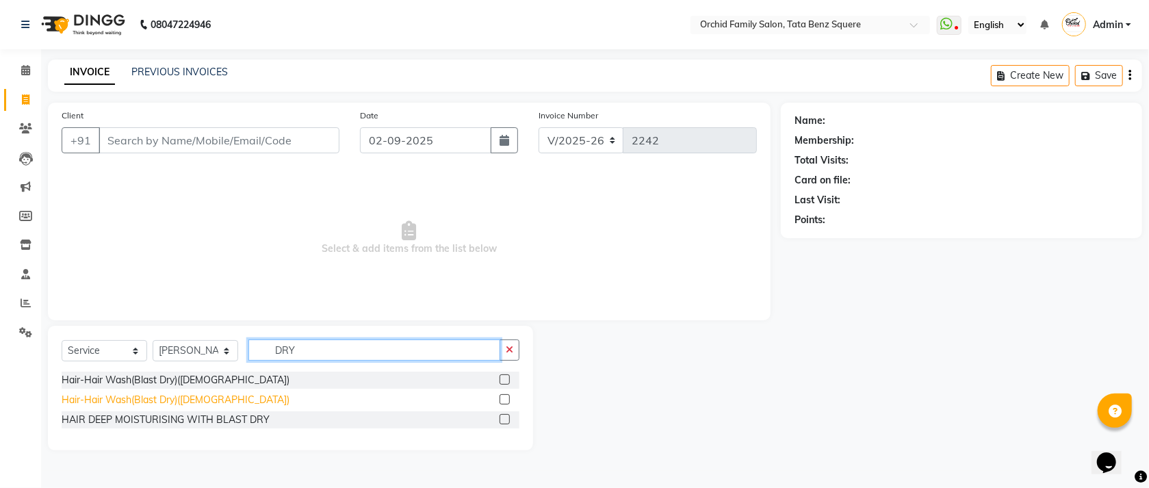
type input "DRY"
click at [183, 402] on div "Hair-Hair Wash(Blast Dry)([DEMOGRAPHIC_DATA])" at bounding box center [176, 400] width 228 height 14
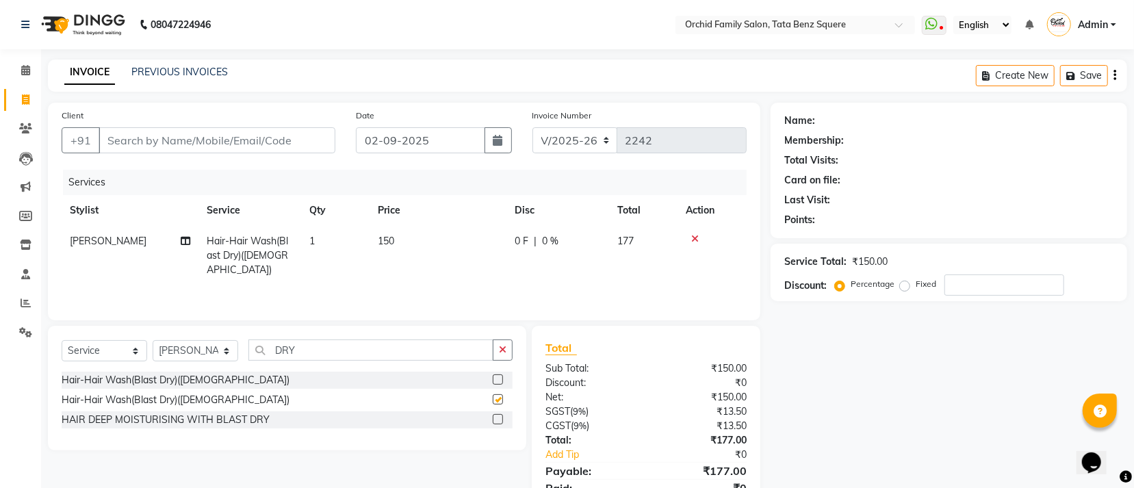
checkbox input "false"
click at [329, 353] on input "DRY" at bounding box center [370, 349] width 245 height 21
type input "D"
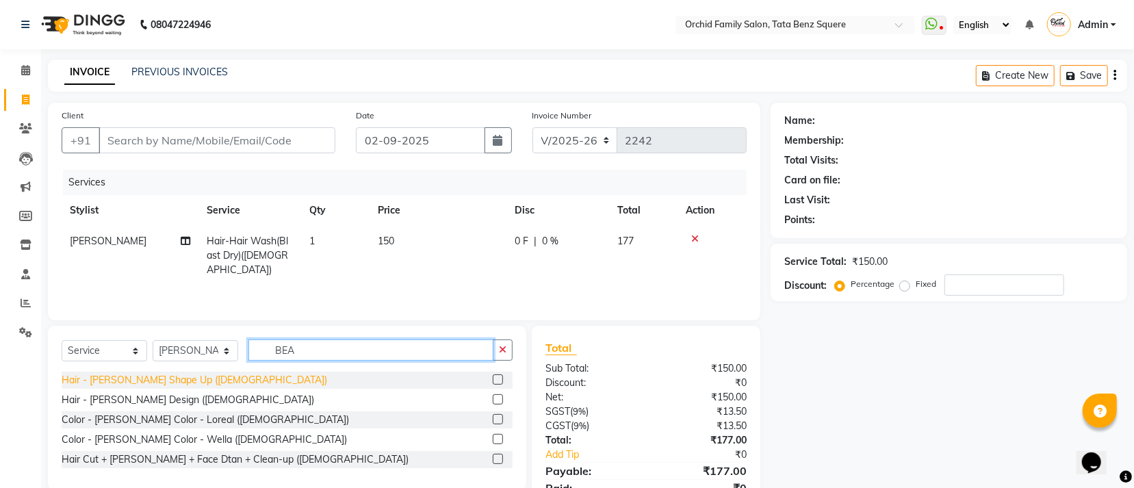
type input "BEA"
click at [144, 378] on div "Hair - [PERSON_NAME] Shape Up ([DEMOGRAPHIC_DATA])" at bounding box center [195, 380] width 266 height 14
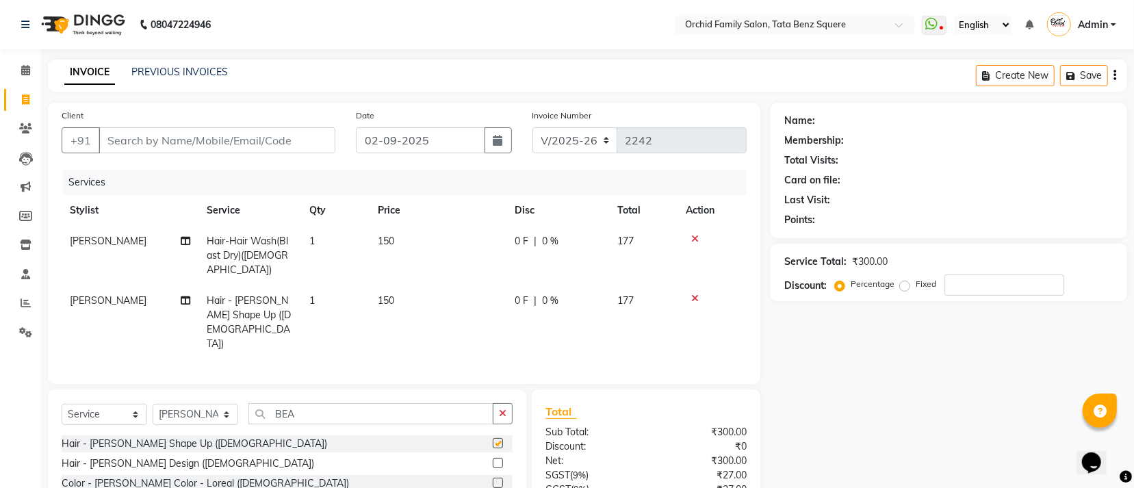
checkbox input "false"
click at [248, 143] on input "Client" at bounding box center [217, 140] width 237 height 26
type input "7"
type input "0"
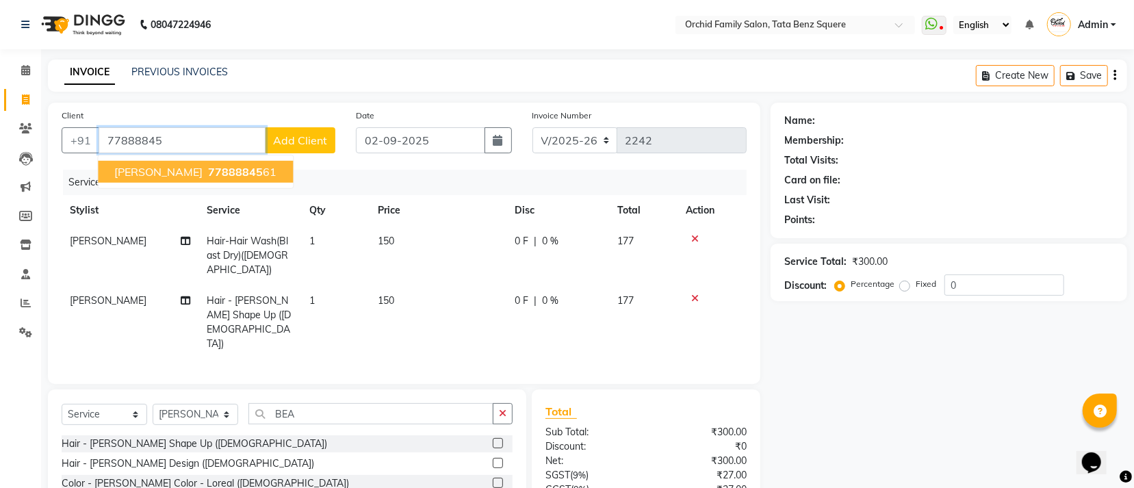
click at [251, 177] on span "77888845" at bounding box center [235, 172] width 55 height 14
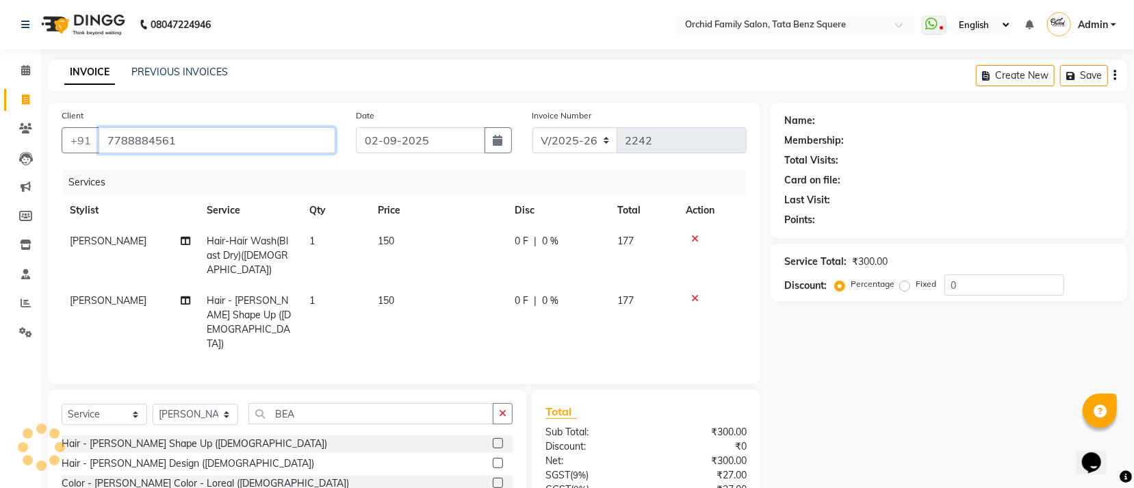
type input "7788884561"
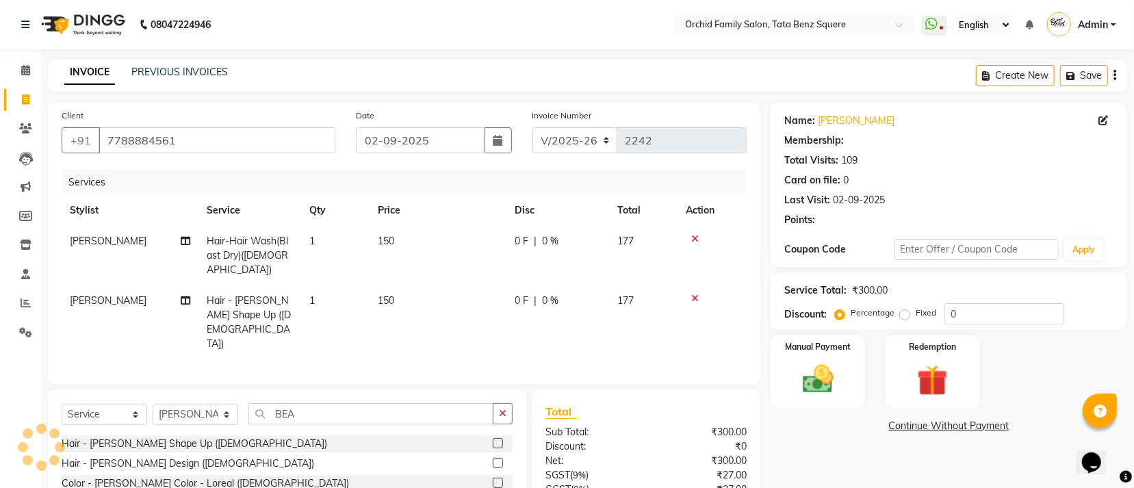
select select "1: Object"
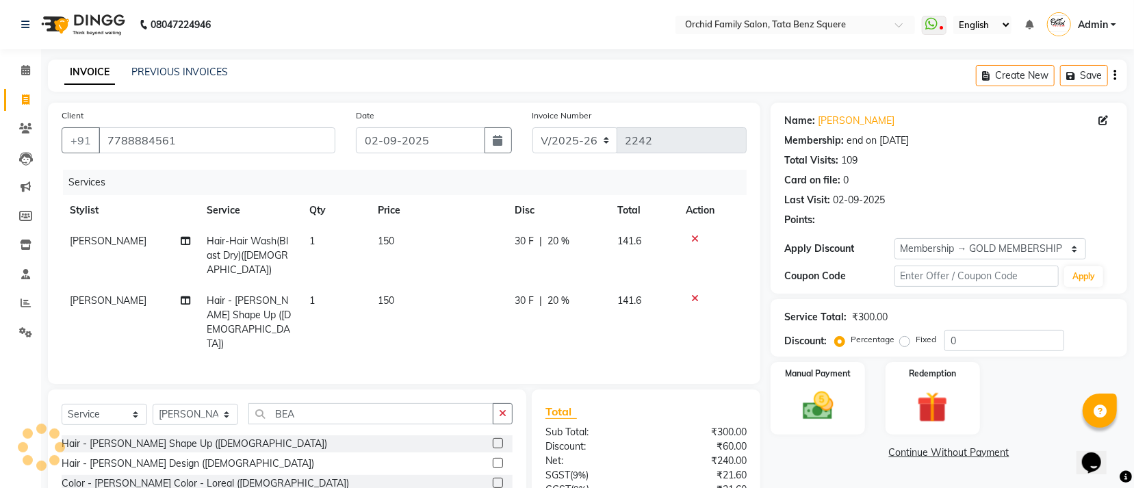
type input "20"
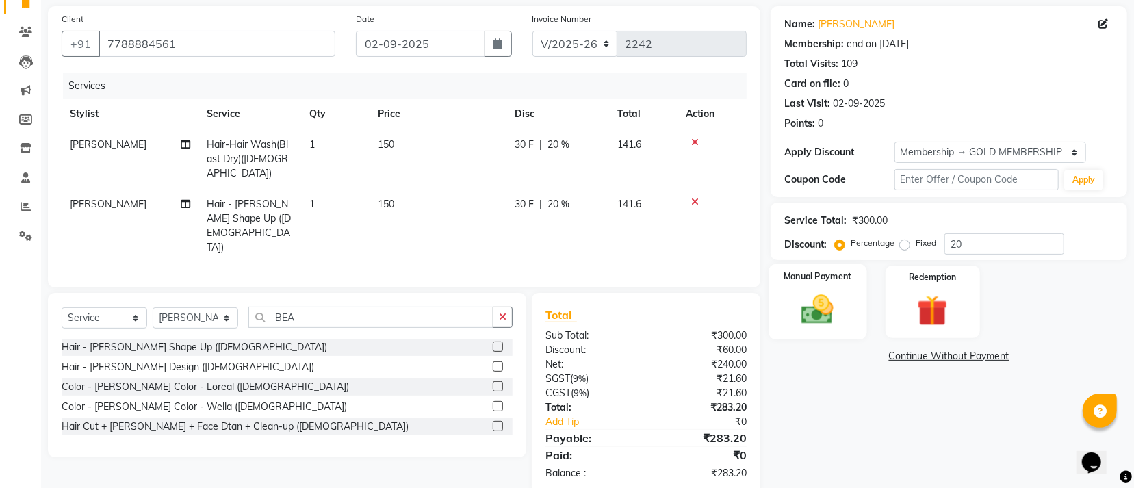
click at [819, 303] on img at bounding box center [818, 309] width 52 height 37
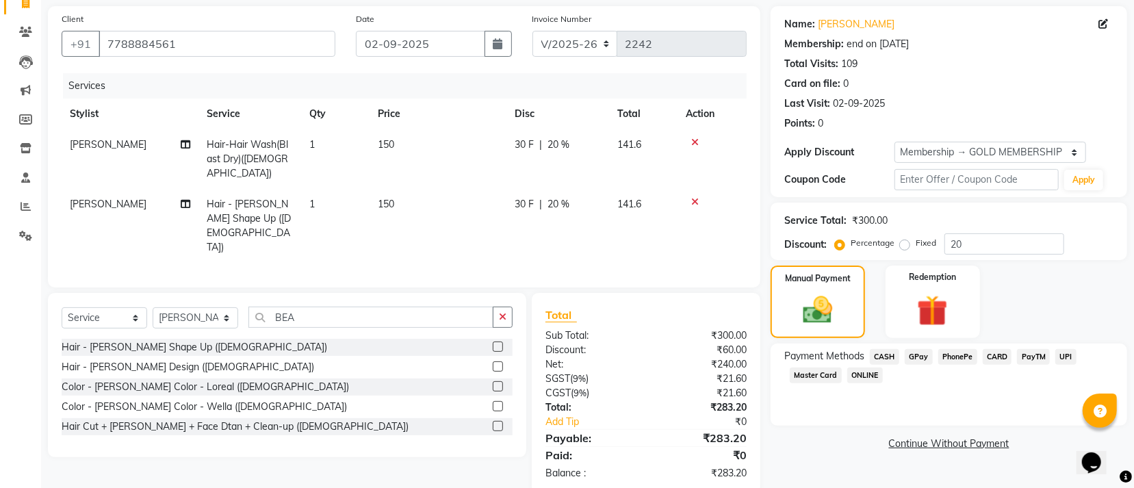
click at [922, 358] on span "GPay" at bounding box center [919, 357] width 28 height 16
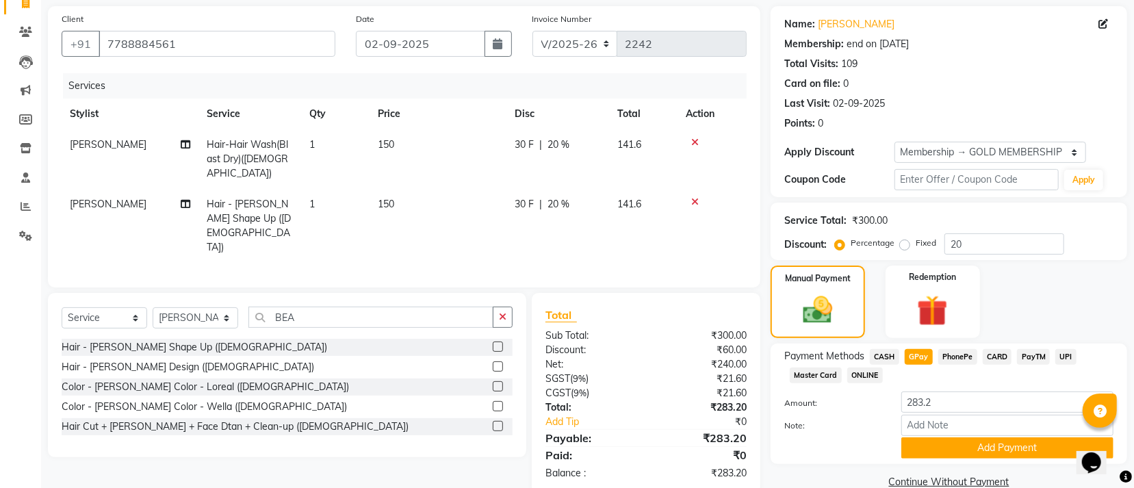
scroll to position [123, 0]
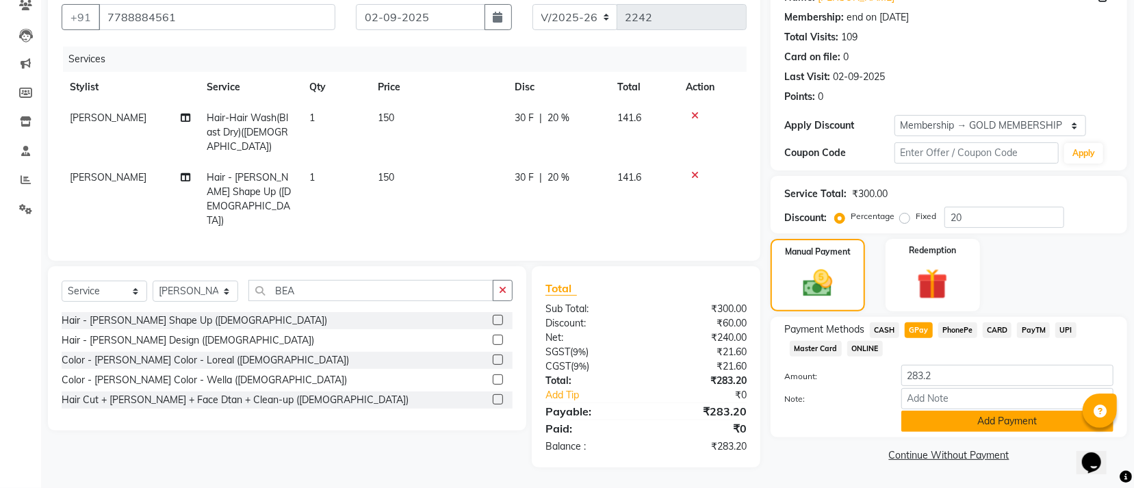
click at [988, 431] on button "Add Payment" at bounding box center [1007, 421] width 212 height 21
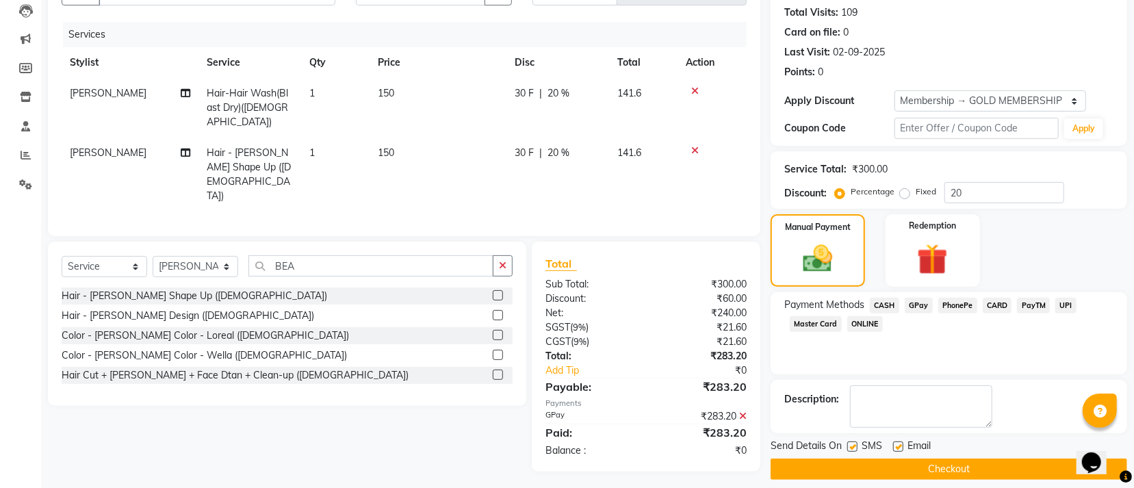
scroll to position [159, 0]
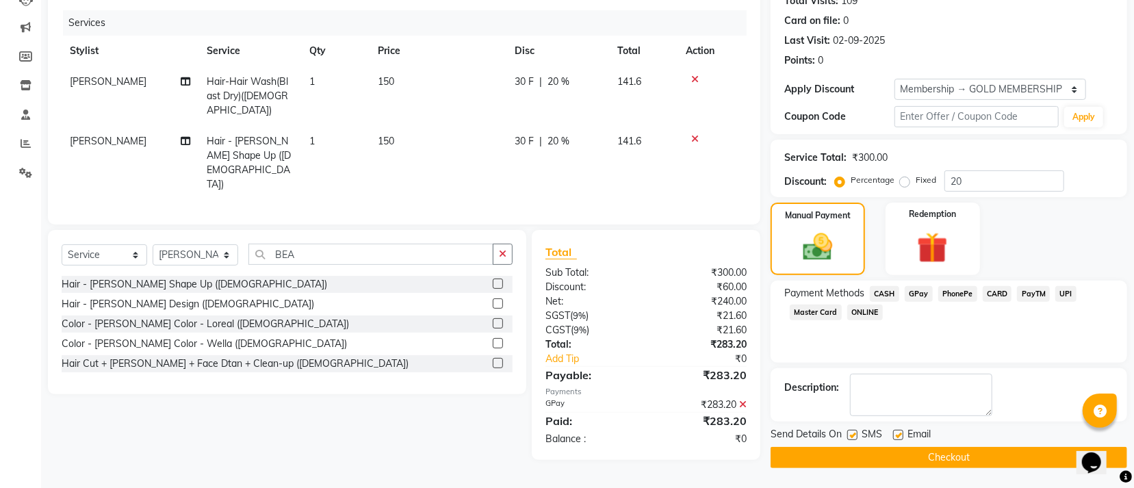
click at [986, 452] on button "Checkout" at bounding box center [949, 457] width 357 height 21
